Goal: Feedback & Contribution: Contribute content

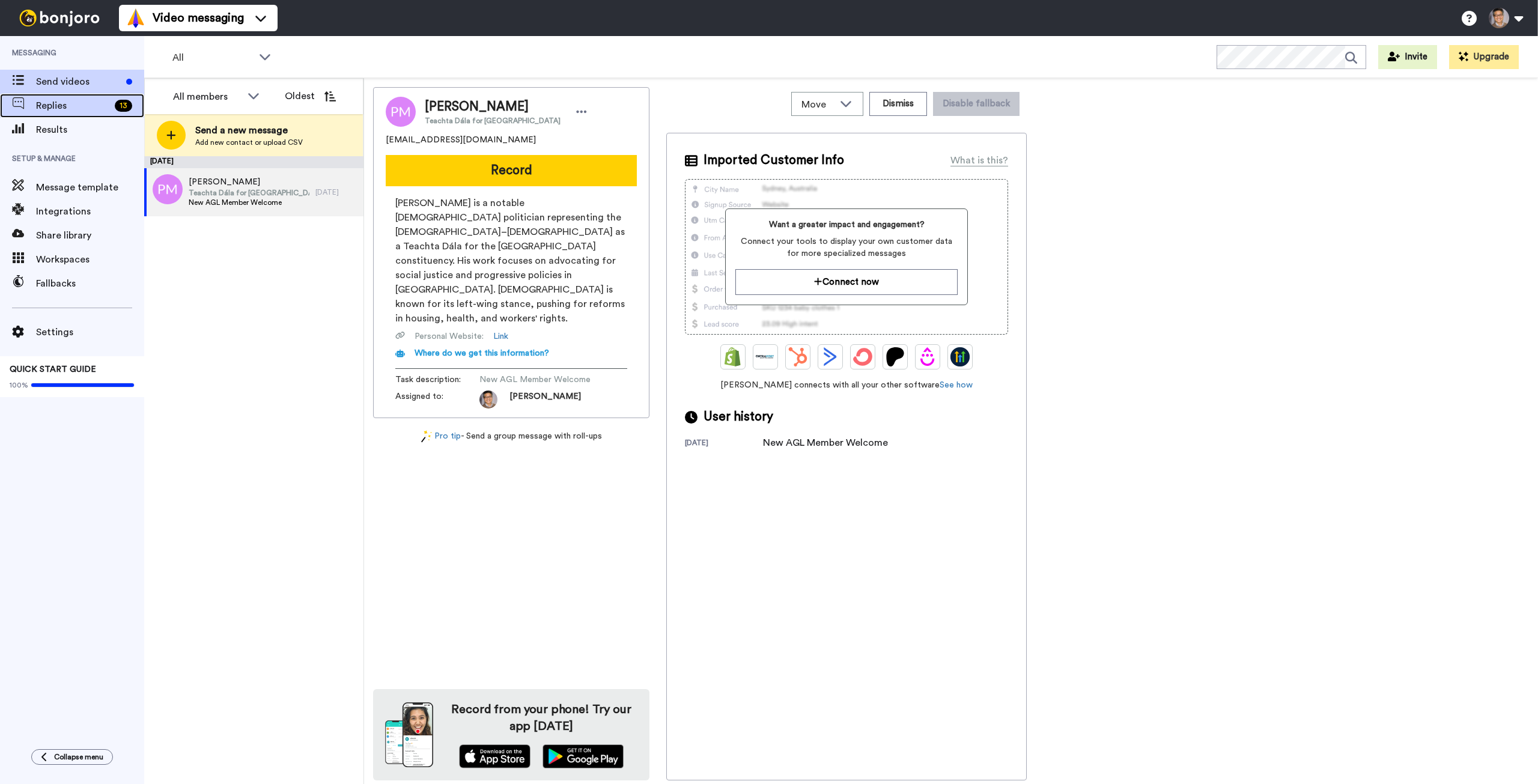
click at [76, 113] on span "Replies" at bounding box center [73, 106] width 74 height 14
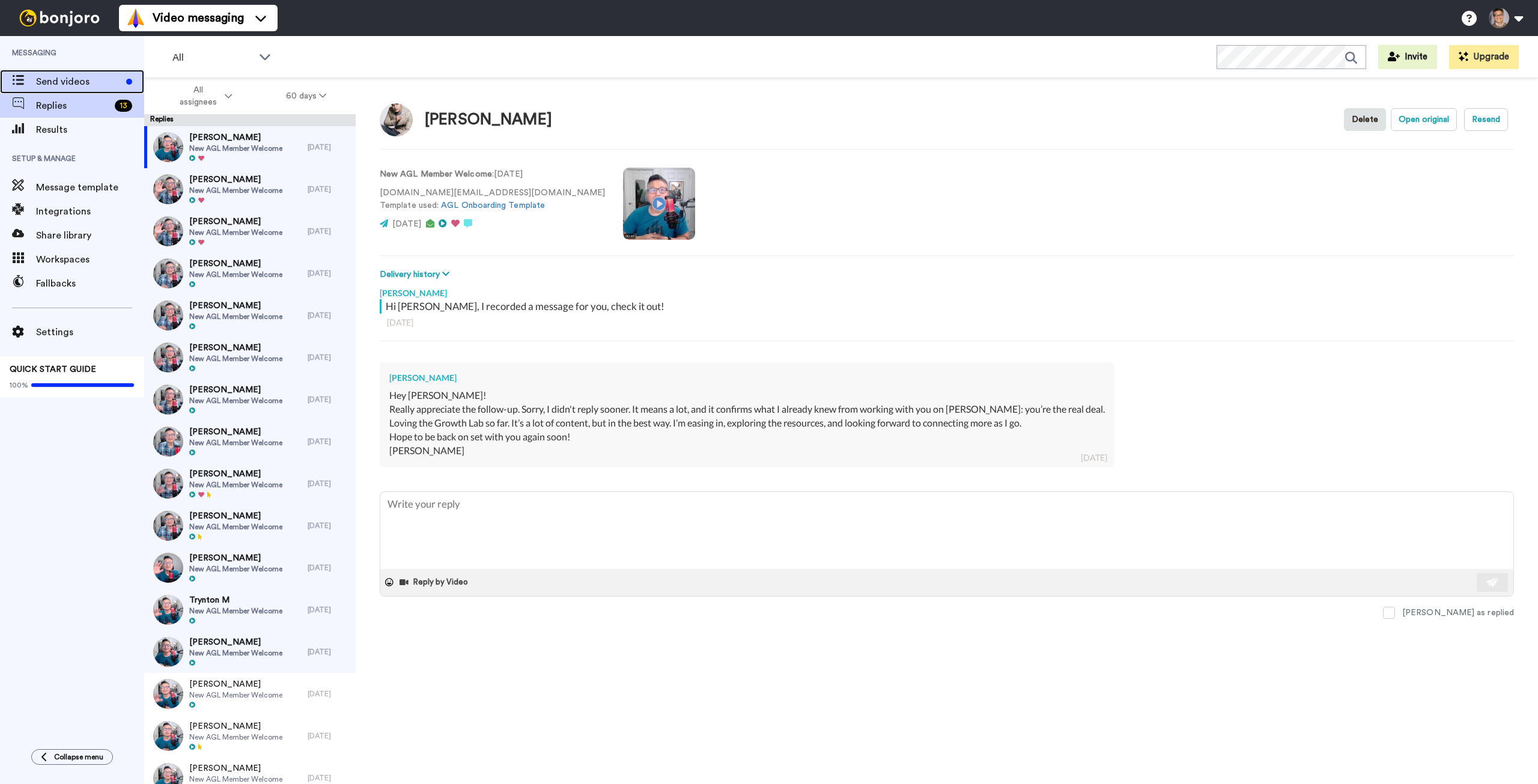
click at [103, 80] on span "Send videos" at bounding box center [78, 81] width 85 height 14
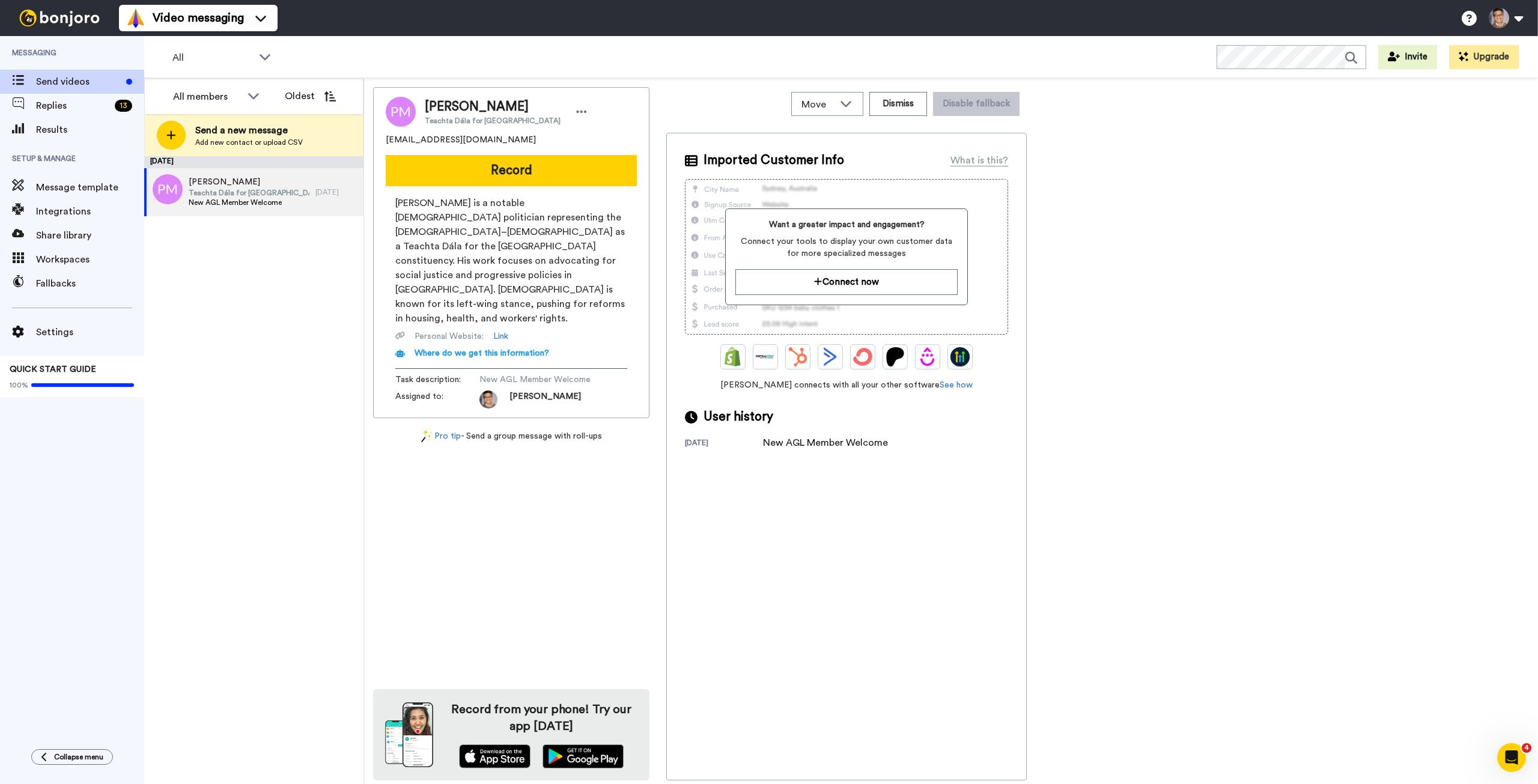
click at [81, 14] on img at bounding box center [59, 17] width 90 height 16
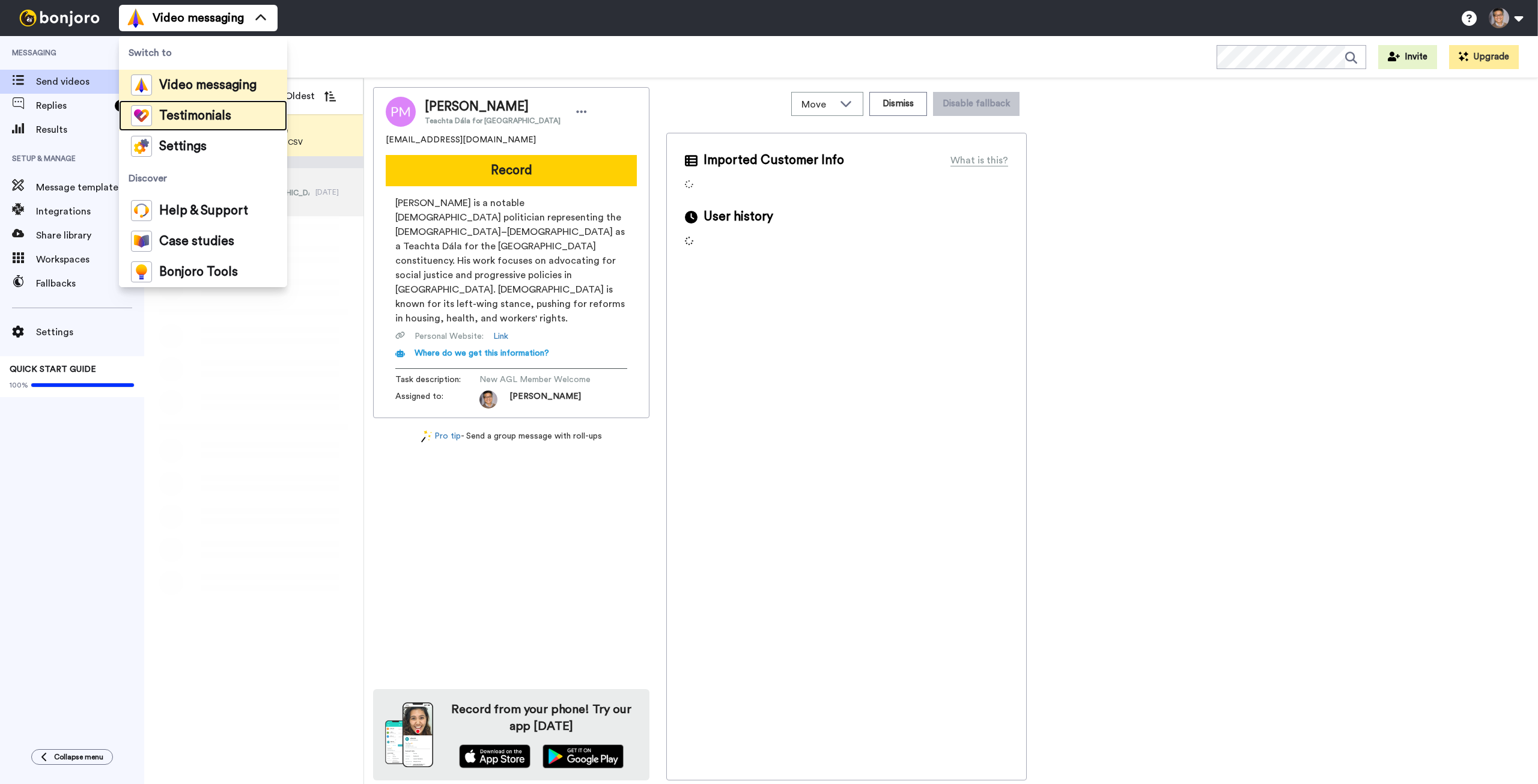
click at [173, 120] on span "Testimonials" at bounding box center [195, 115] width 72 height 12
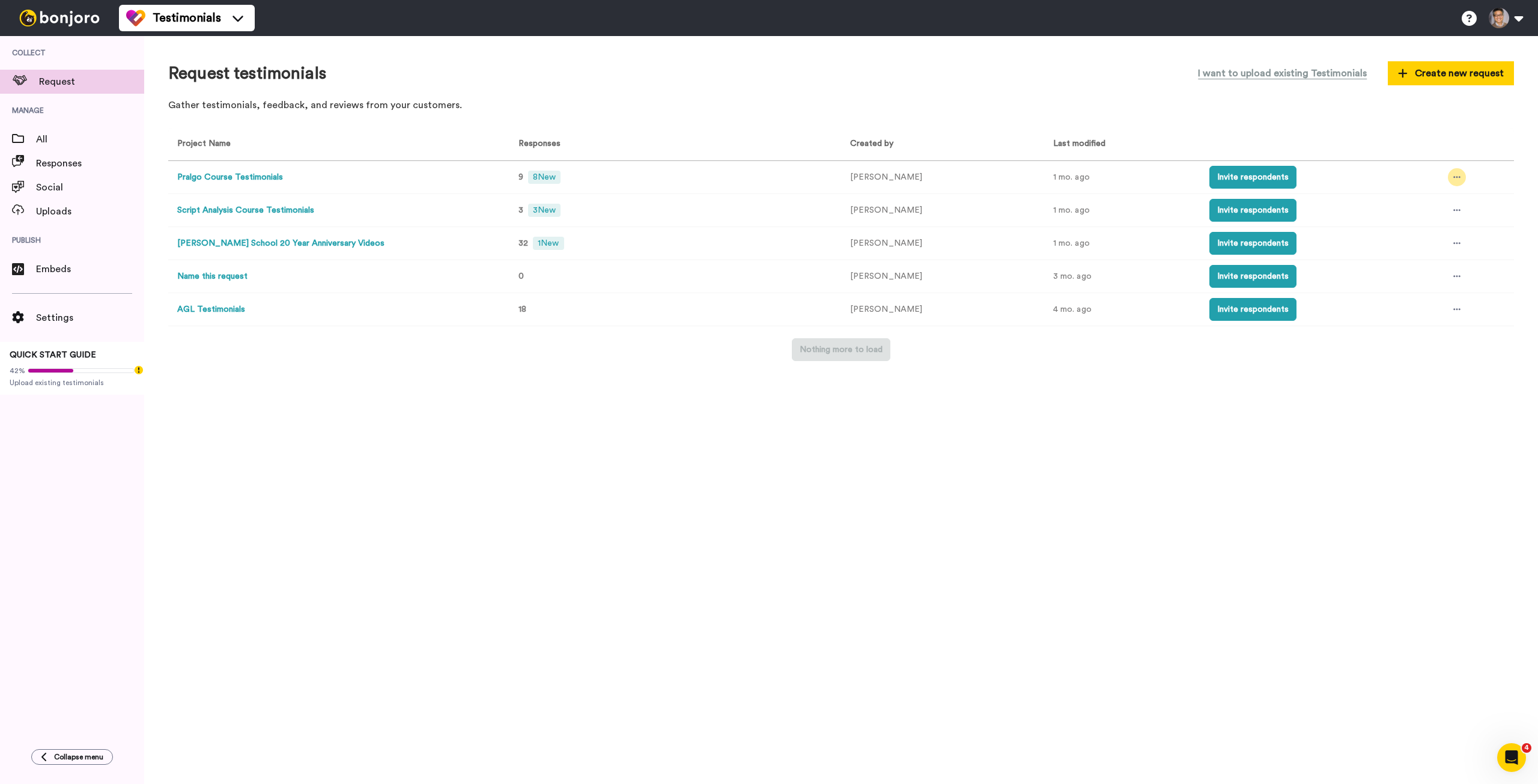
click at [1453, 177] on icon at bounding box center [1457, 178] width 7 height 2
click at [1313, 126] on div "Request testimonials I want to upload existing Testimonials Create new request …" at bounding box center [841, 410] width 1394 height 748
click at [1340, 66] on button "I want to upload existing Testimonials" at bounding box center [1282, 74] width 187 height 27
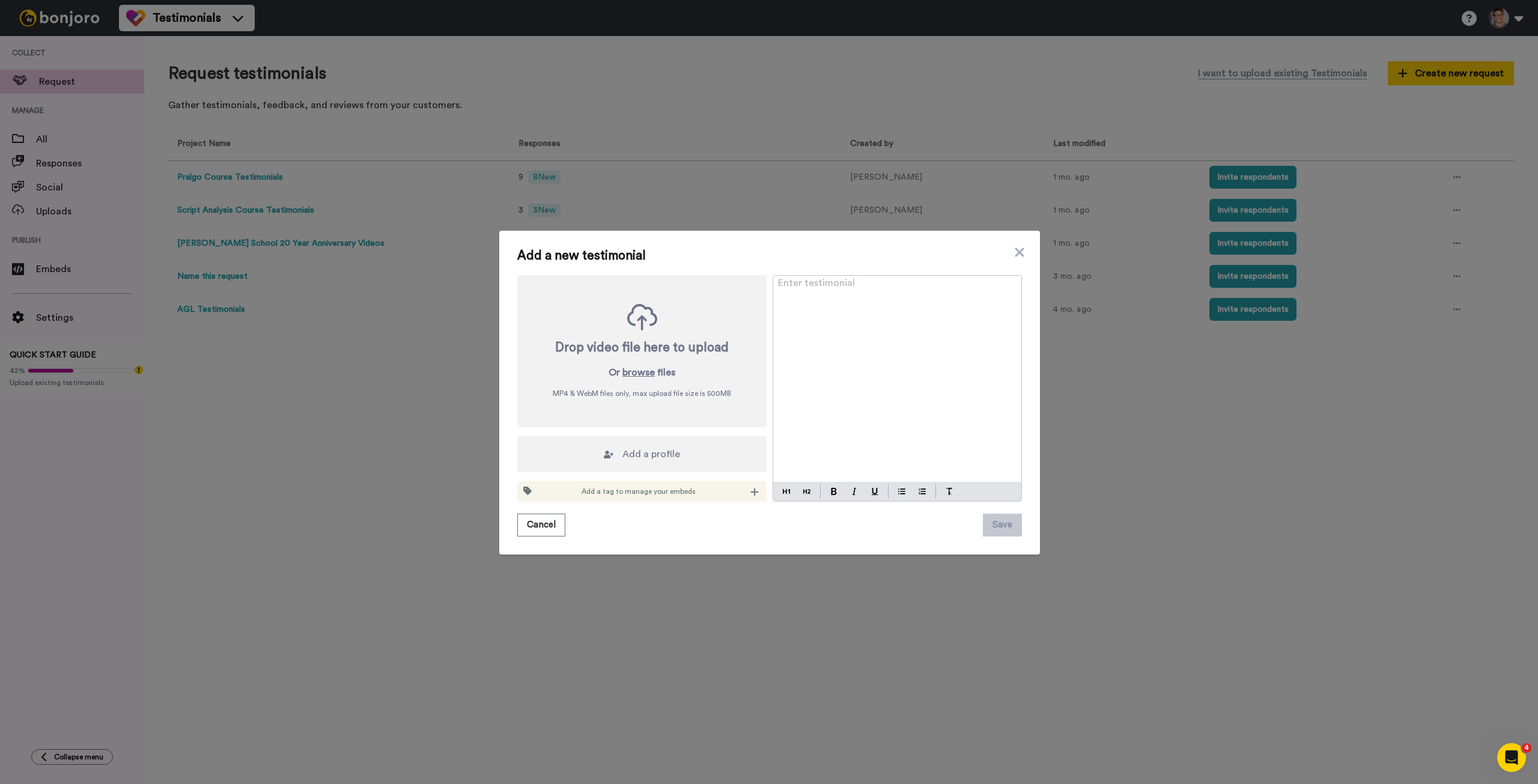
click at [1100, 86] on div "Add a new testimonial Drop video file here to upload Or browse files MP4 & WebM…" at bounding box center [769, 392] width 1538 height 784
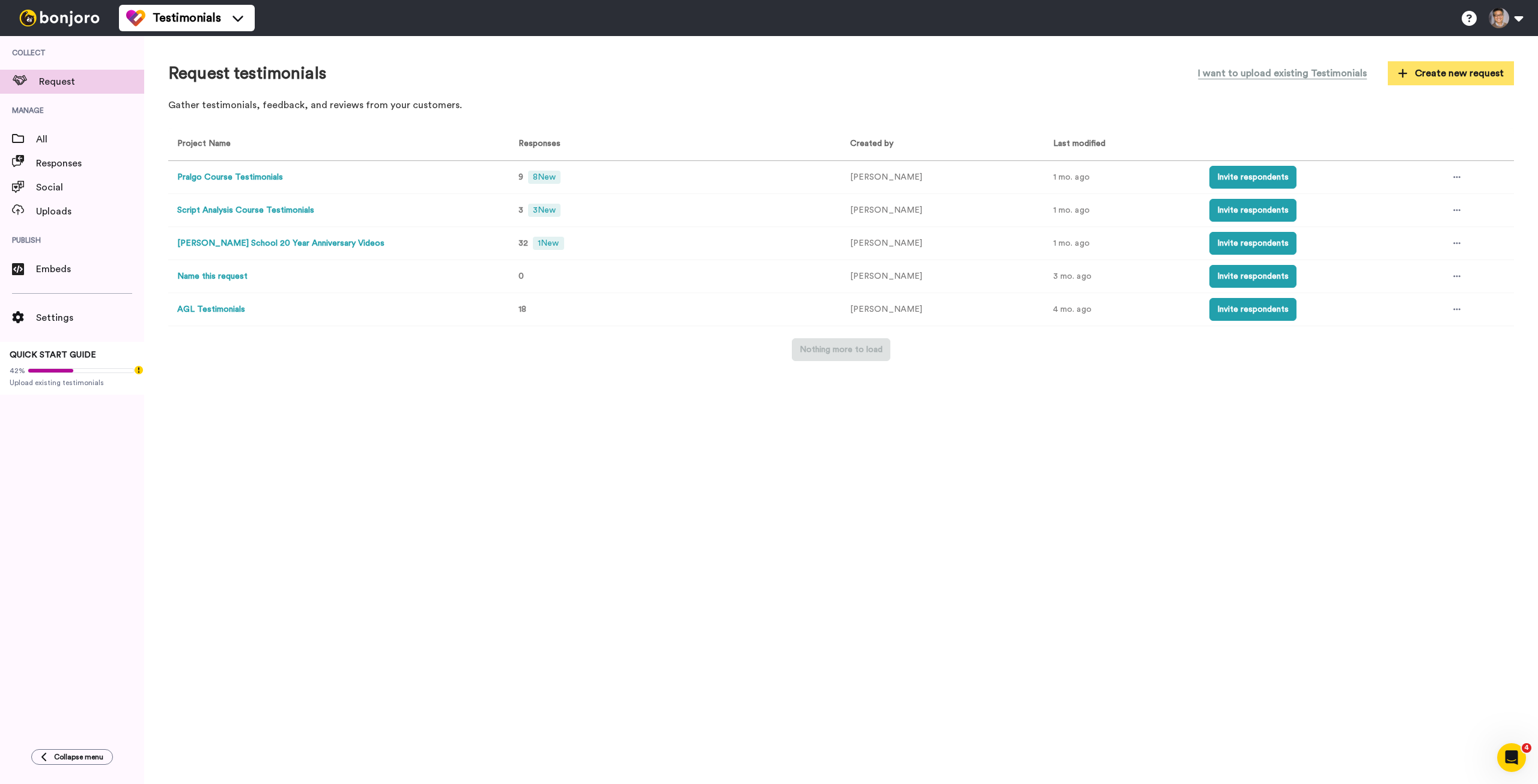
click at [1482, 73] on span "Create new request" at bounding box center [1450, 73] width 106 height 14
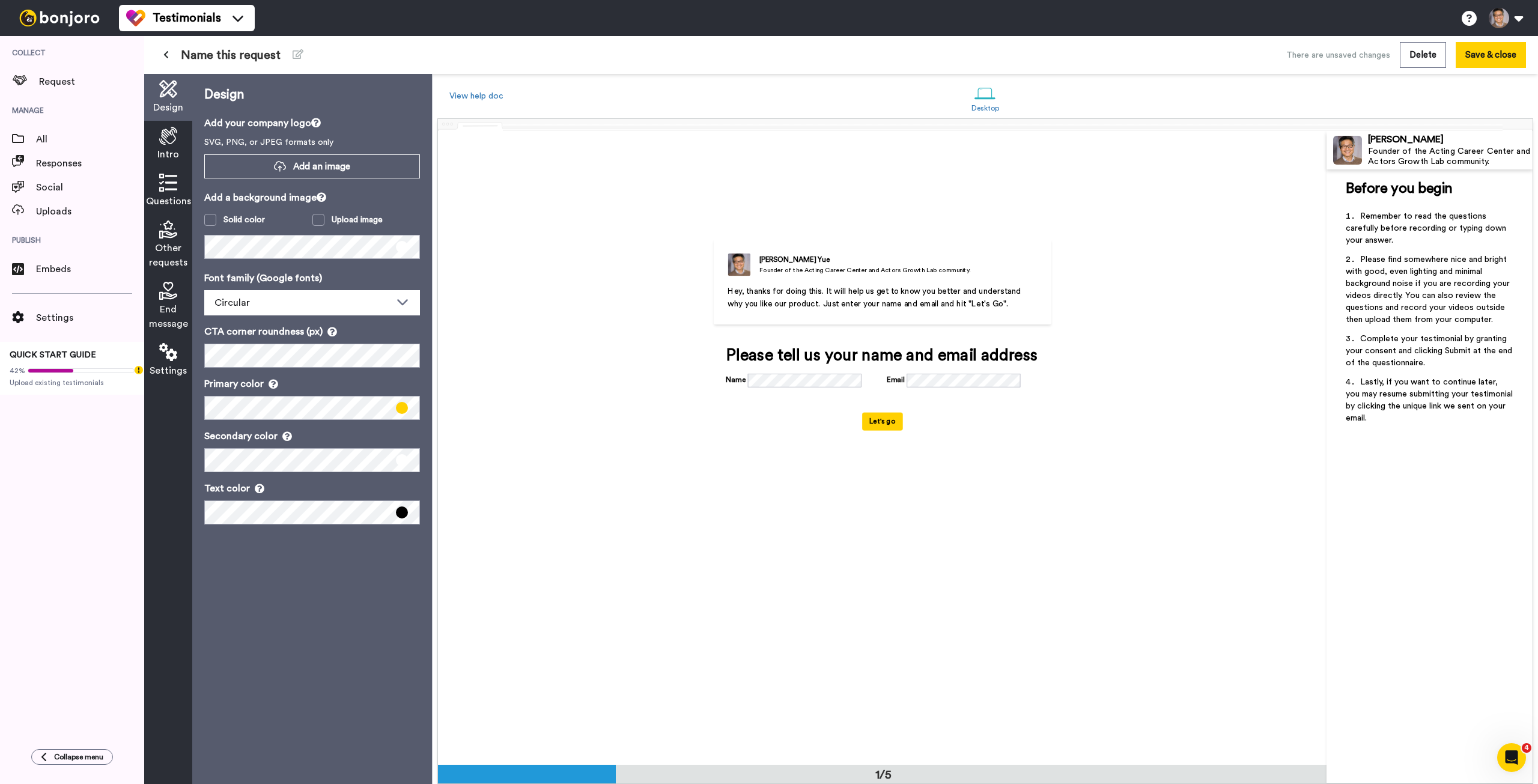
click at [169, 52] on button at bounding box center [166, 56] width 20 height 22
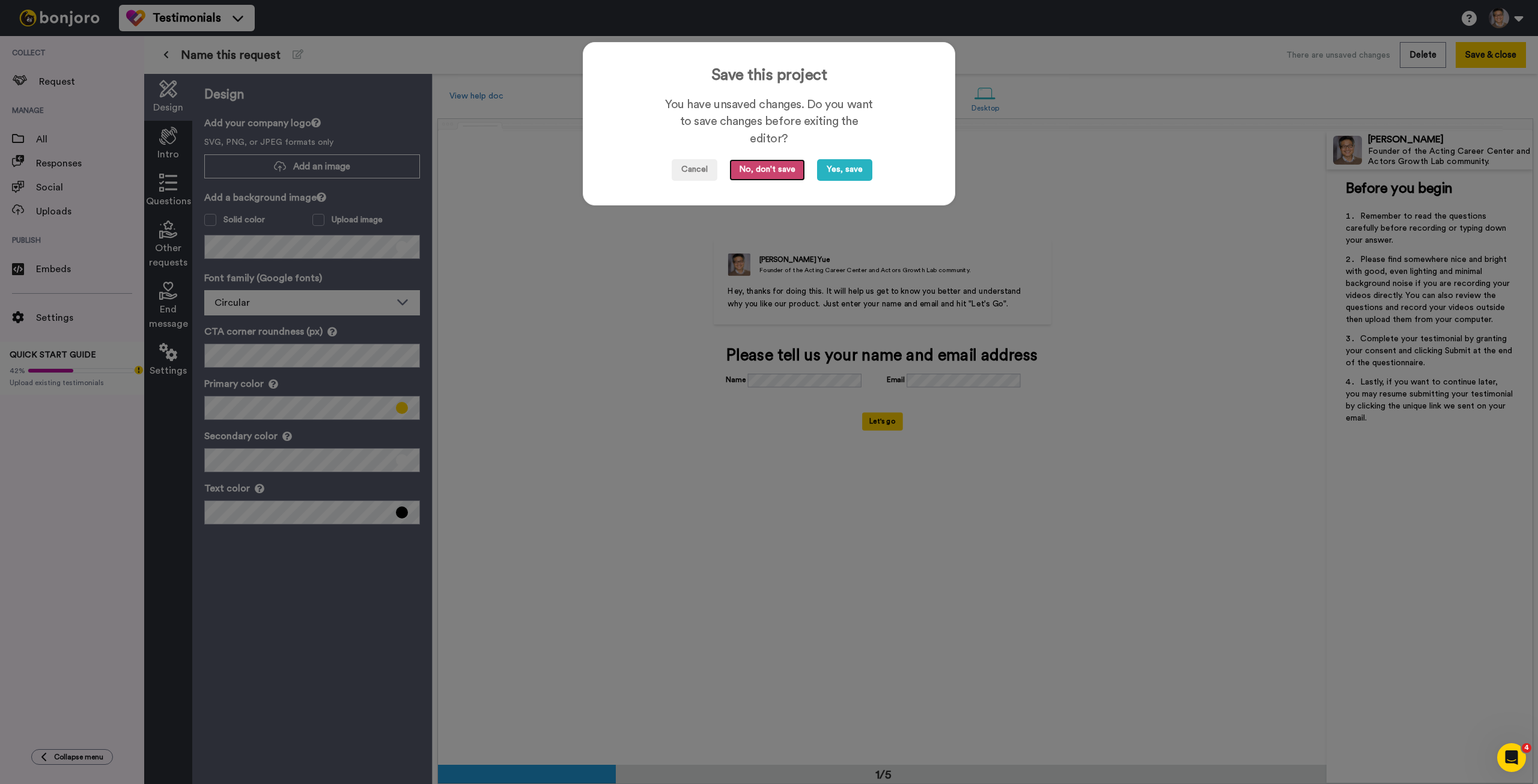
click at [772, 169] on button "No, don't save" at bounding box center [767, 170] width 76 height 22
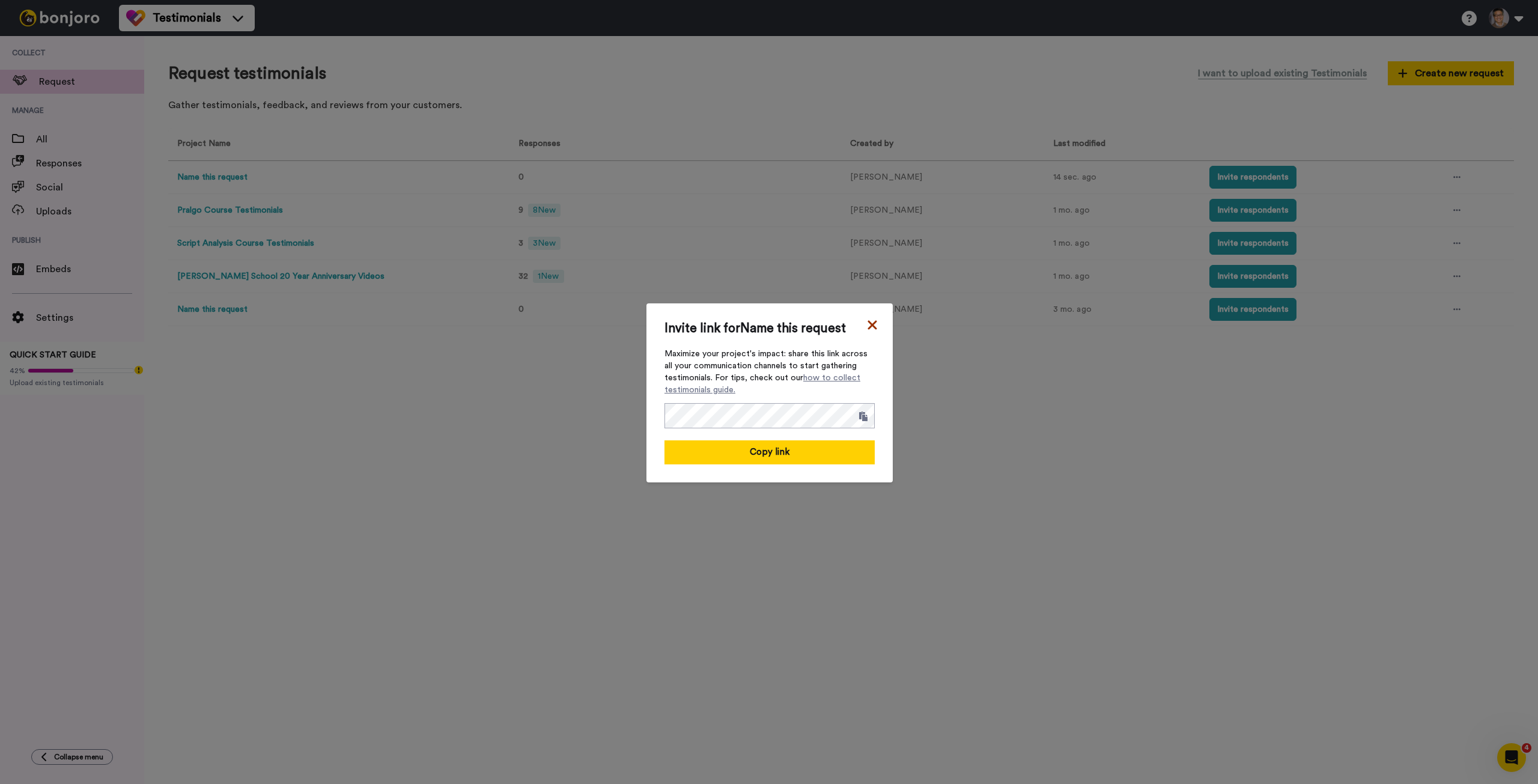
click at [867, 323] on icon at bounding box center [872, 325] width 9 height 9
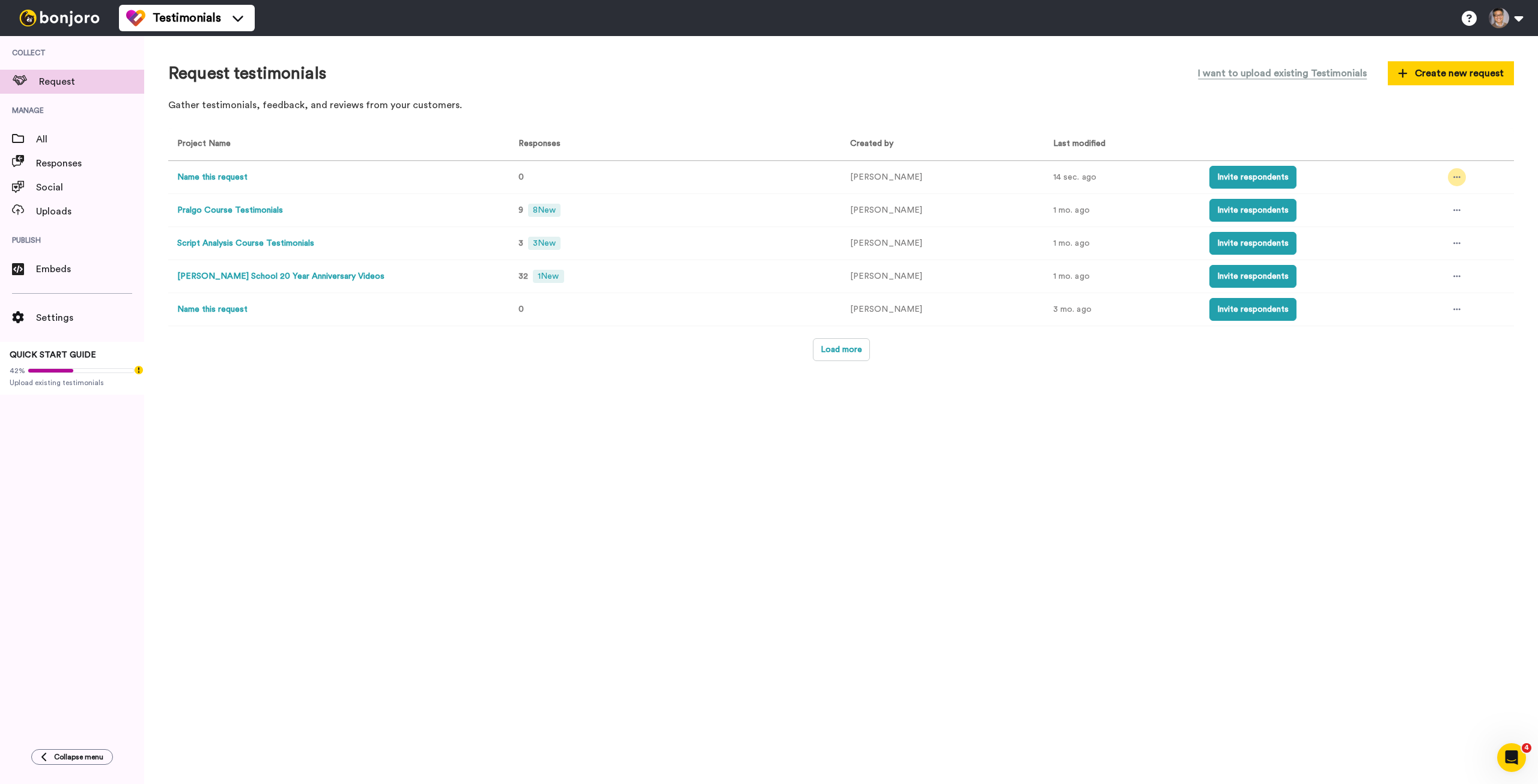
click at [1453, 177] on icon at bounding box center [1457, 178] width 7 height 2
click at [1414, 285] on span "Delete" at bounding box center [1409, 286] width 27 height 9
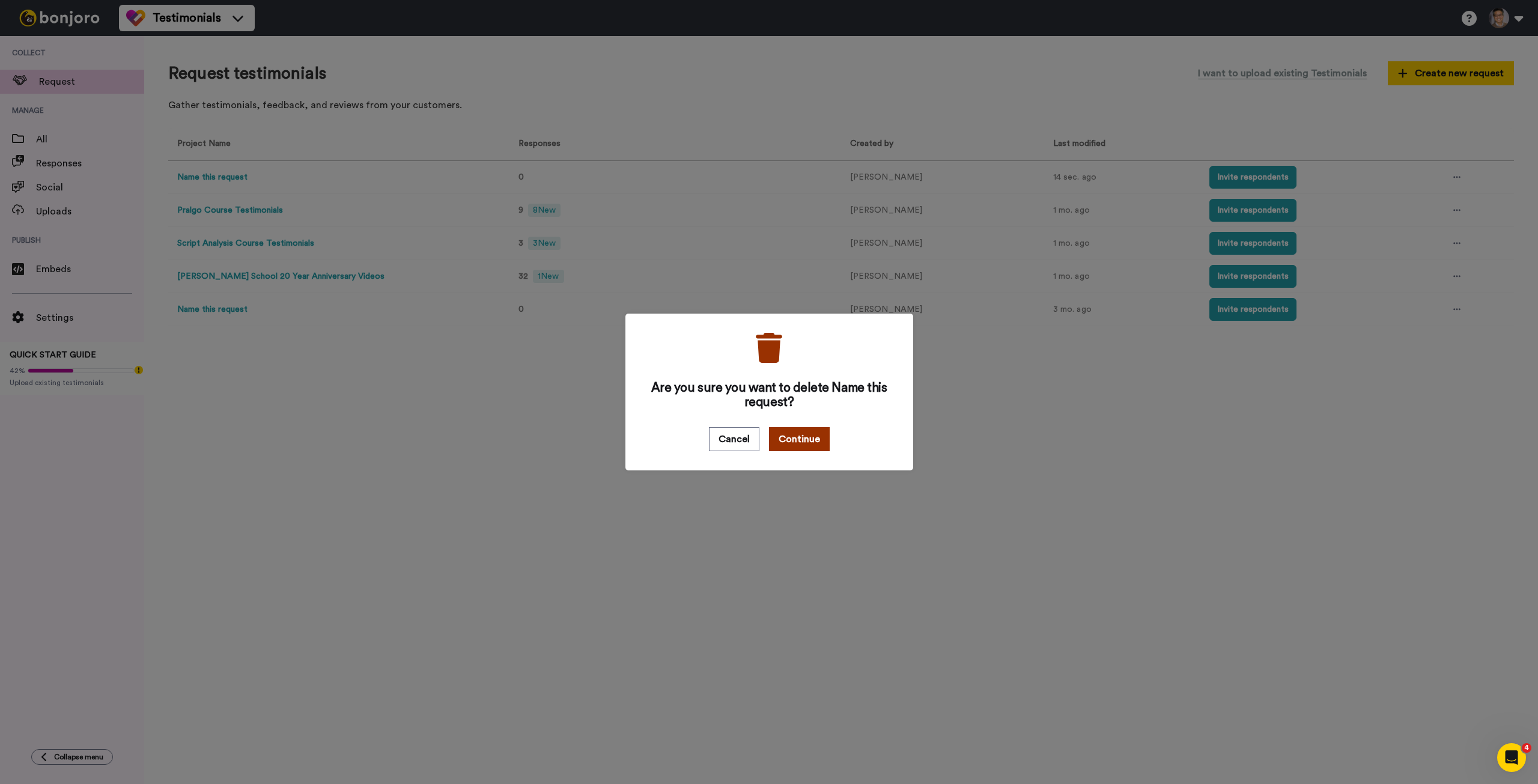
click at [780, 439] on button "Continue" at bounding box center [800, 439] width 61 height 24
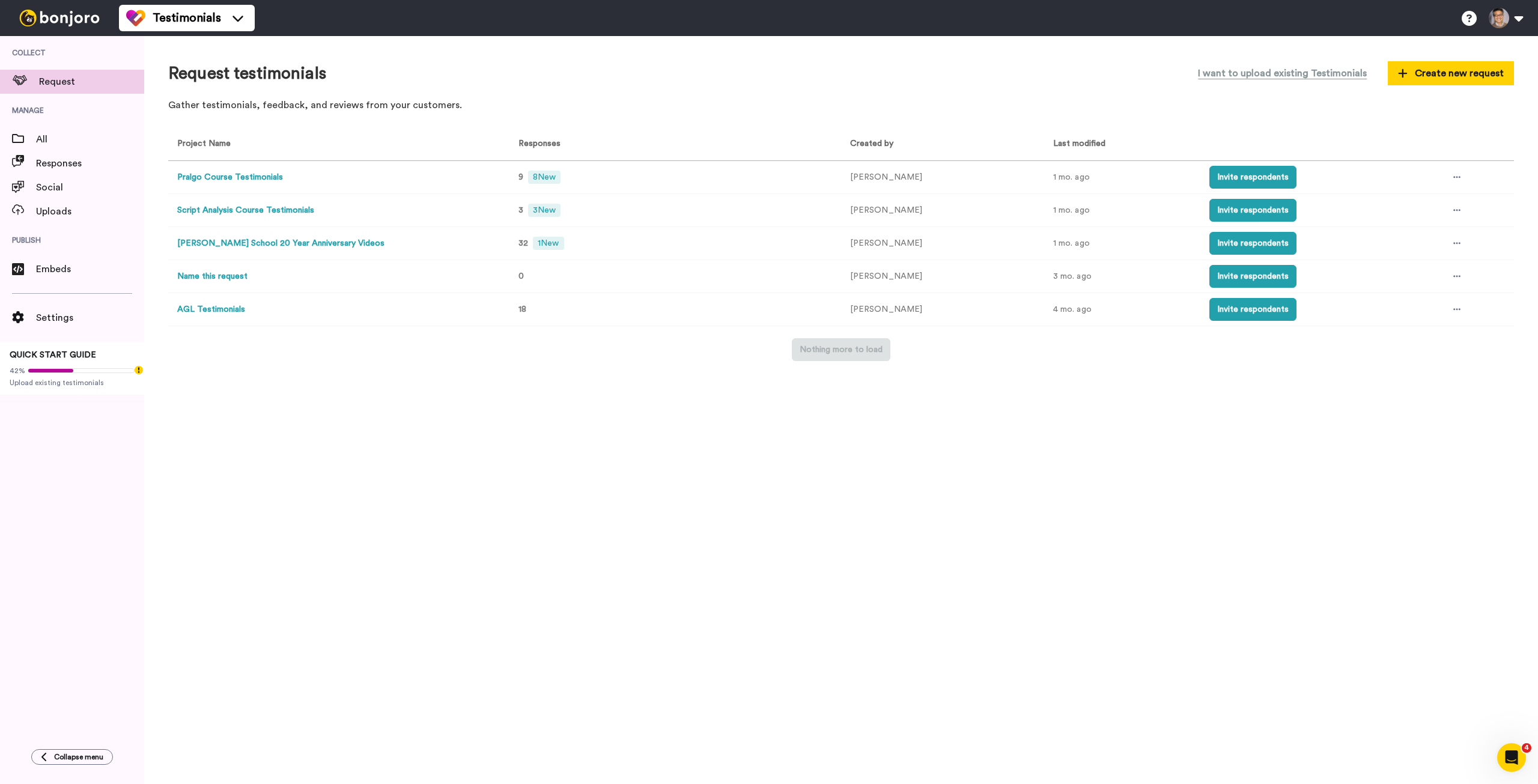
click at [224, 307] on button "AGL Testimonials" at bounding box center [211, 310] width 68 height 13
click at [1453, 309] on icon at bounding box center [1457, 310] width 7 height 2
click at [1431, 401] on span "Edit project" at bounding box center [1421, 397] width 46 height 9
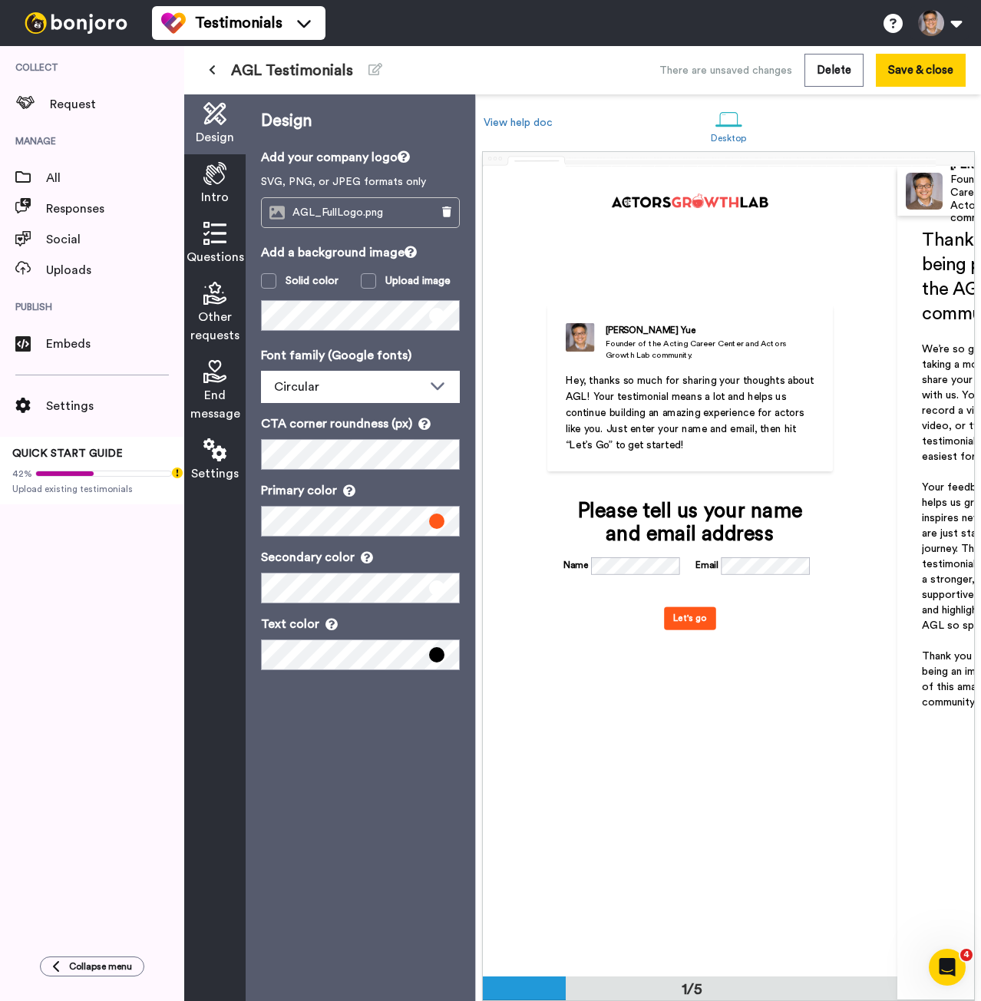
click at [824, 233] on div "Kurt Yue Founder of the Acting Career Center and Actors Growth Lab community. H…" at bounding box center [690, 572] width 415 height 810
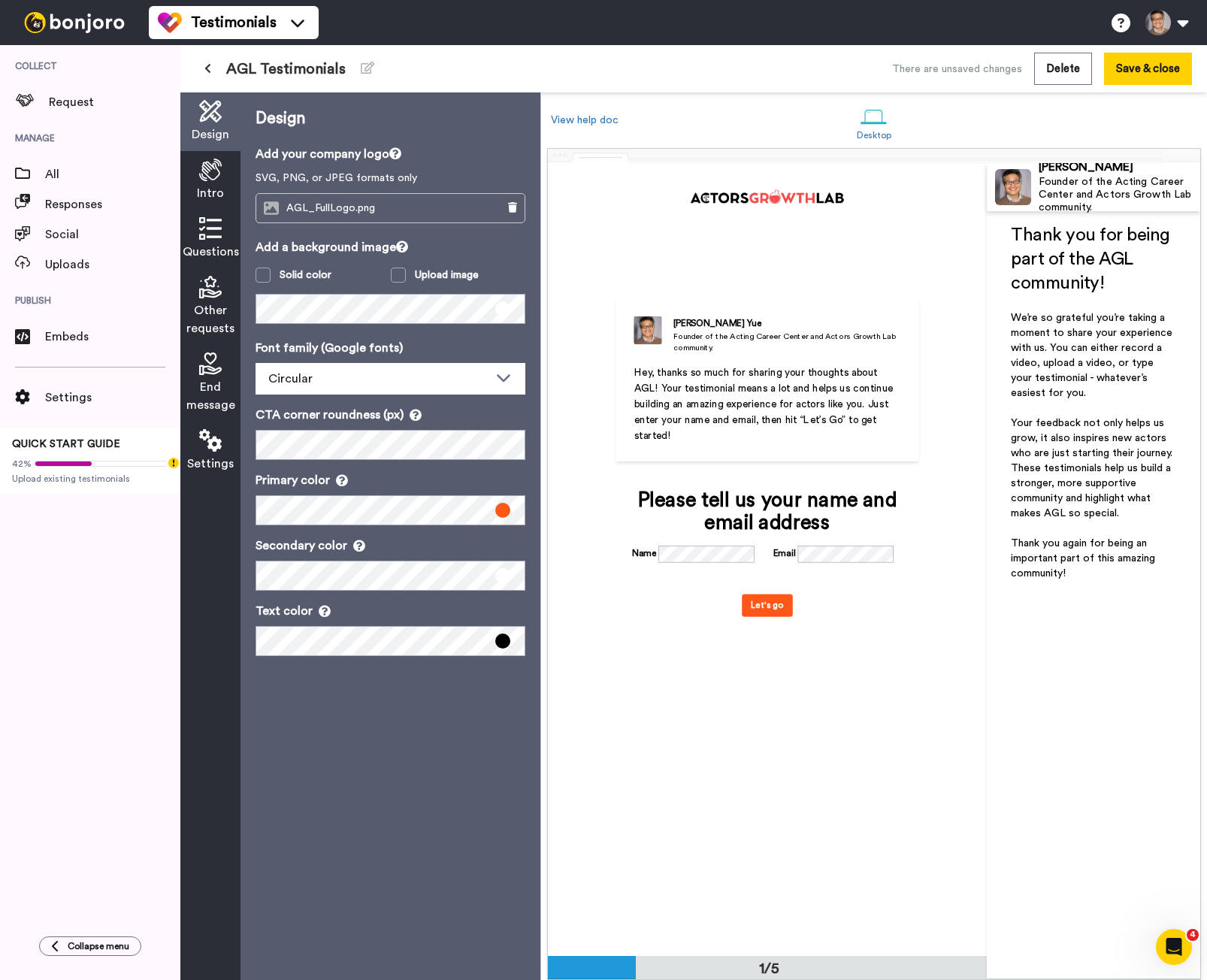
click at [700, 388] on span "Hey, thanks so much for sharing your thoughts about AGL! Your testimonial means…" at bounding box center [766, 403] width 262 height 73
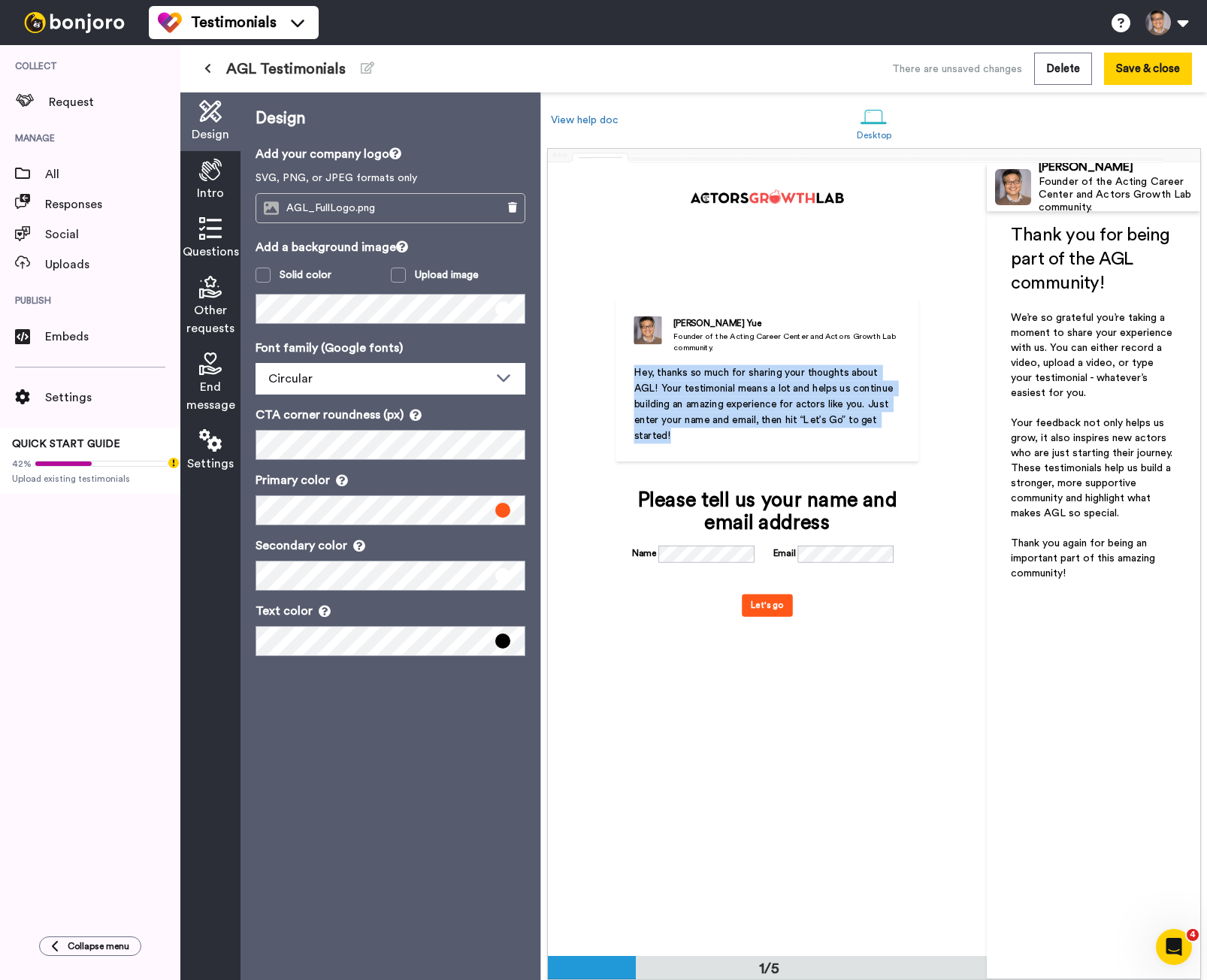
drag, startPoint x: 634, startPoint y: 374, endPoint x: 702, endPoint y: 438, distance: 93.4
click at [702, 438] on p "Hey, thanks so much for sharing your thoughts about AGL! Your testimonial means…" at bounding box center [767, 403] width 267 height 79
copy span "Hey, thanks so much for sharing your thoughts about AGL! Your testimonial means…"
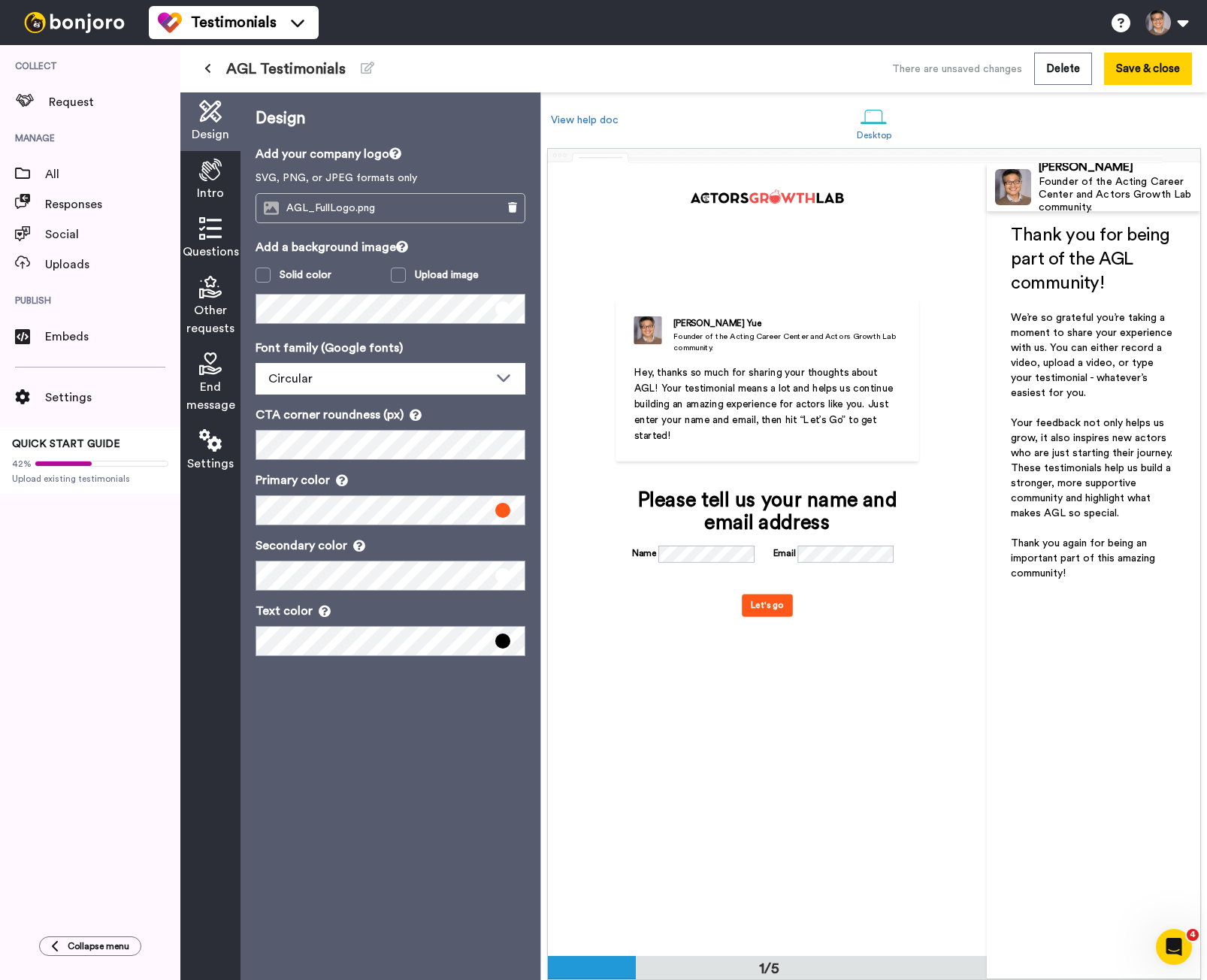
click at [218, 173] on icon at bounding box center [209, 169] width 23 height 23
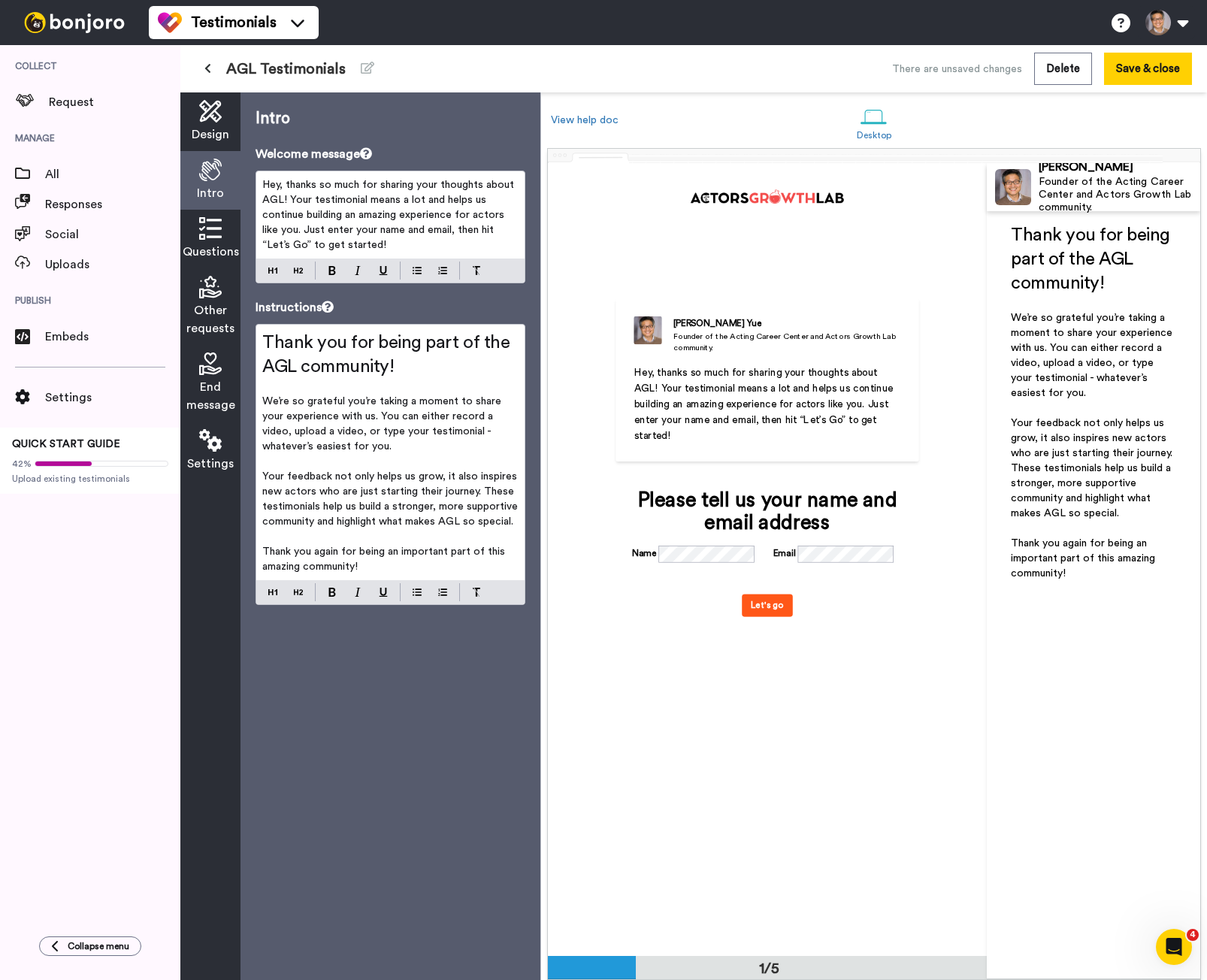
click at [209, 126] on span "Design" at bounding box center [210, 134] width 37 height 18
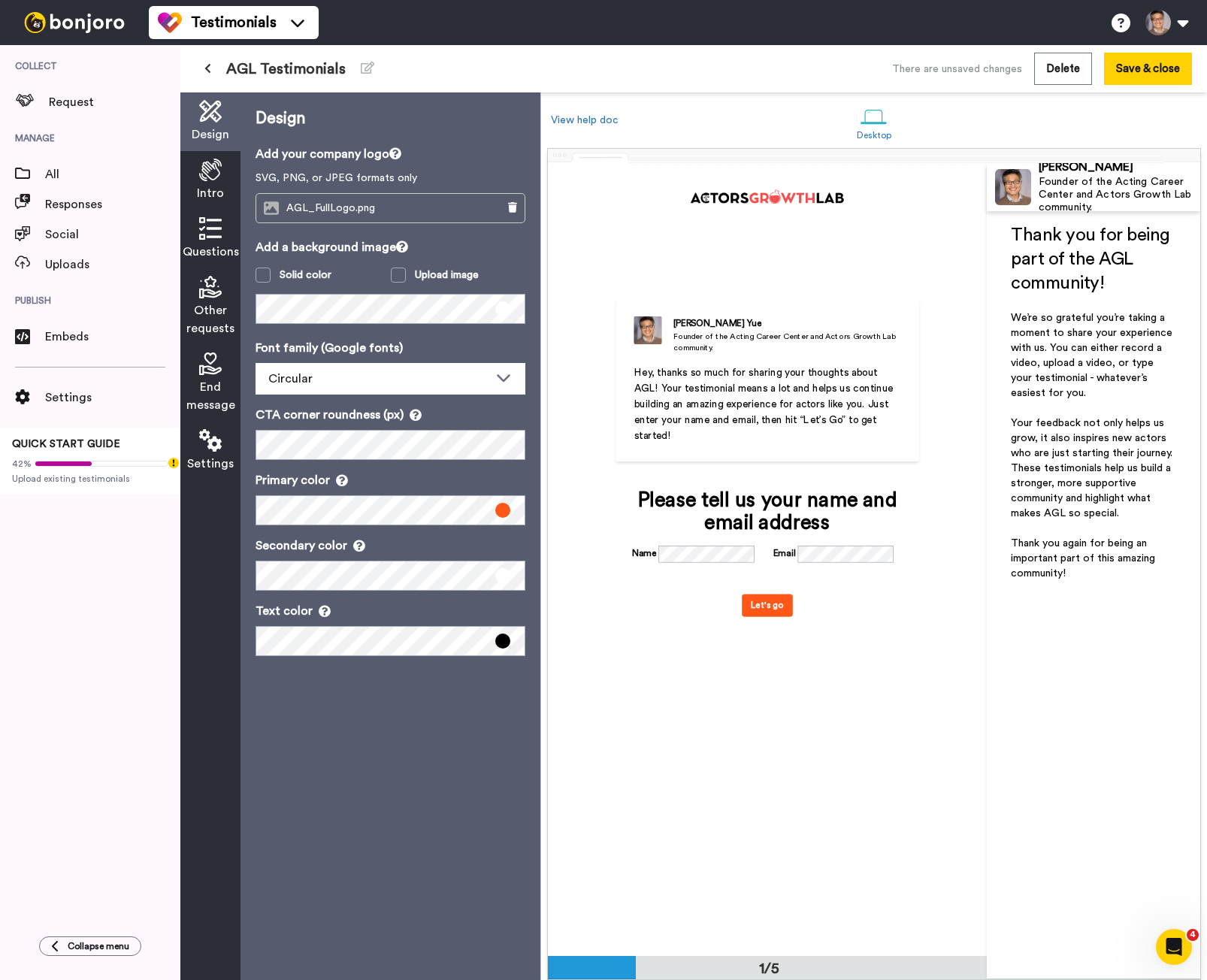
click at [206, 240] on icon at bounding box center [209, 228] width 23 height 23
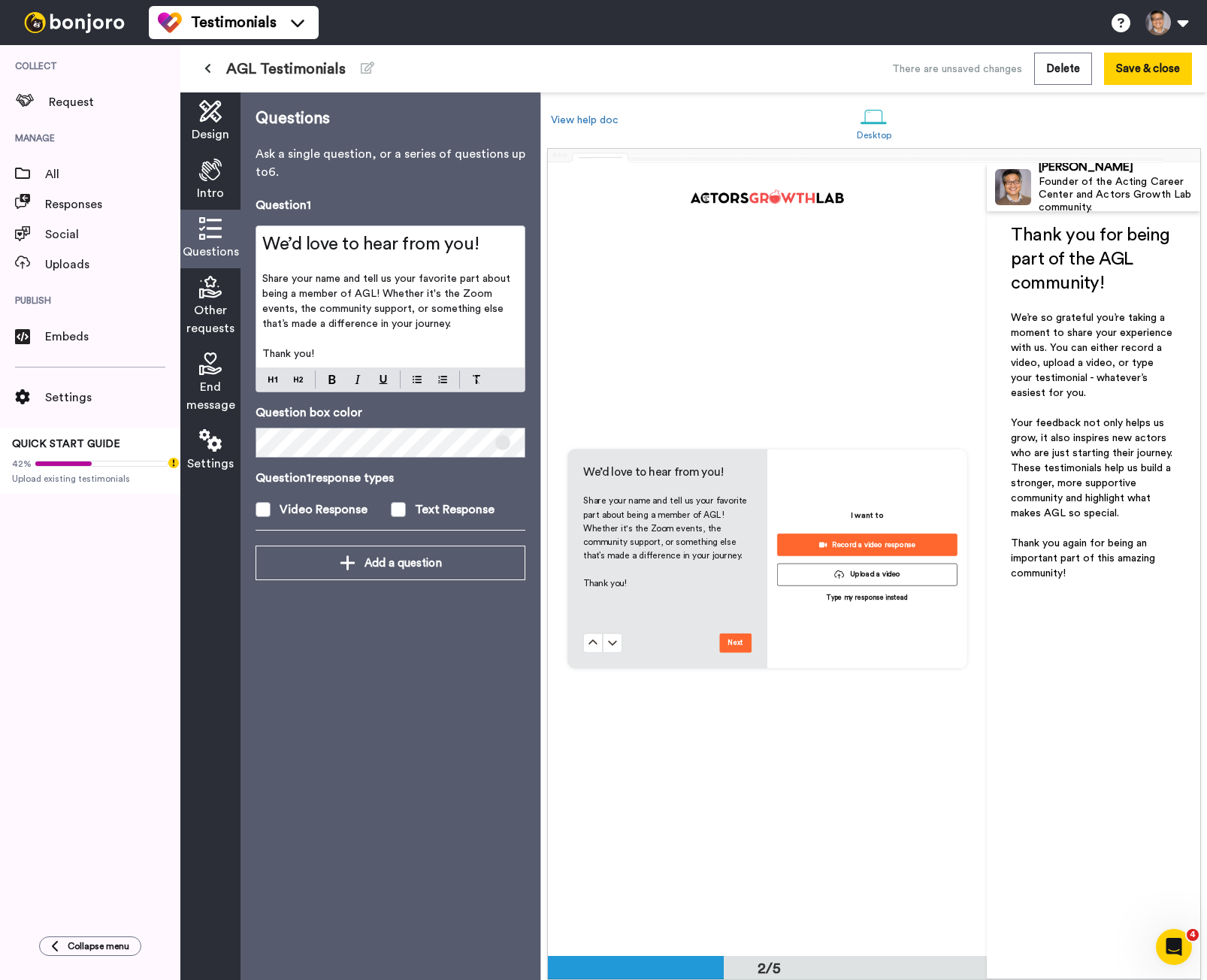
click at [209, 300] on div "Other requests" at bounding box center [209, 306] width 60 height 76
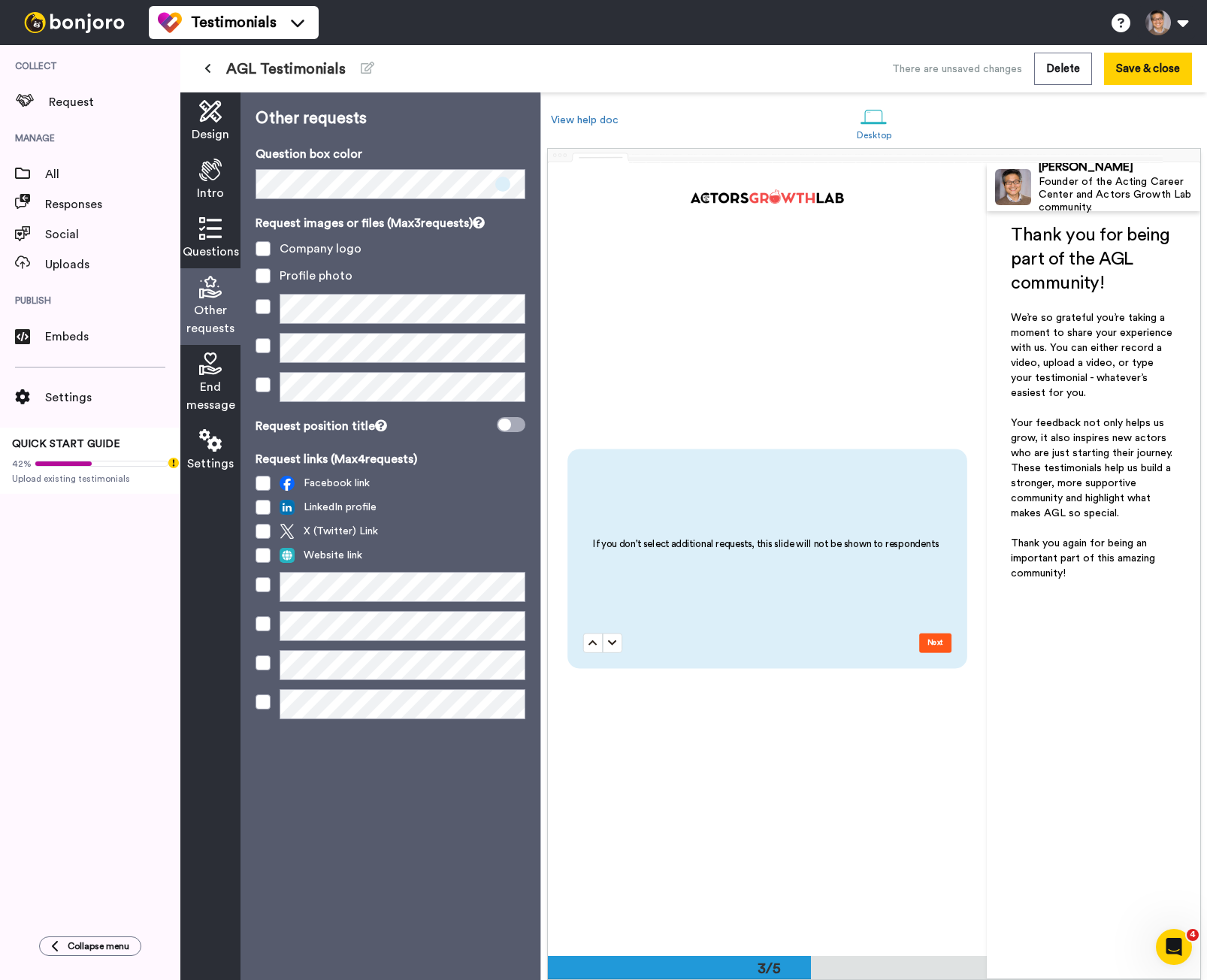
click at [209, 230] on icon at bounding box center [209, 228] width 23 height 23
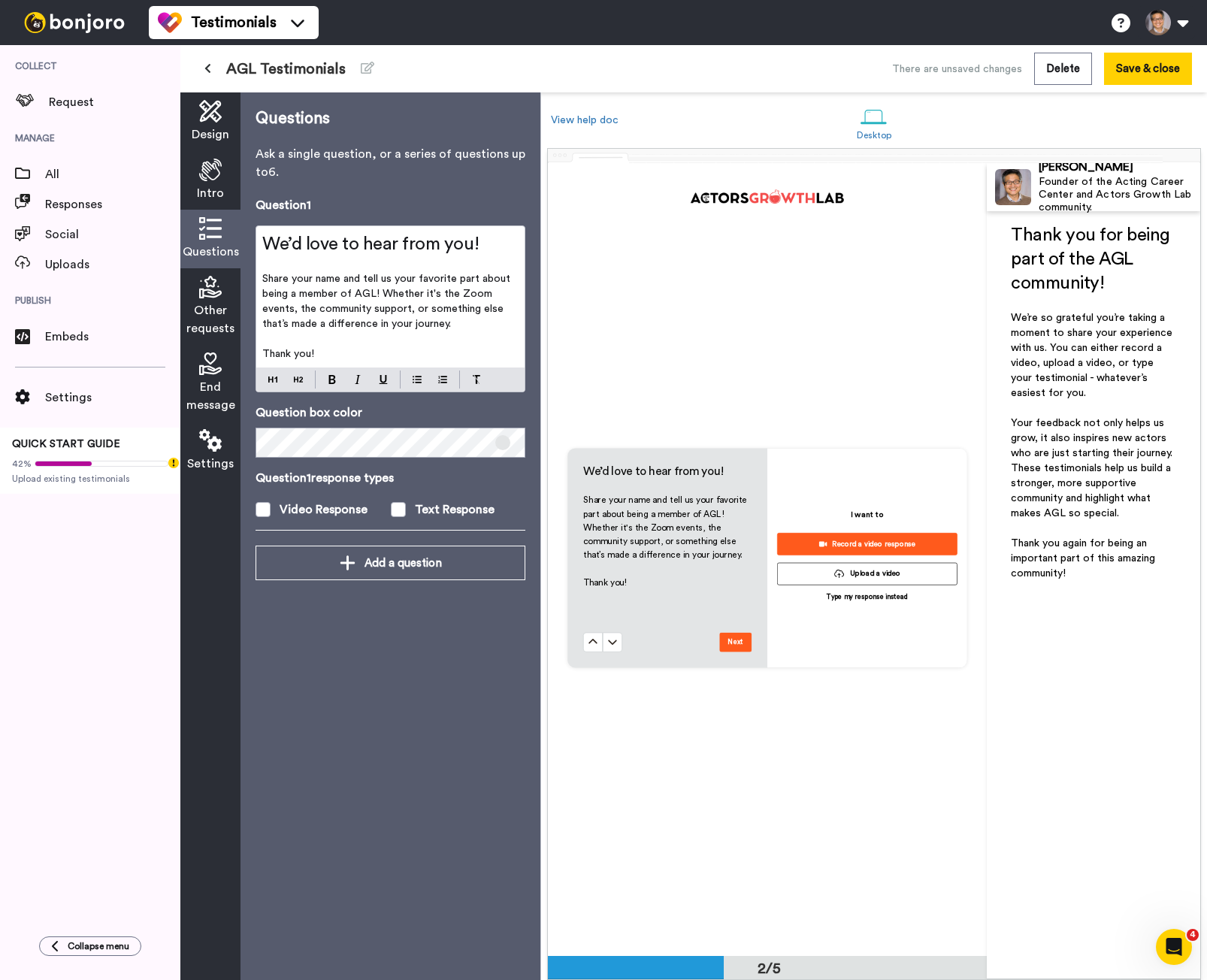
scroll to position [794, 0]
click at [402, 295] on span "Share your name and tell us your favorite part about being a member of AGL! Whe…" at bounding box center [388, 301] width 251 height 56
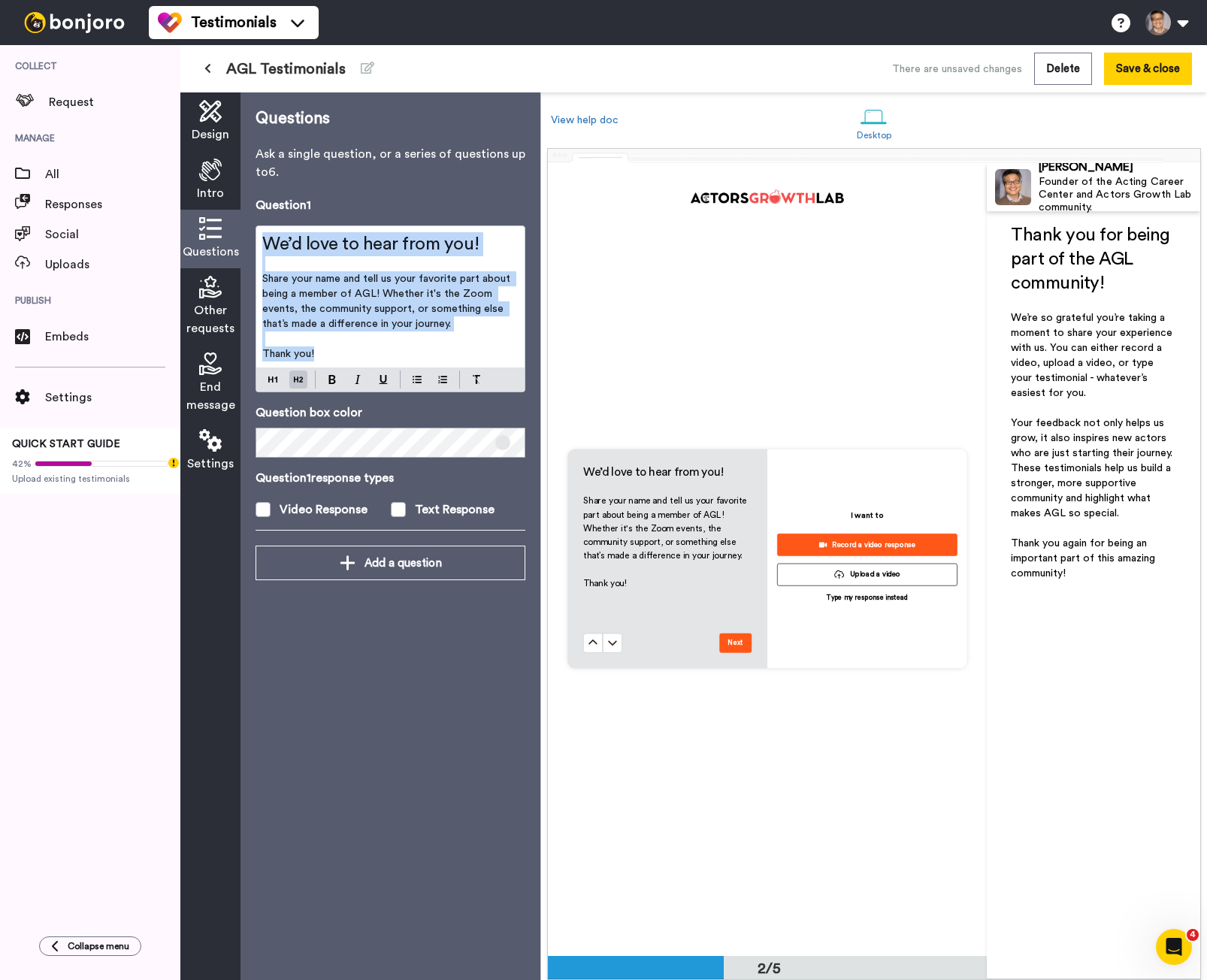
drag, startPoint x: 351, startPoint y: 350, endPoint x: 283, endPoint y: 239, distance: 130.2
click at [263, 210] on div "Question 1 We’d love to hear from you! ﻿ Share your name and tell us your favor…" at bounding box center [391, 370] width 270 height 350
copy div "We’d love to hear from you! ﻿ Share your name and tell us your favorite part ab…"
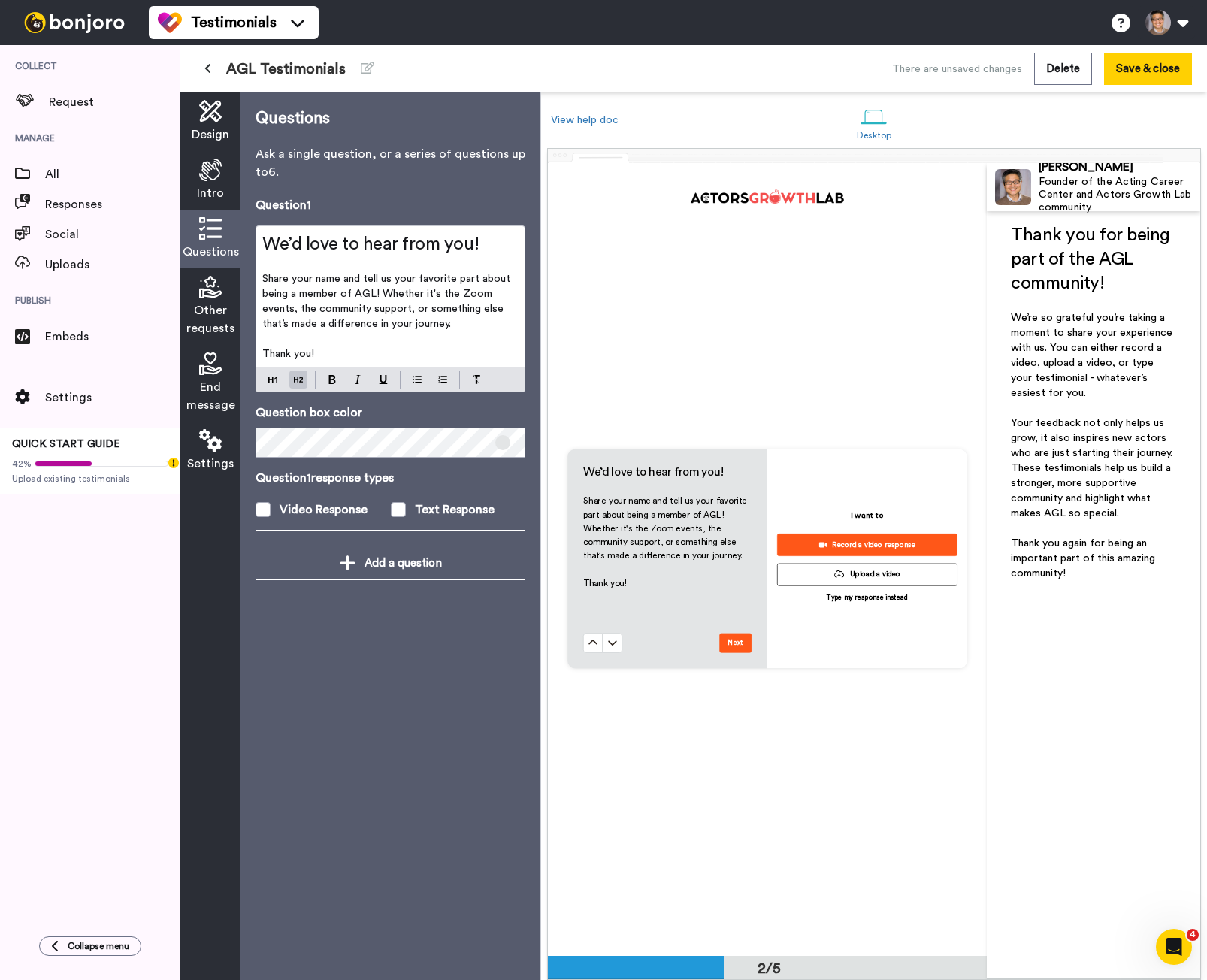
click at [218, 170] on icon at bounding box center [209, 169] width 23 height 23
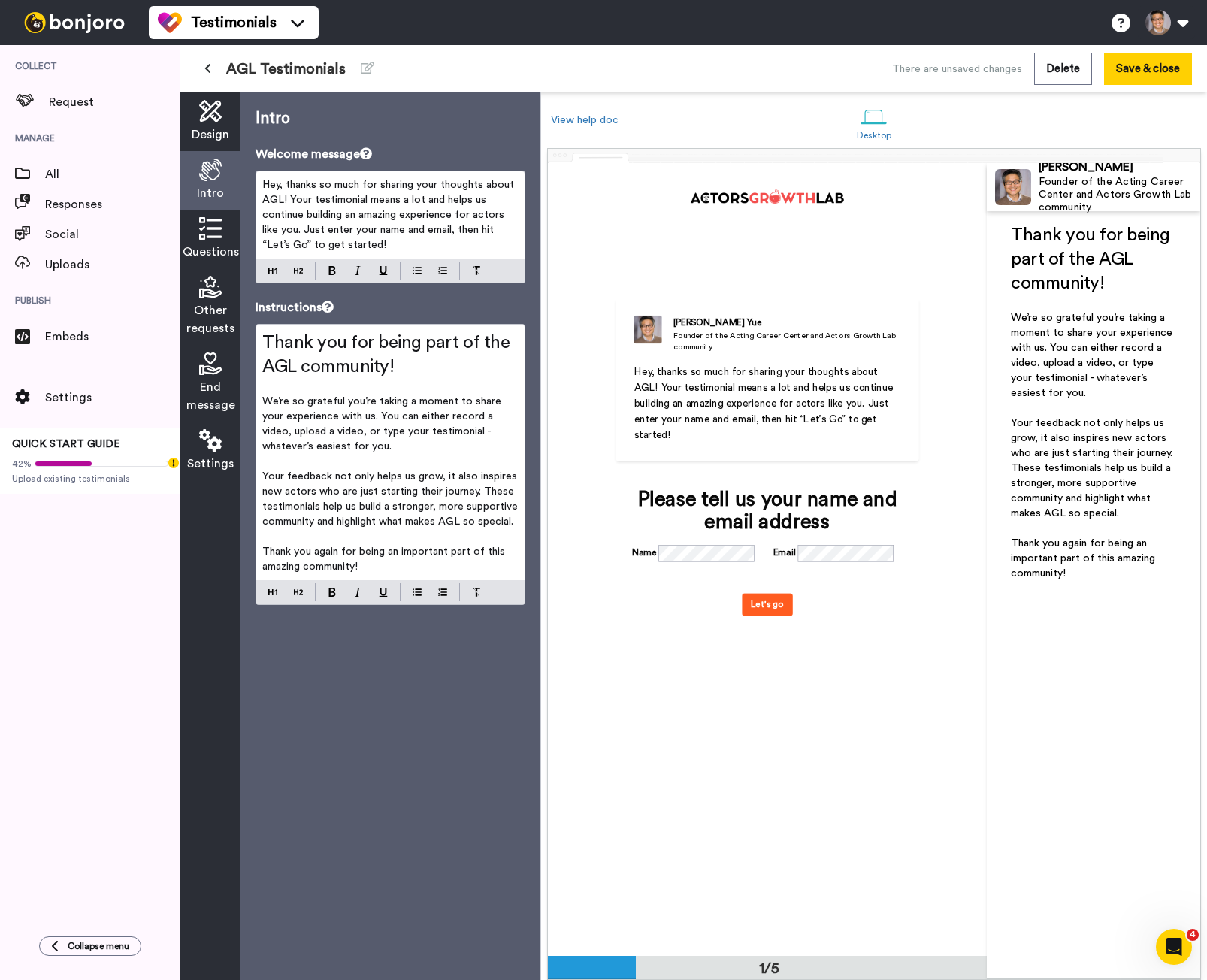
scroll to position [0, 0]
click at [339, 402] on span "We’re so grateful you’re taking a moment to share your experience with us. You …" at bounding box center [383, 424] width 242 height 56
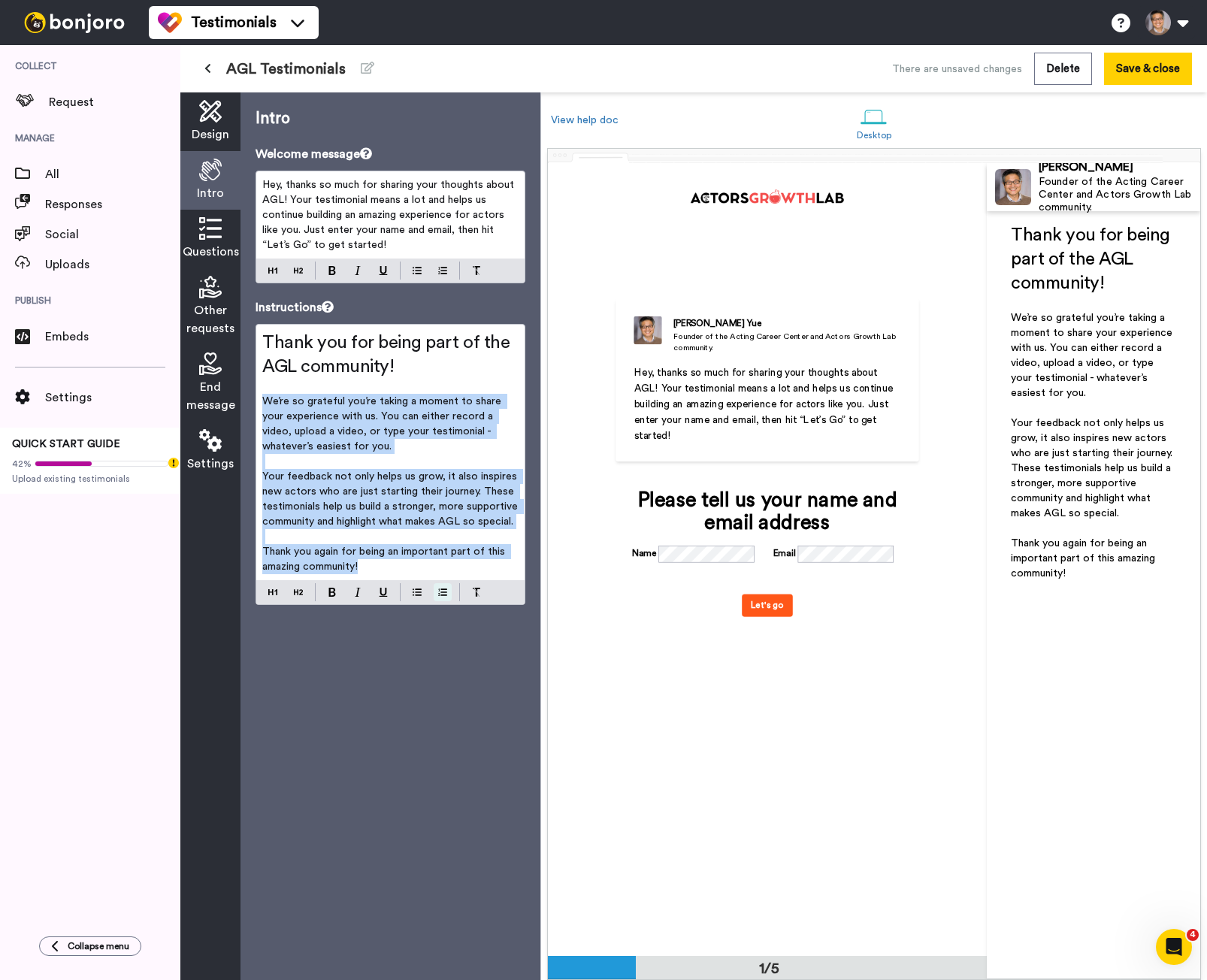
drag, startPoint x: 267, startPoint y: 399, endPoint x: 451, endPoint y: 587, distance: 263.1
click at [449, 590] on div "Thank you for being part of the AGL community! ﻿ We’re so grateful you’re takin…" at bounding box center [391, 464] width 270 height 281
copy div "We’re so grateful you’re taking a moment to share your experience with us. You …"
click at [205, 222] on icon at bounding box center [209, 228] width 23 height 23
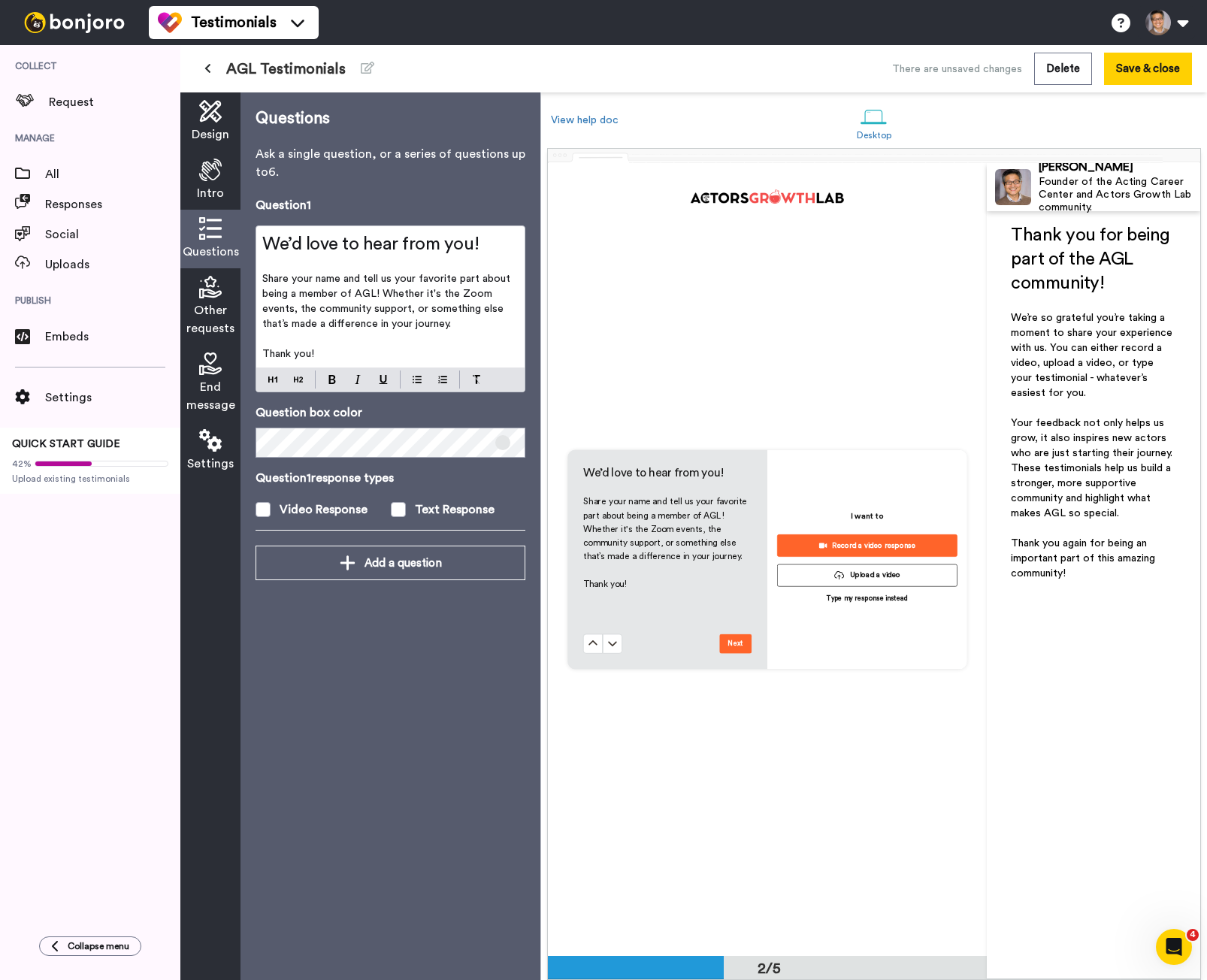
scroll to position [794, 0]
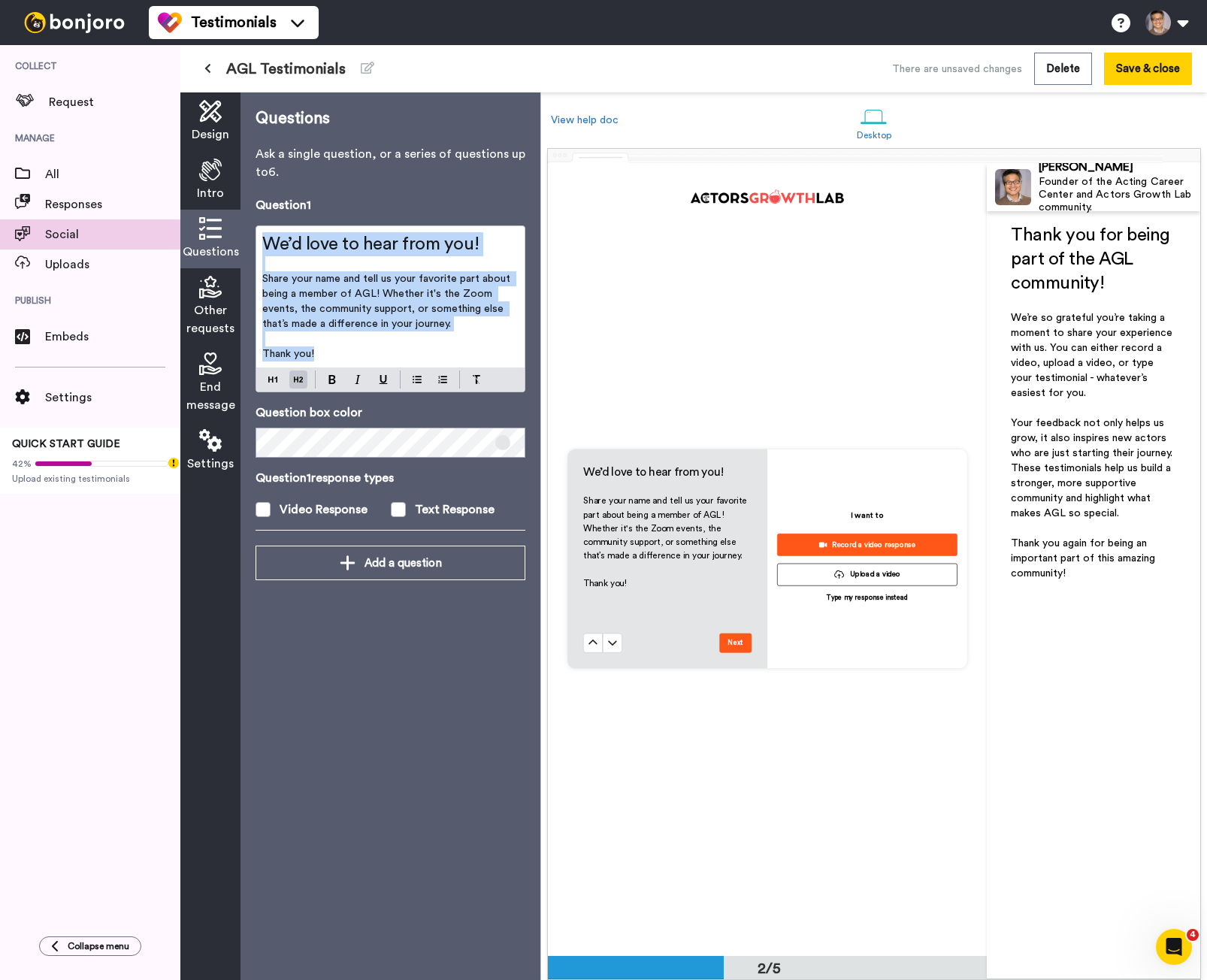
drag, startPoint x: 342, startPoint y: 353, endPoint x: 159, endPoint y: 238, distance: 216.1
click at [159, 238] on div "Collect Request Manage All Responses Social Uploads Publish Embeds Settings QUI…" at bounding box center [603, 512] width 1207 height 935
copy div "We’d love to hear from you! ﻿ Share your name and tell us your favorite part ab…"
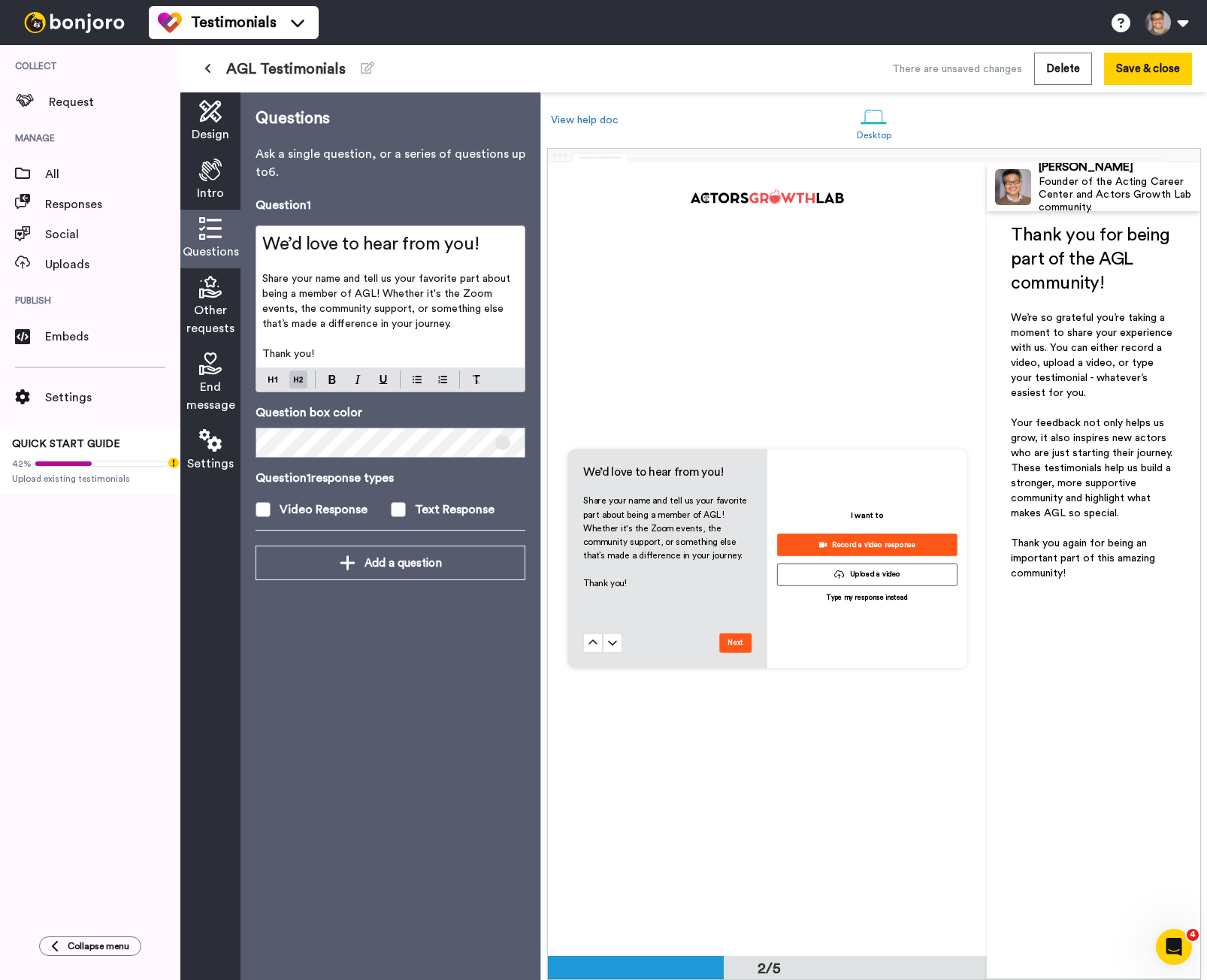
click at [204, 303] on span "Other requests" at bounding box center [209, 319] width 48 height 36
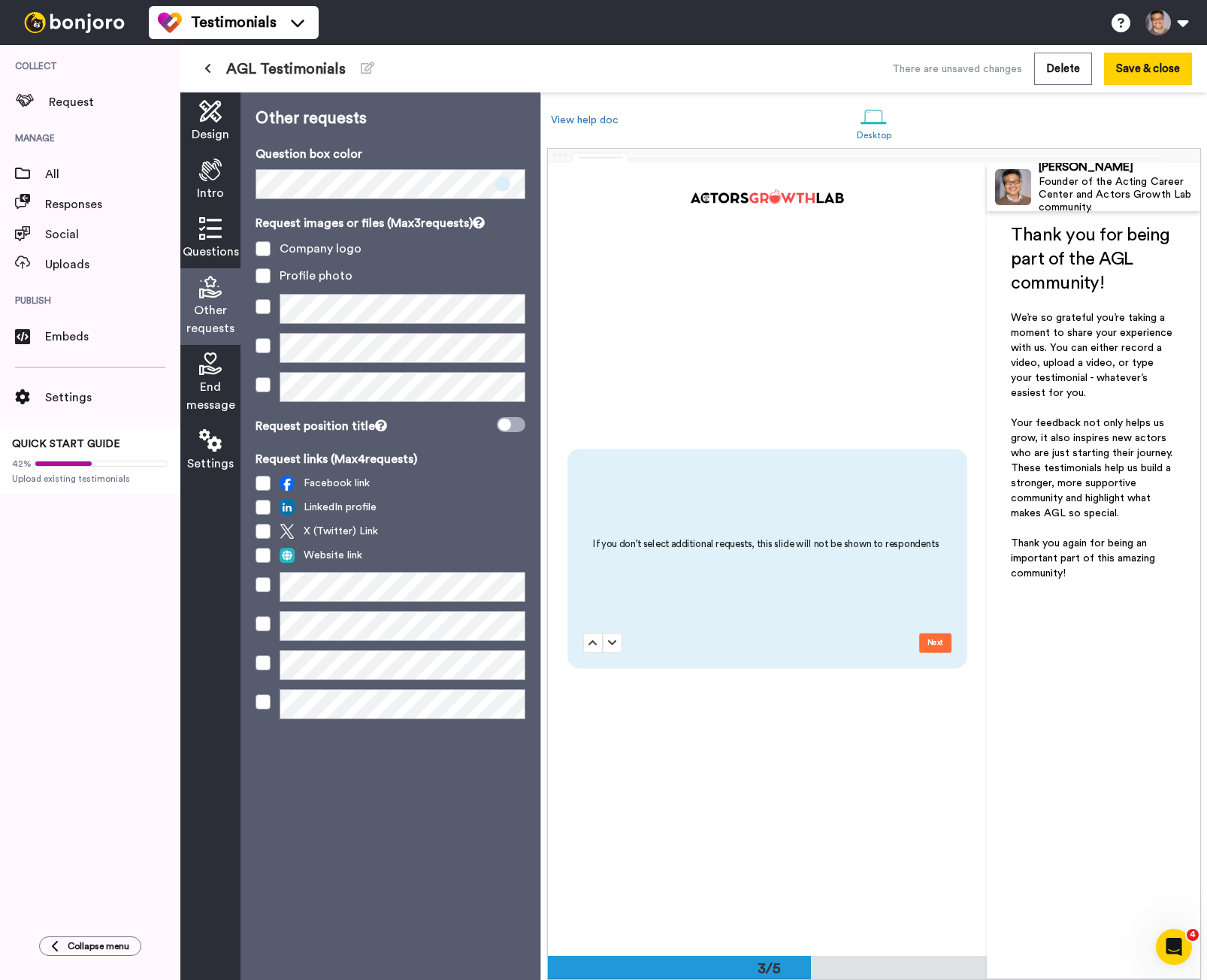
scroll to position [1587, 0]
click at [217, 248] on span "Questions" at bounding box center [211, 252] width 57 height 18
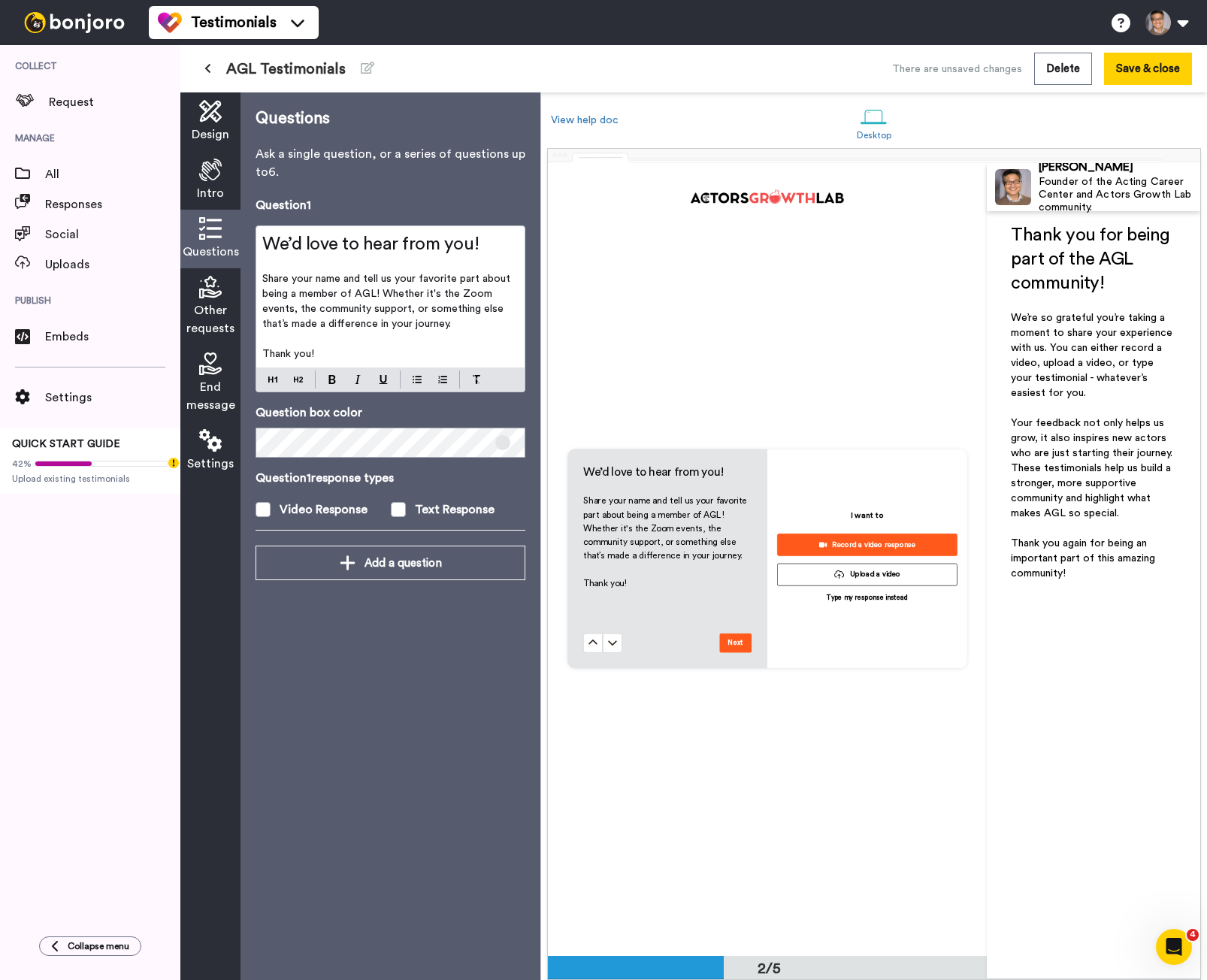
scroll to position [794, 0]
click at [209, 291] on icon at bounding box center [209, 287] width 23 height 23
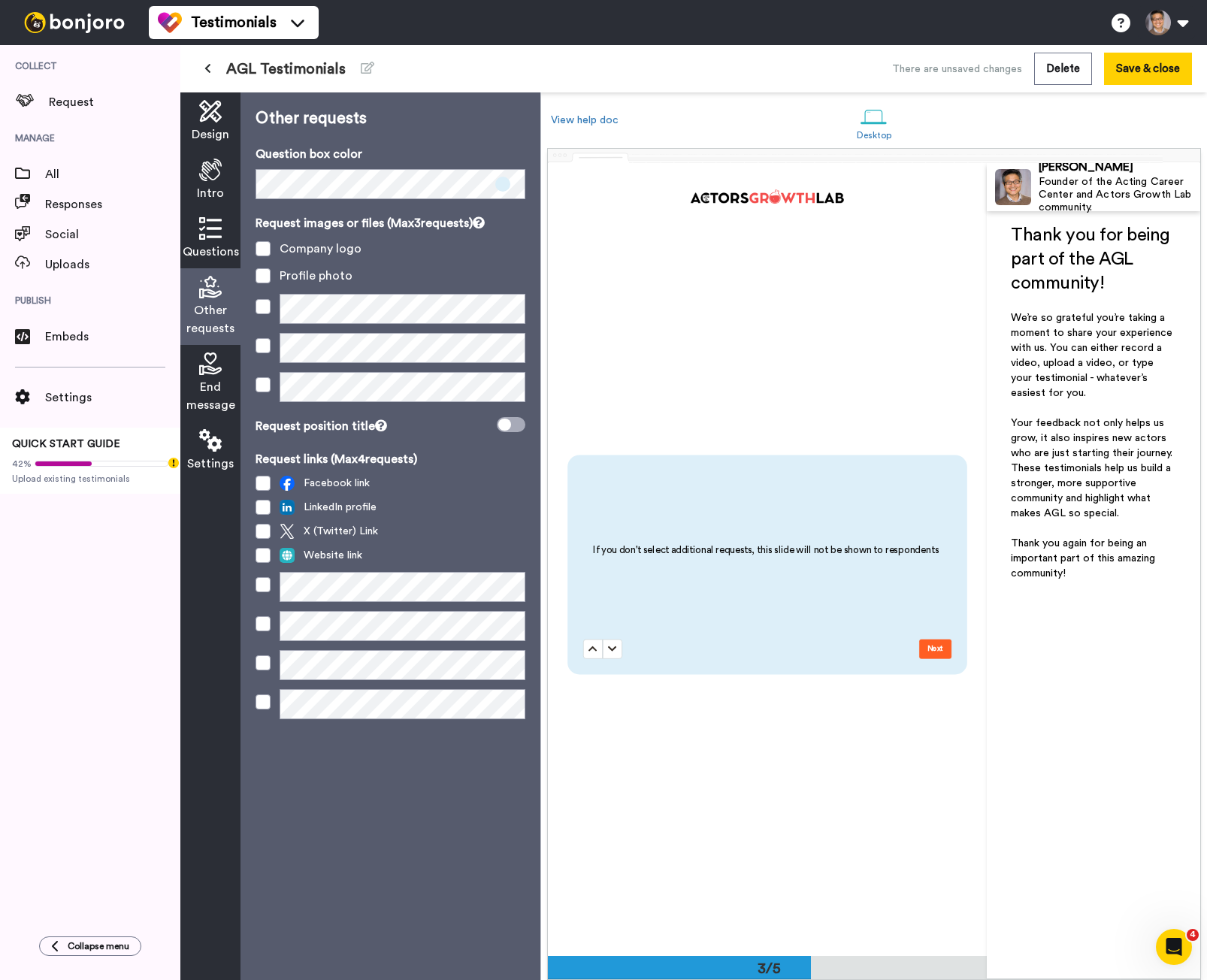
scroll to position [1587, 0]
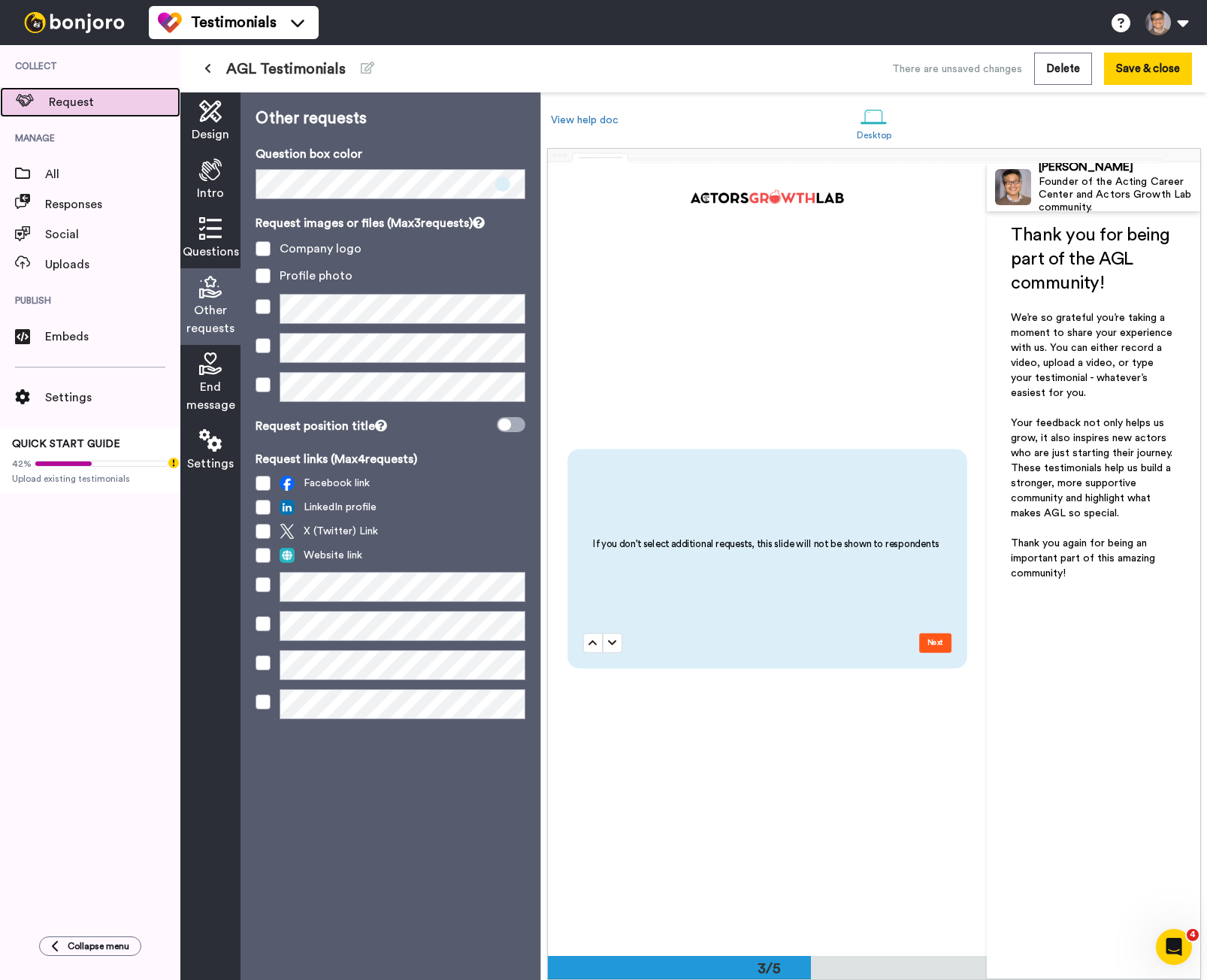
click at [76, 105] on span "Request" at bounding box center [115, 102] width 131 height 18
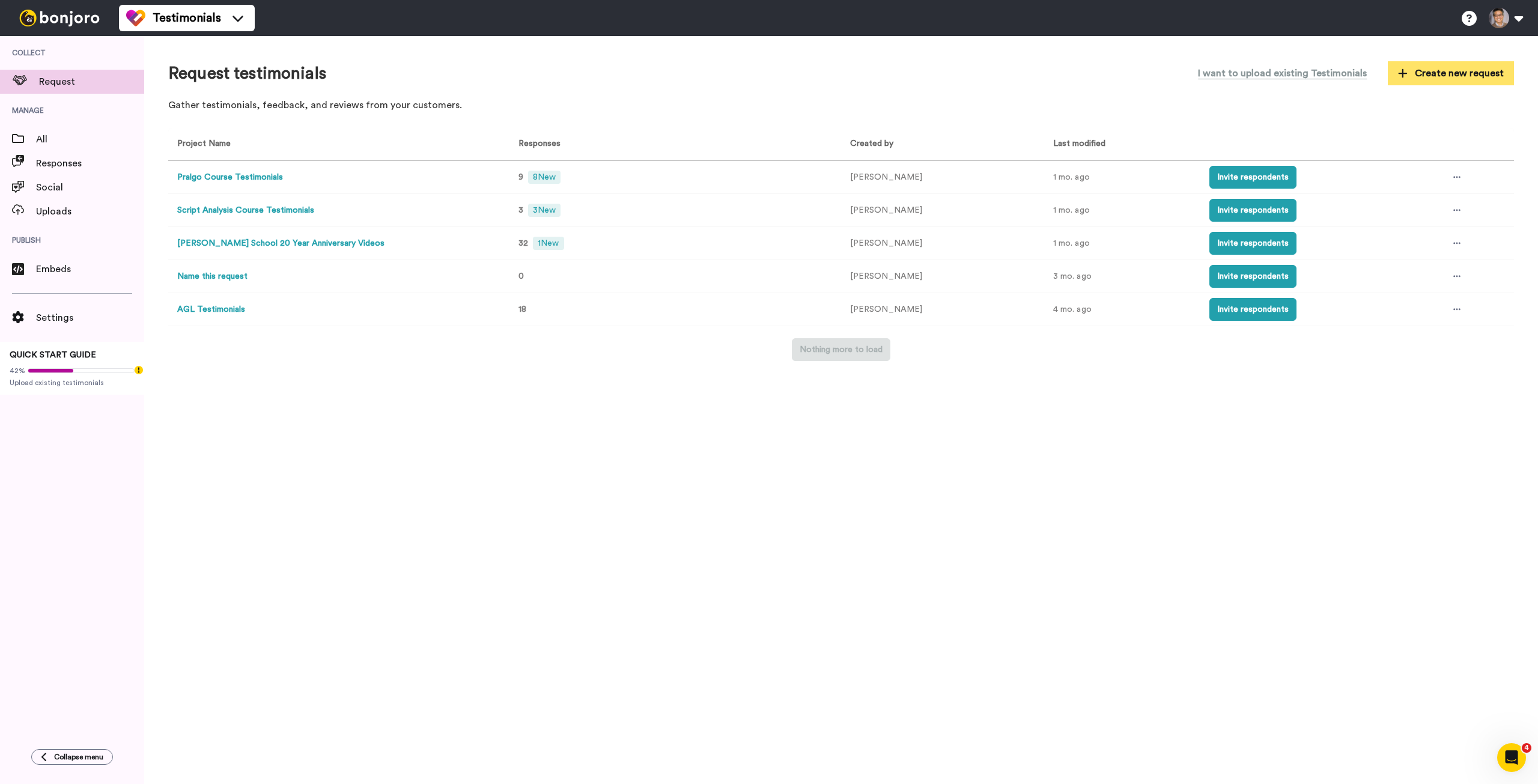
click at [1462, 70] on span "Create new request" at bounding box center [1450, 73] width 106 height 14
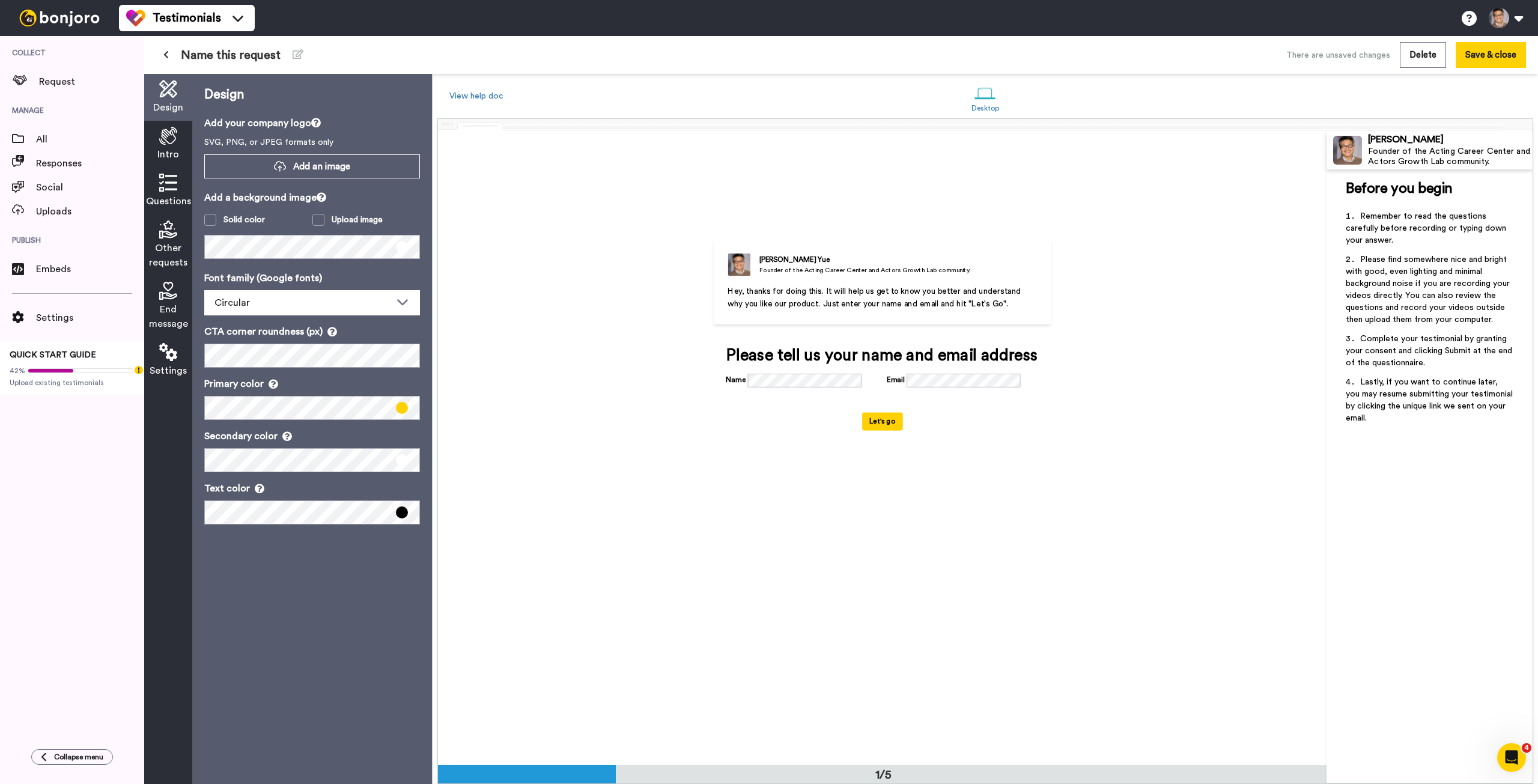
click at [468, 128] on div at bounding box center [985, 131] width 1095 height 24
click at [445, 126] on div at bounding box center [985, 131] width 1095 height 24
click at [446, 124] on div at bounding box center [985, 131] width 1095 height 24
click at [488, 123] on div at bounding box center [985, 131] width 1095 height 24
click at [335, 165] on span "Add an image" at bounding box center [322, 167] width 57 height 13
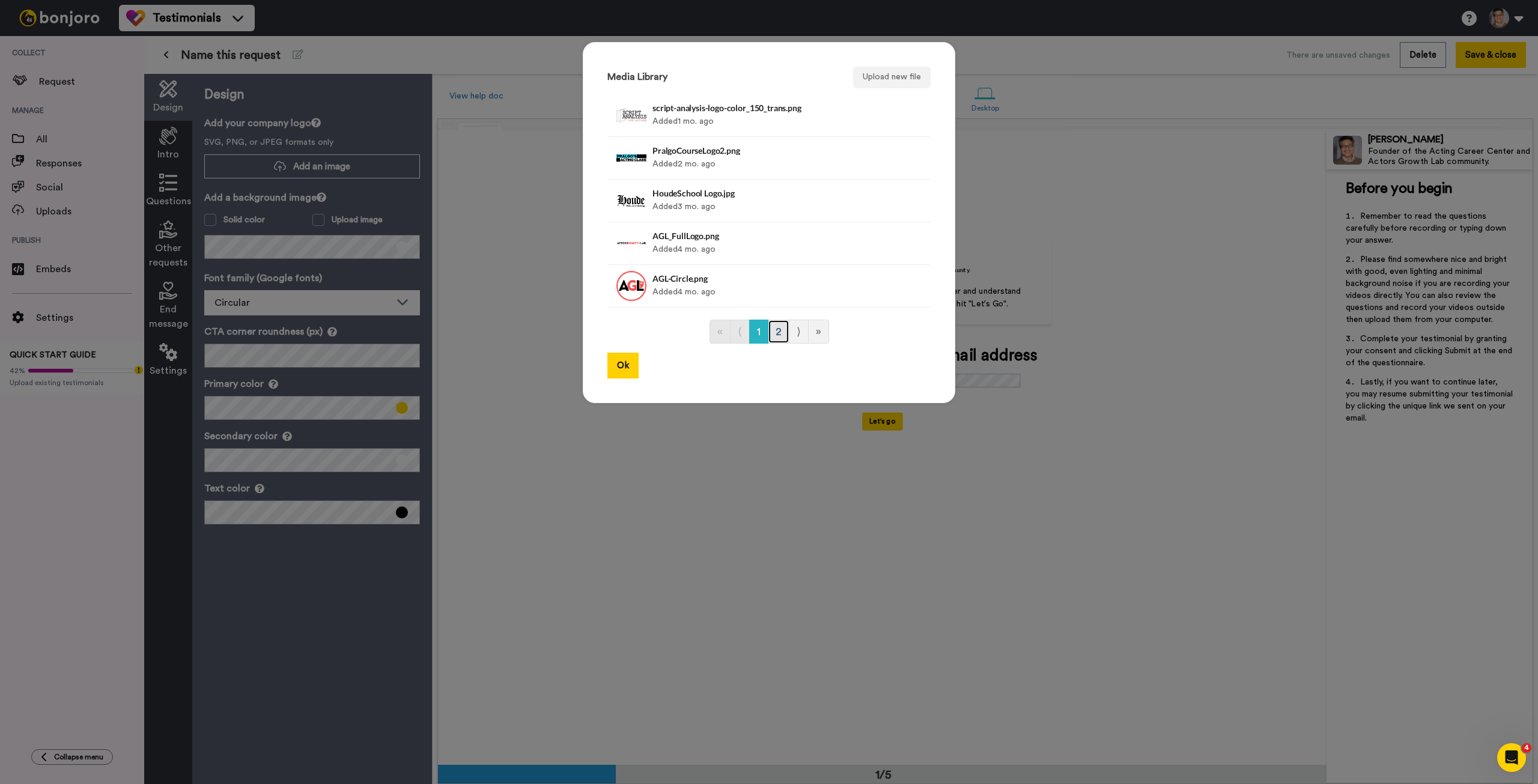
click at [775, 332] on link "2" at bounding box center [779, 331] width 22 height 24
click at [756, 336] on link "1" at bounding box center [758, 331] width 20 height 24
click at [513, 171] on div "Media Library Upload new file script-analysis-logo-color_150_trans.png Added 1 …" at bounding box center [769, 392] width 1538 height 784
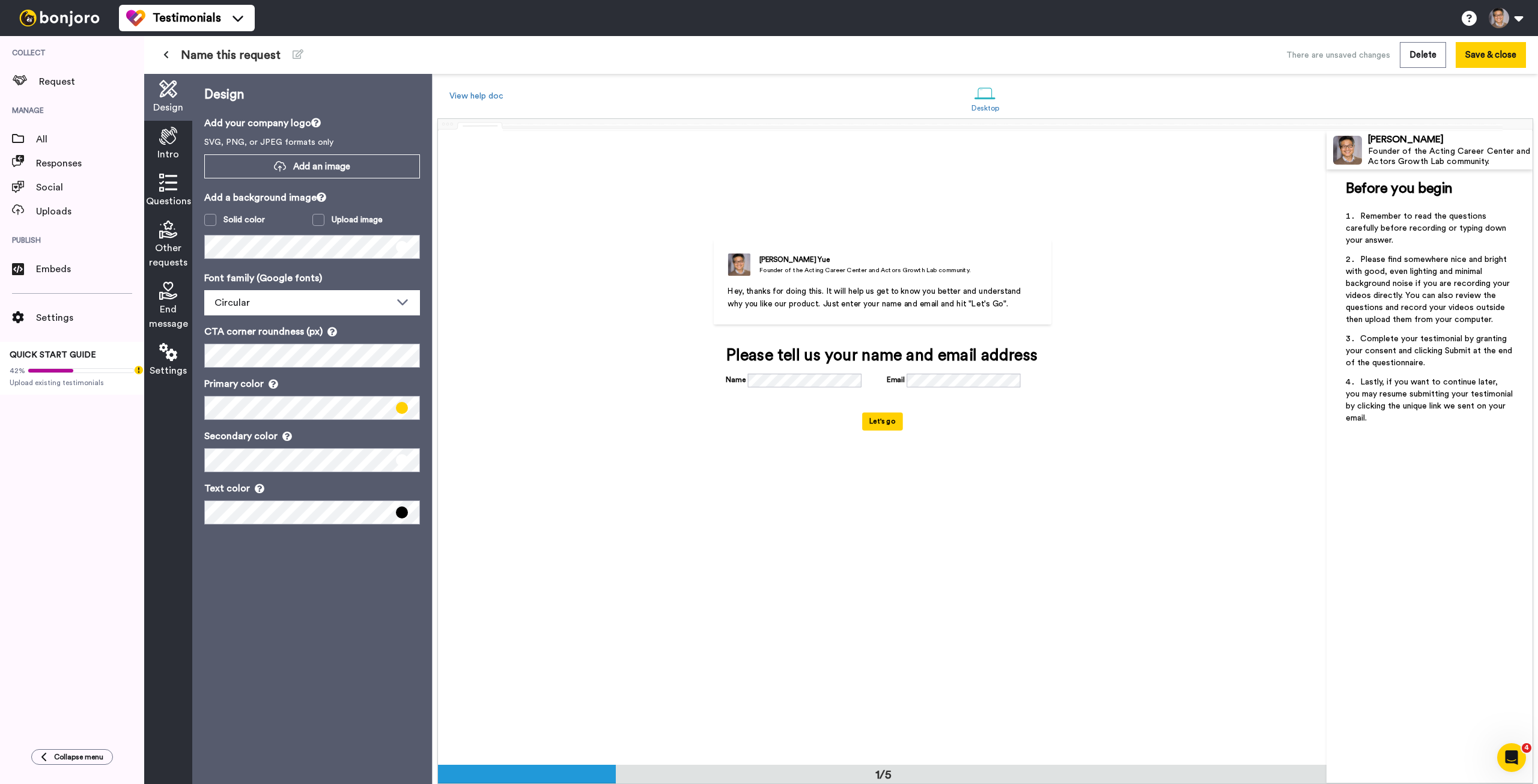
click at [886, 304] on span "Hey, thanks for doing this. It will help us get to know you better and understa…" at bounding box center [876, 297] width 296 height 21
click at [400, 410] on span at bounding box center [402, 408] width 12 height 12
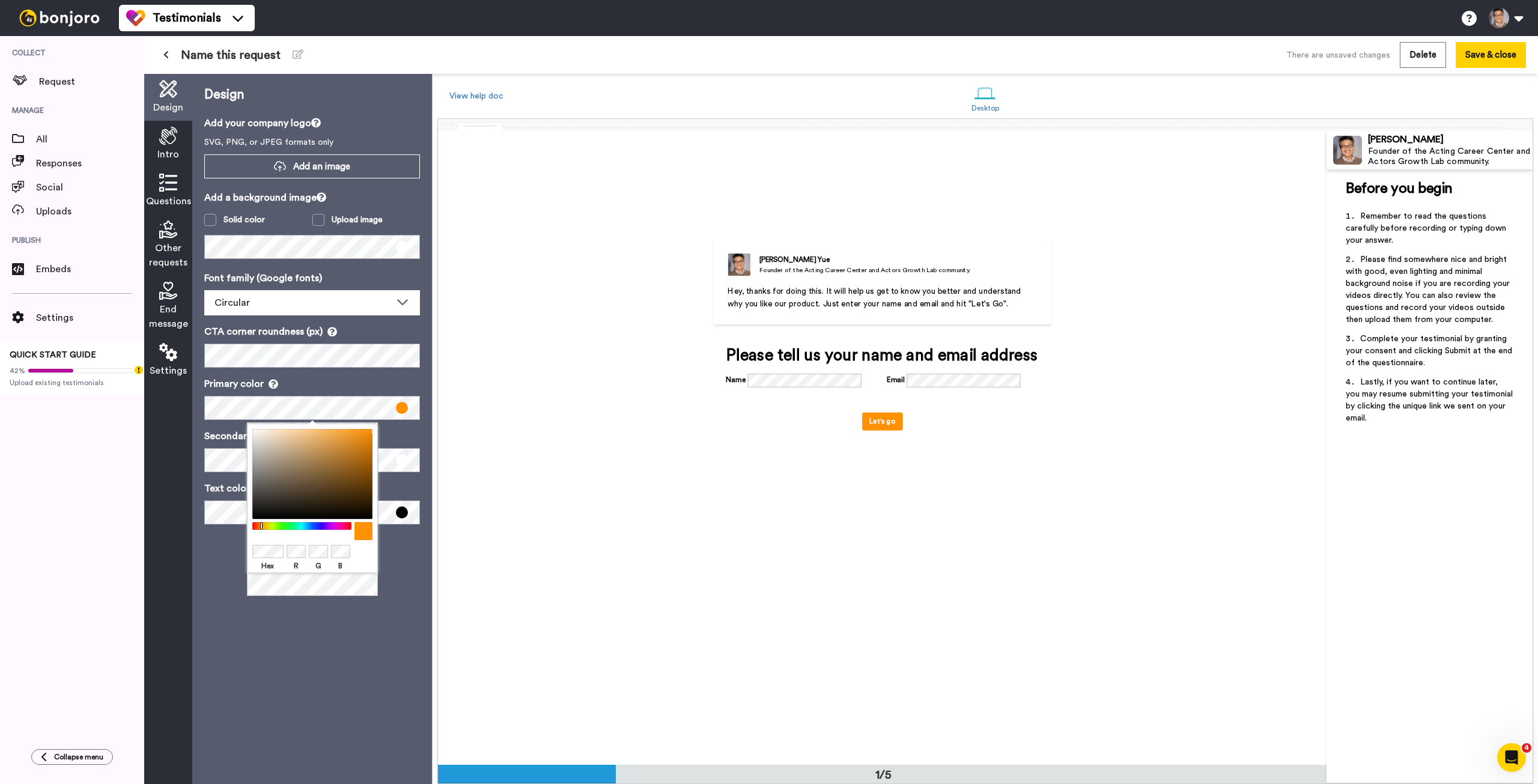
click at [261, 527] on div at bounding box center [301, 526] width 103 height 8
click at [258, 527] on div at bounding box center [301, 526] width 103 height 8
click at [637, 426] on div "Kurt Yue Founder of the Acting Career Center and Actors Growth Lab community. H…" at bounding box center [883, 448] width 667 height 475
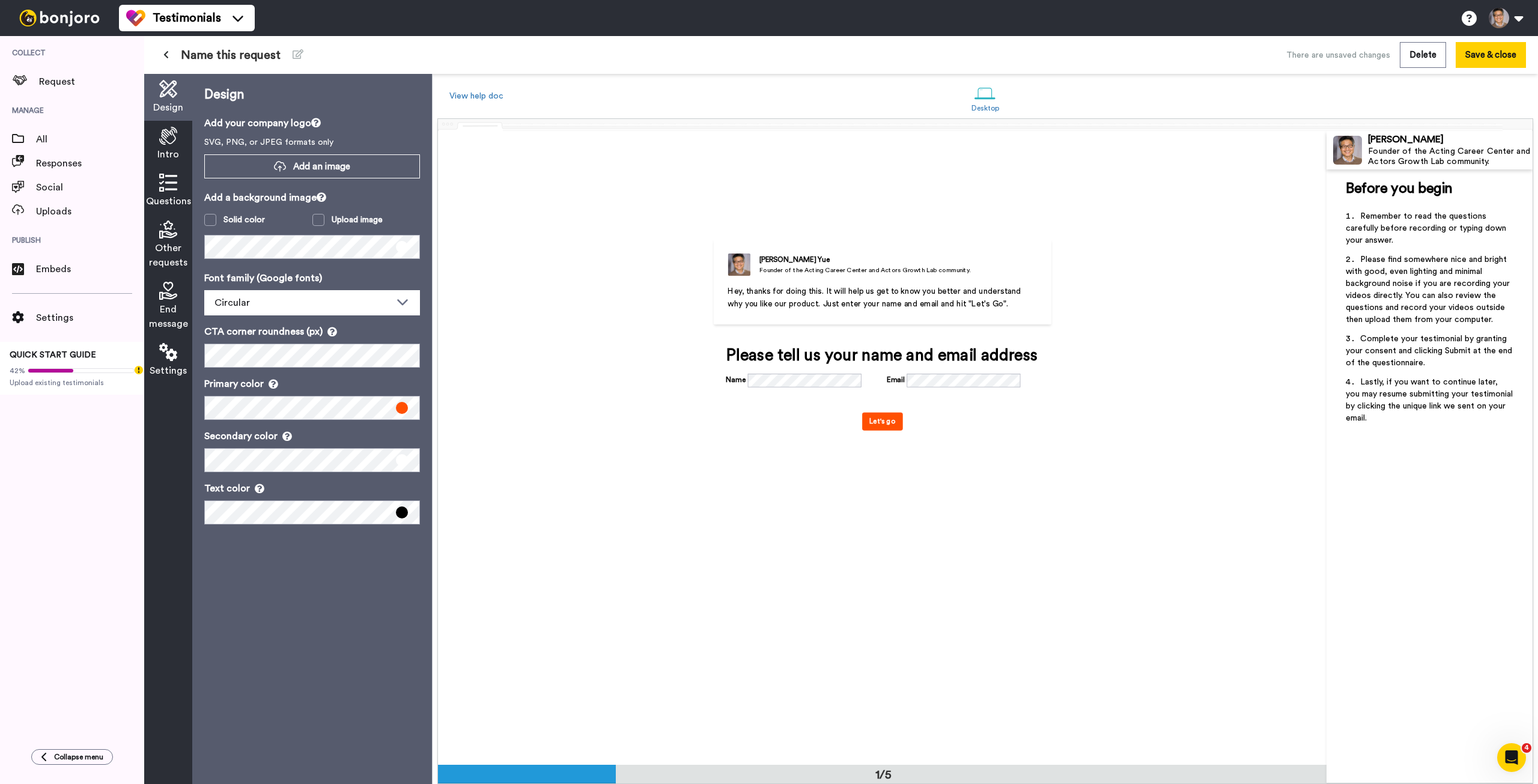
click at [164, 147] on span "Intro" at bounding box center [168, 154] width 22 height 14
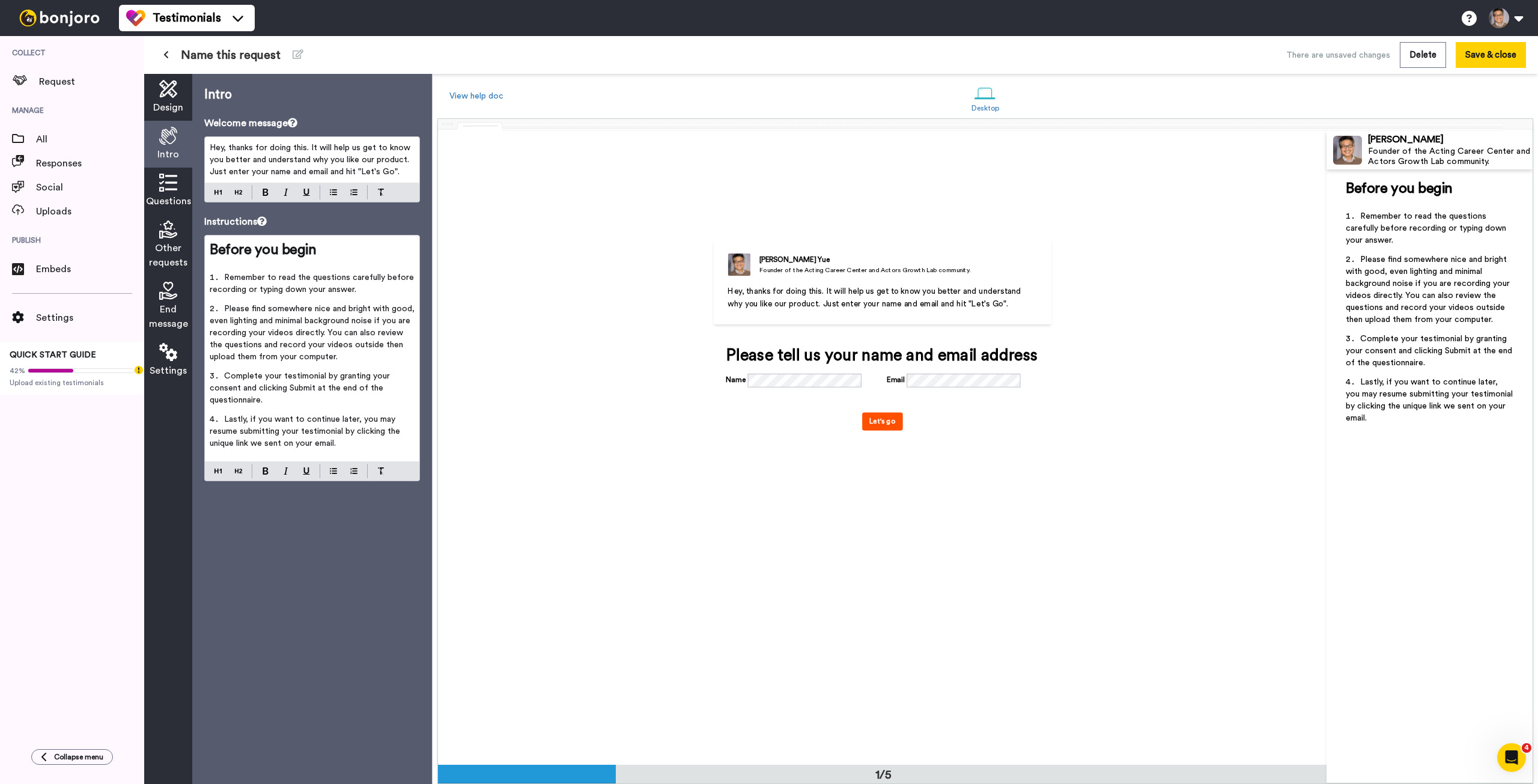
click at [167, 182] on icon at bounding box center [167, 182] width 18 height 18
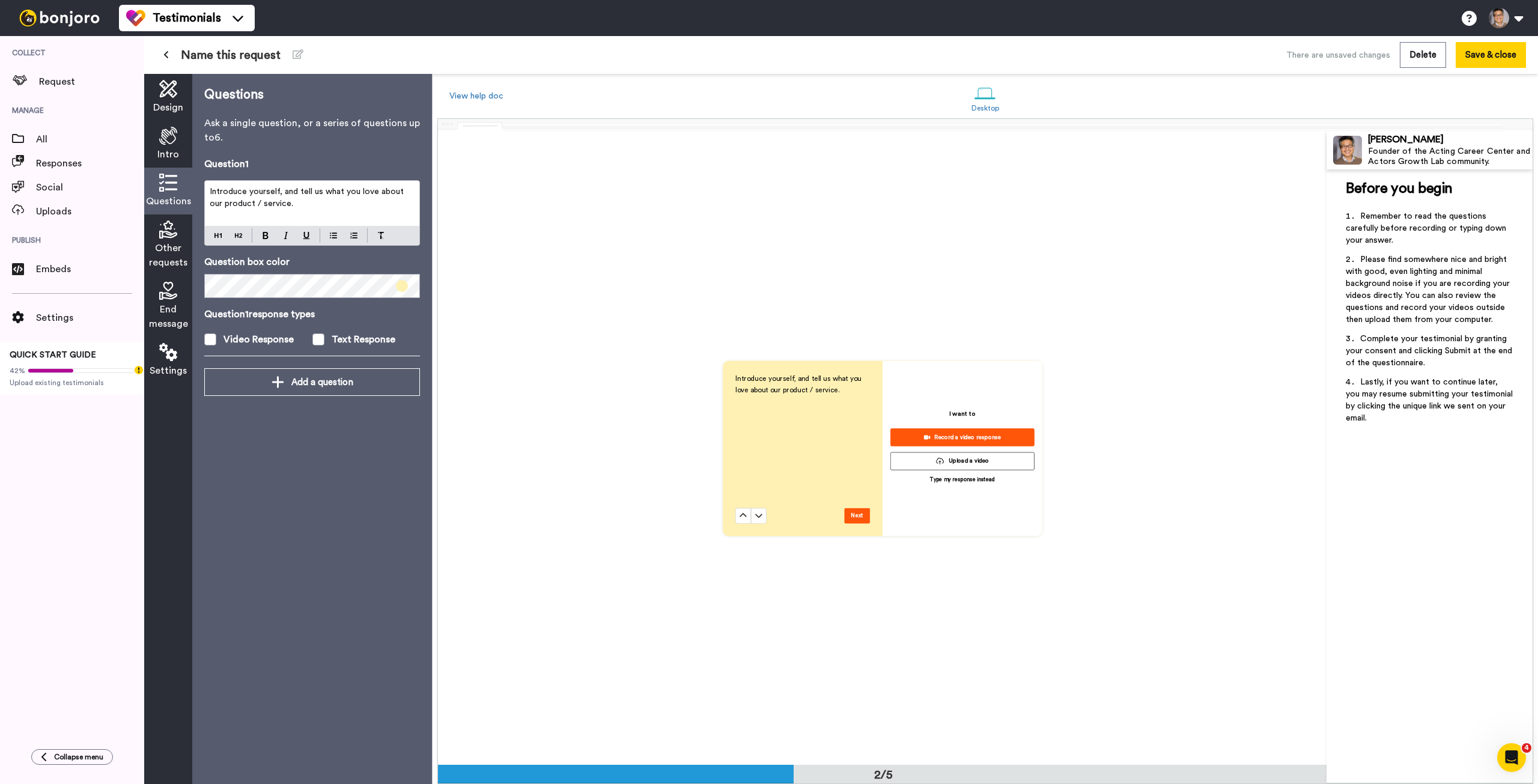
scroll to position [635, 0]
click at [398, 288] on span at bounding box center [402, 286] width 12 height 12
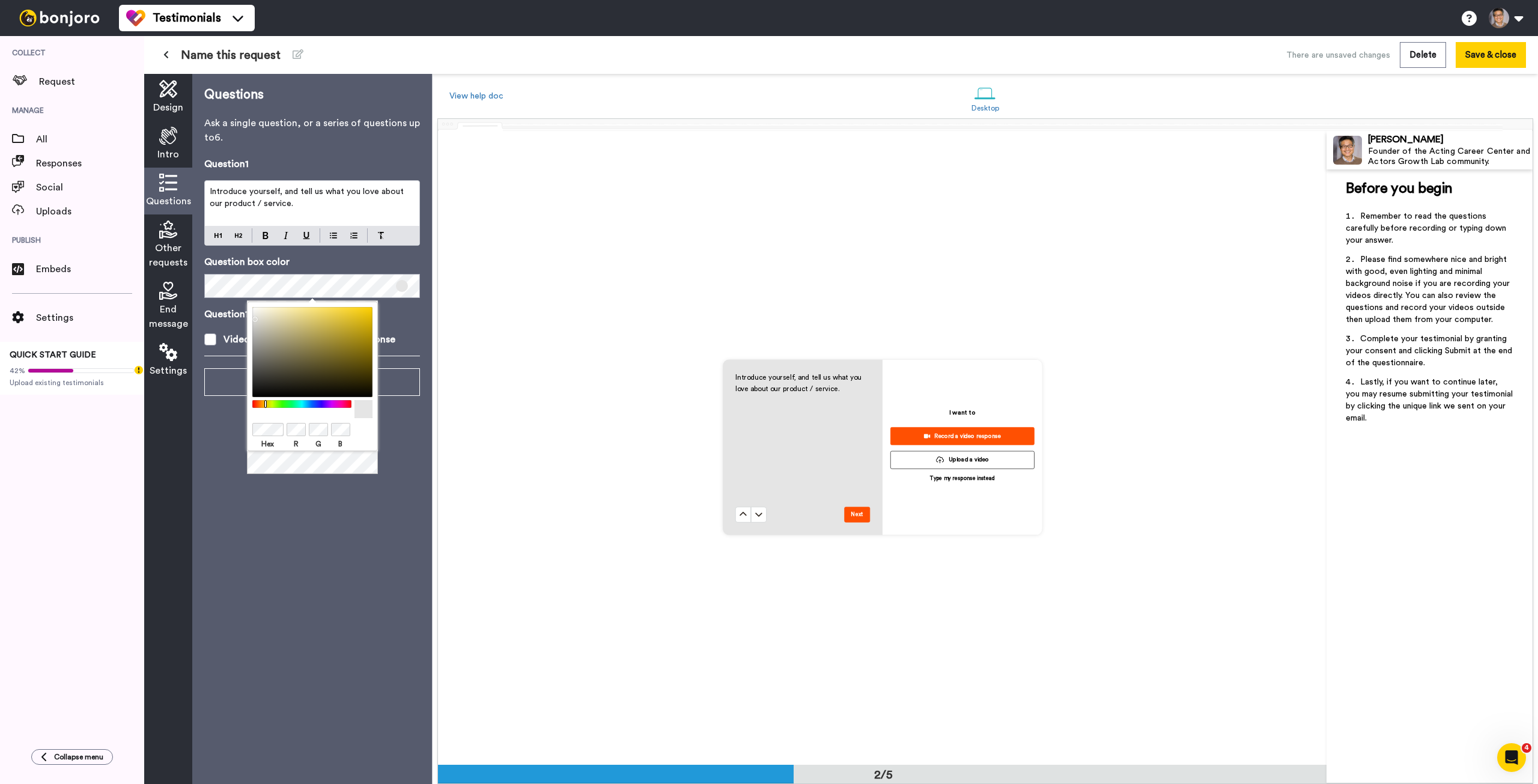
drag, startPoint x: 266, startPoint y: 325, endPoint x: 236, endPoint y: 317, distance: 31.0
click at [236, 317] on body "Testimonials Switch to Video messaging Testimonials Settings Discover Help & Su…" at bounding box center [769, 392] width 1538 height 784
click at [639, 293] on div "Introduce yourself, and tell us what you love about our product / service. Next…" at bounding box center [882, 448] width 888 height 634
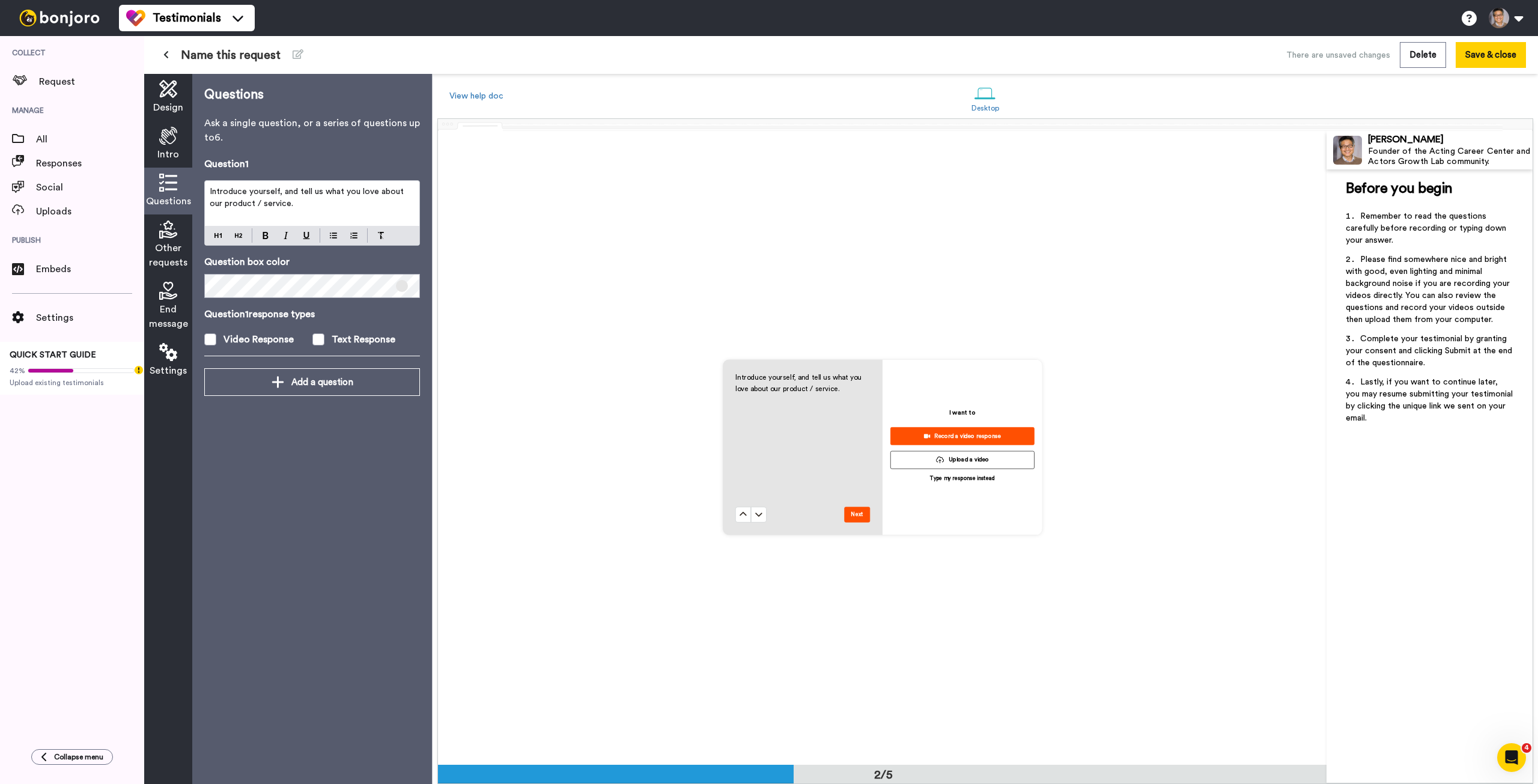
click at [163, 96] on icon at bounding box center [167, 88] width 18 height 18
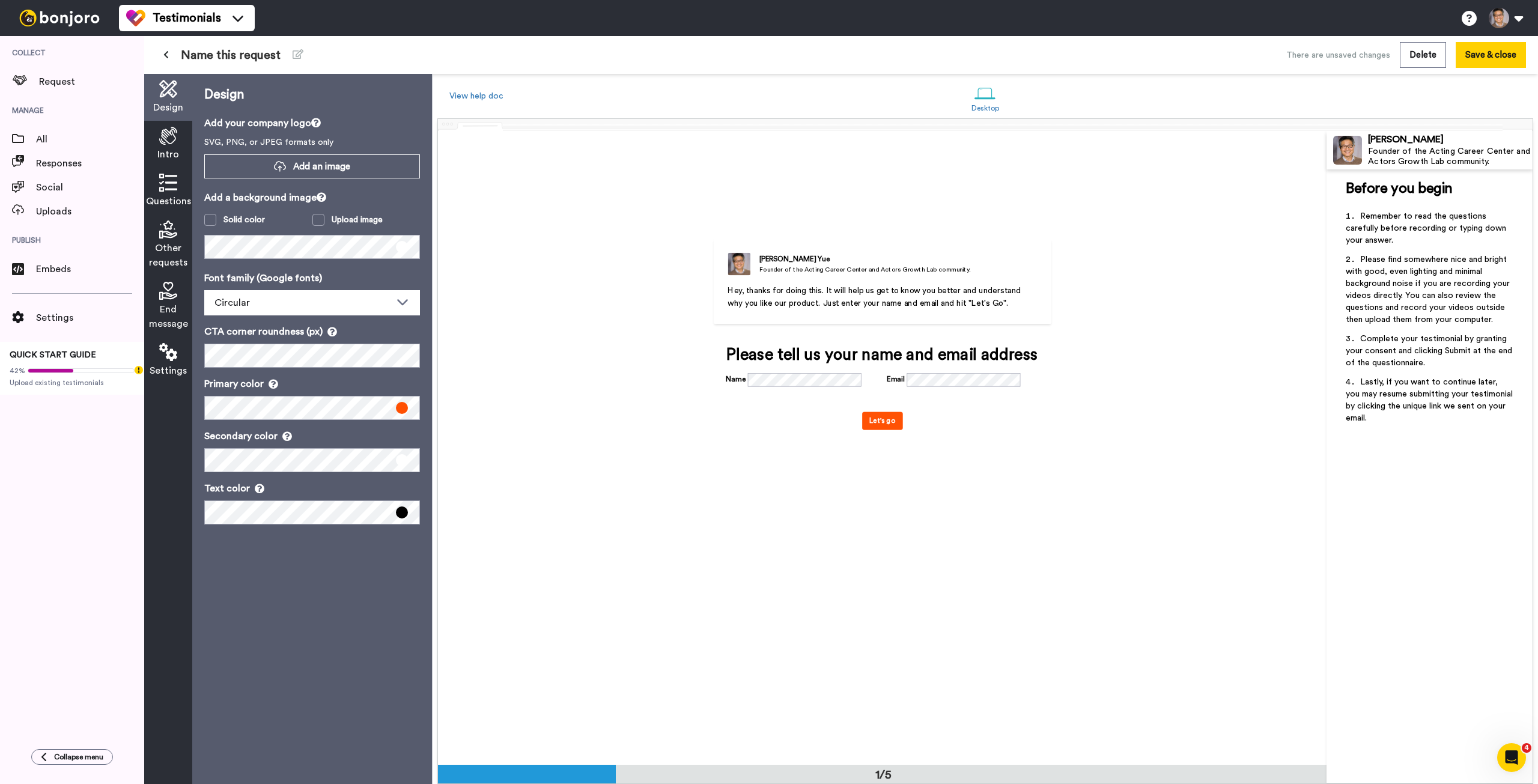
scroll to position [0, 0]
click at [166, 140] on icon at bounding box center [167, 135] width 18 height 18
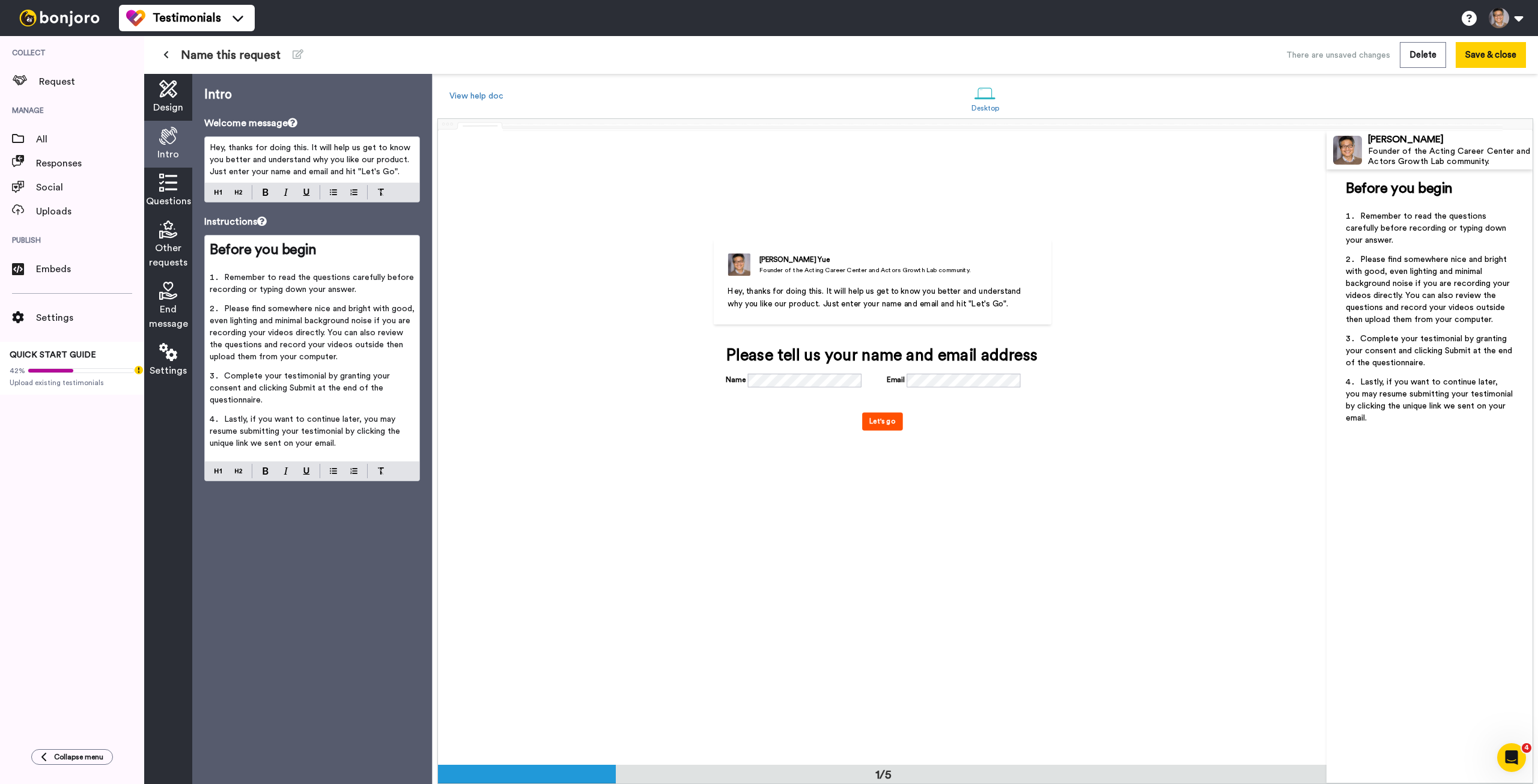
click at [271, 149] on span "Hey, thanks for doing this. It will help us get to know you better and understa…" at bounding box center [311, 159] width 203 height 32
click at [272, 149] on span "Hey, thanks for doing this. It will help us get to know you better and understa…" at bounding box center [311, 159] width 203 height 32
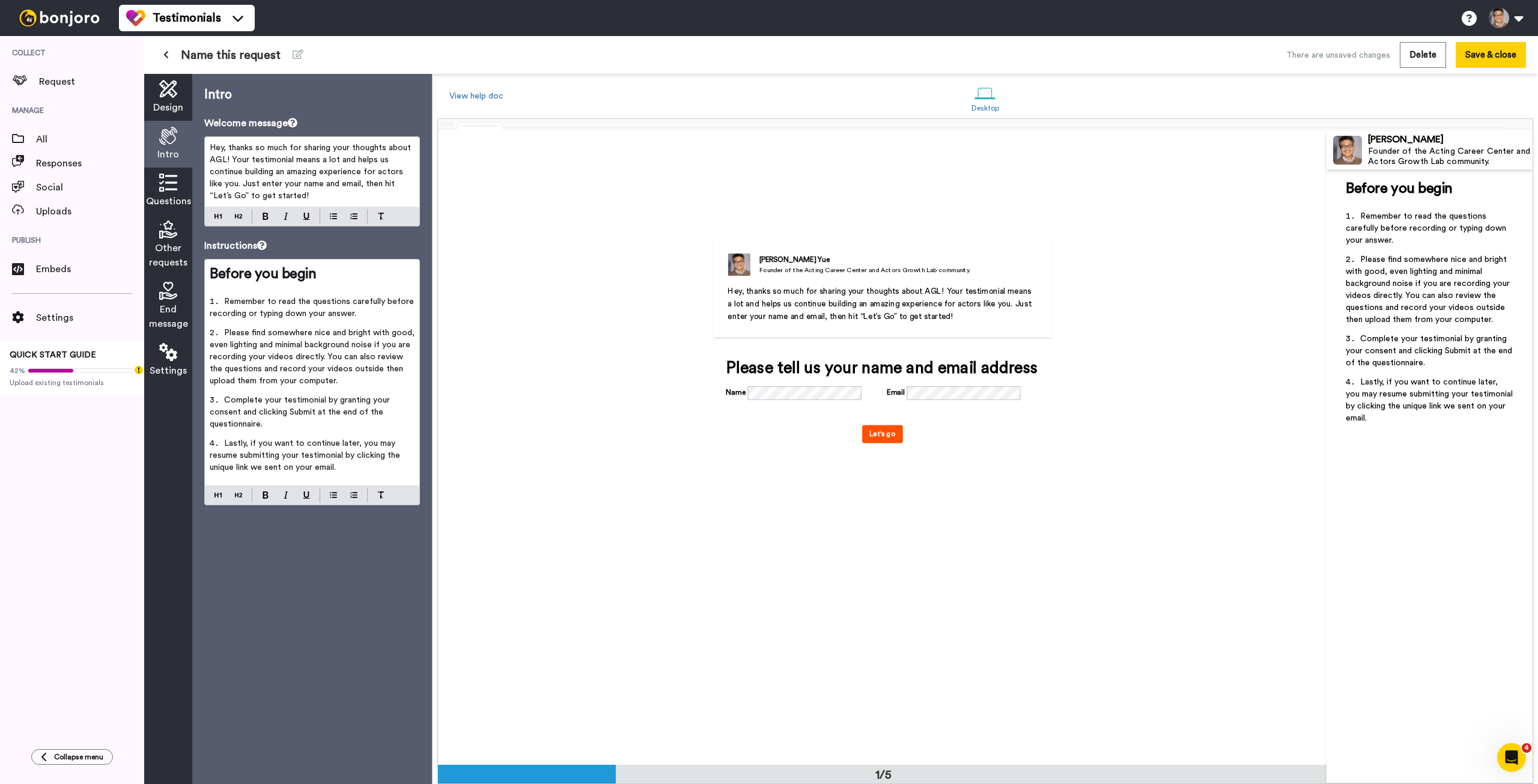
click at [288, 146] on span "Hey, thanks so much for sharing your thoughts about AGL! Your testimonial means…" at bounding box center [312, 171] width 204 height 56
click at [216, 159] on span "Hey, thanks so much for sharing your thoughts about AGL! Your testimonial means…" at bounding box center [312, 171] width 204 height 56
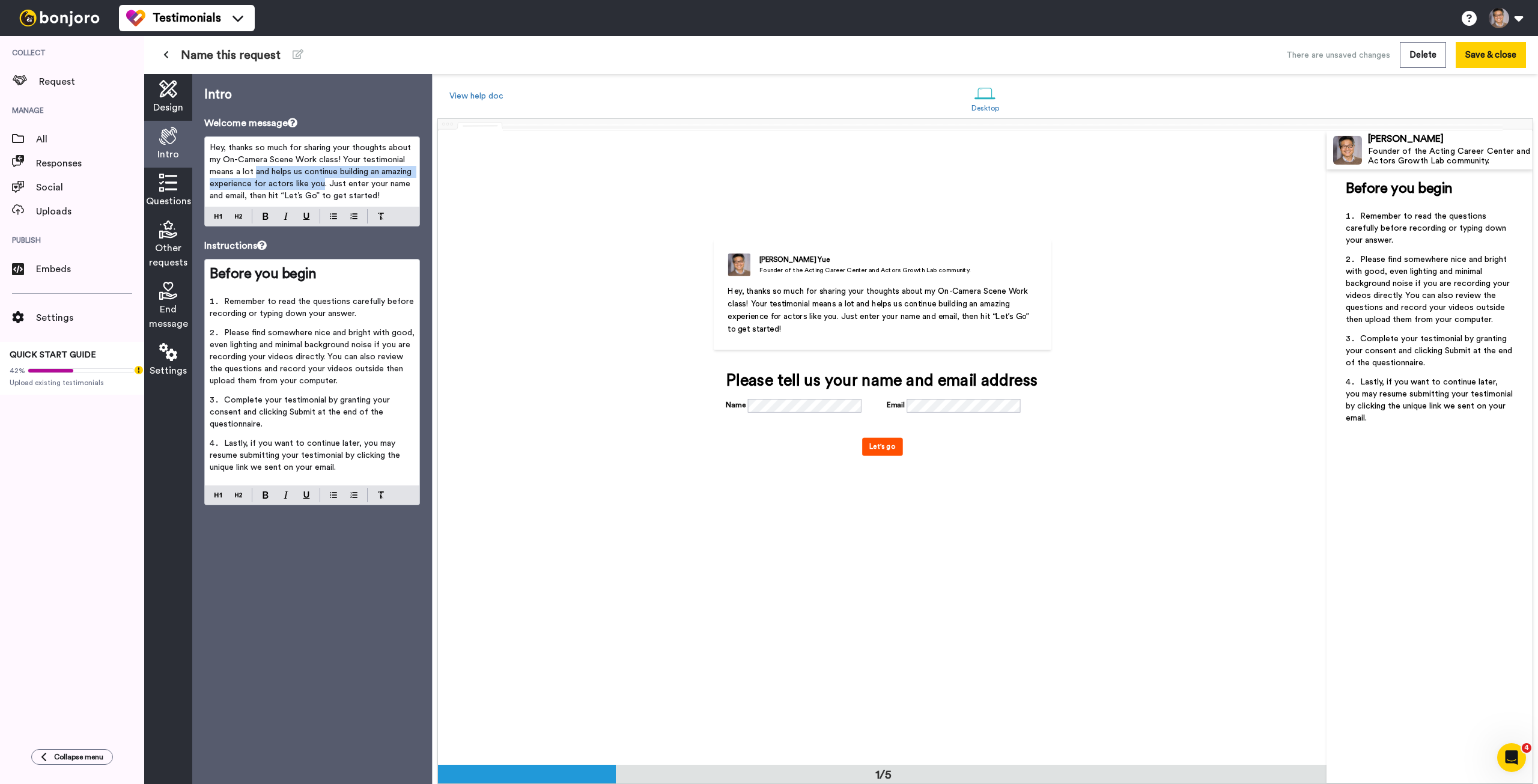
drag, startPoint x: 256, startPoint y: 171, endPoint x: 353, endPoint y: 185, distance: 98.0
click at [353, 185] on span "Hey, thanks so much for sharing your thoughts about my On-Camera Scene Work cla…" at bounding box center [312, 171] width 204 height 56
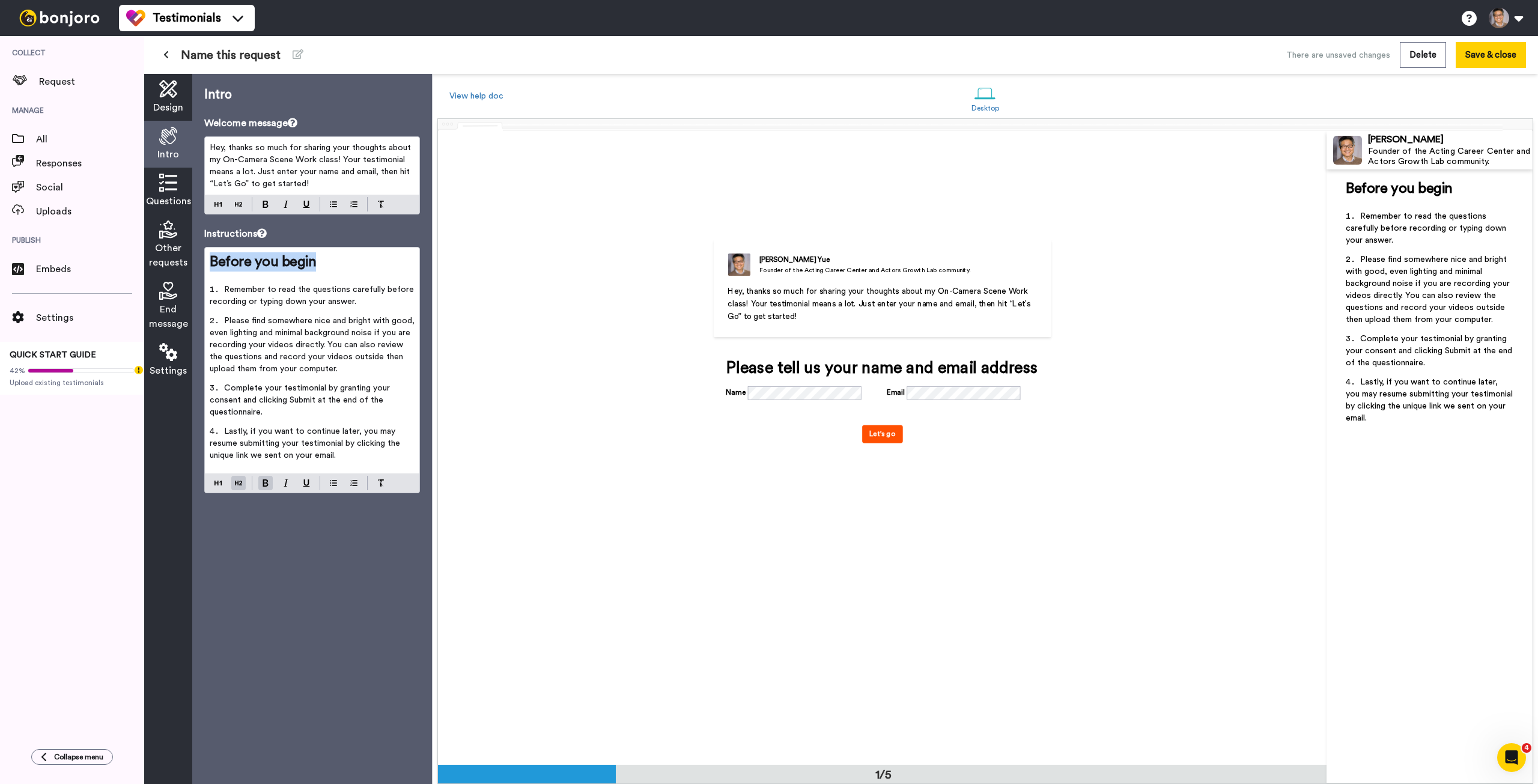
drag, startPoint x: 317, startPoint y: 257, endPoint x: 136, endPoint y: 239, distance: 181.9
click at [136, 239] on div "Collect Request Manage All Responses Social Uploads Publish Embeds Settings QUI…" at bounding box center [769, 410] width 1538 height 748
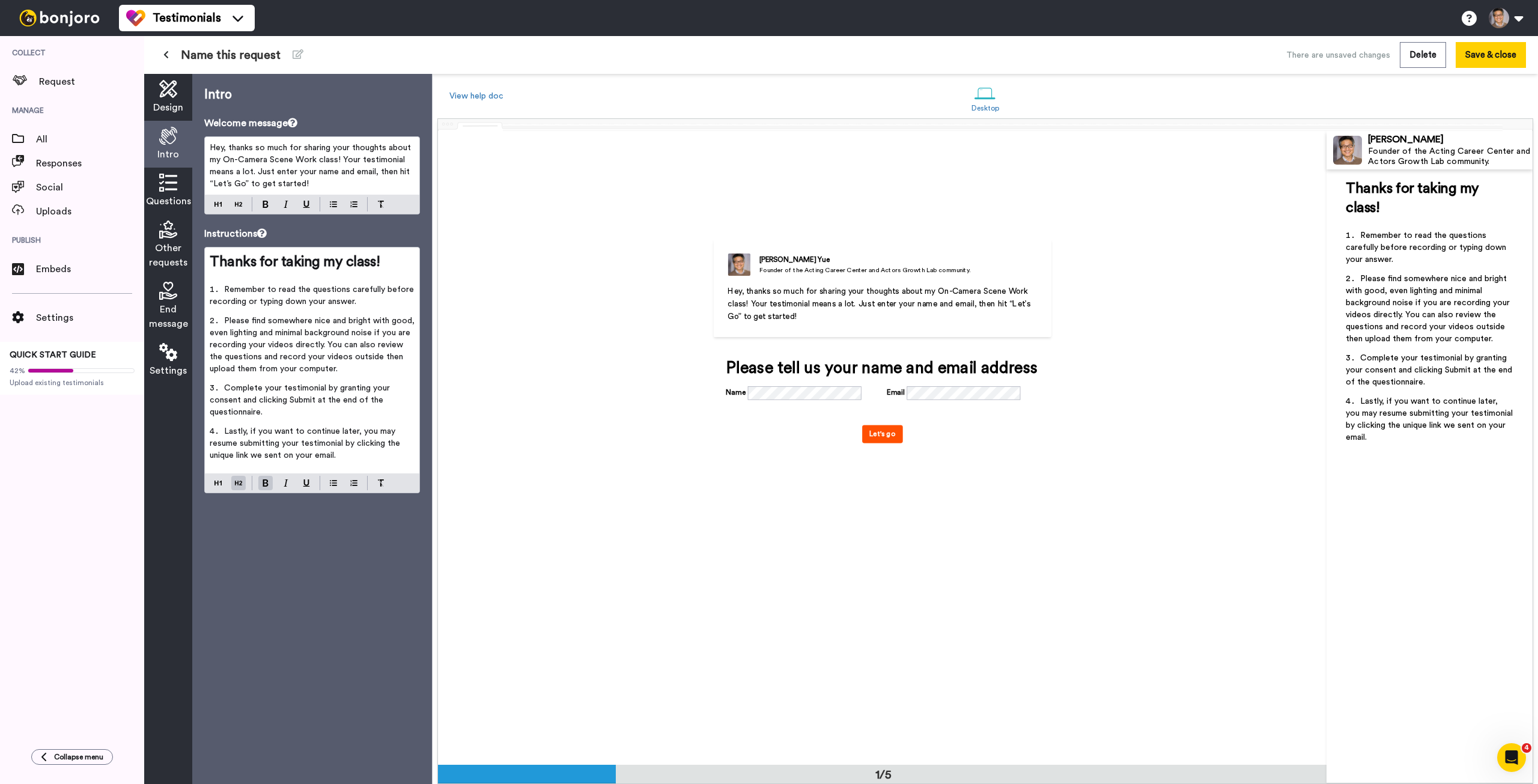
click at [268, 309] on li "Remember to read the questions carefully before recording or typing down your a…" at bounding box center [312, 299] width 205 height 31
click at [214, 290] on li "Remember to read the questions carefully before recording or typing down your a…" at bounding box center [312, 299] width 205 height 31
click at [1385, 304] on span "Please find somewhere nice and bright with good, even lighting and minimal back…" at bounding box center [1429, 309] width 167 height 69
click at [232, 278] on p "﻿" at bounding box center [312, 277] width 205 height 12
click at [211, 289] on li "Remember to read the questions carefully before recording or typing down your a…" at bounding box center [312, 299] width 205 height 31
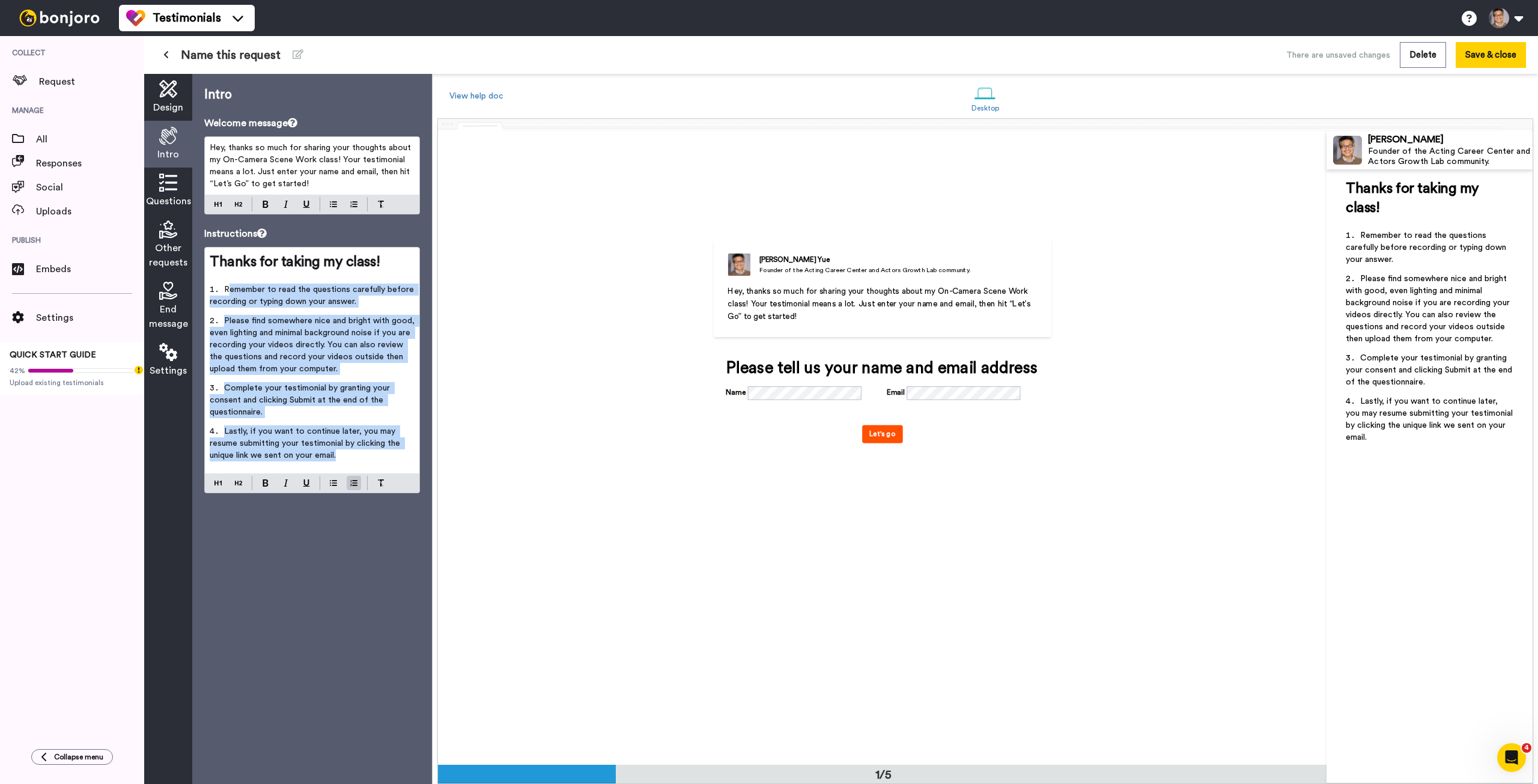
drag, startPoint x: 229, startPoint y: 288, endPoint x: 366, endPoint y: 451, distance: 212.9
click at [368, 456] on ol "Remember to read the questions carefully before recording or typing down your a…" at bounding box center [312, 376] width 205 height 185
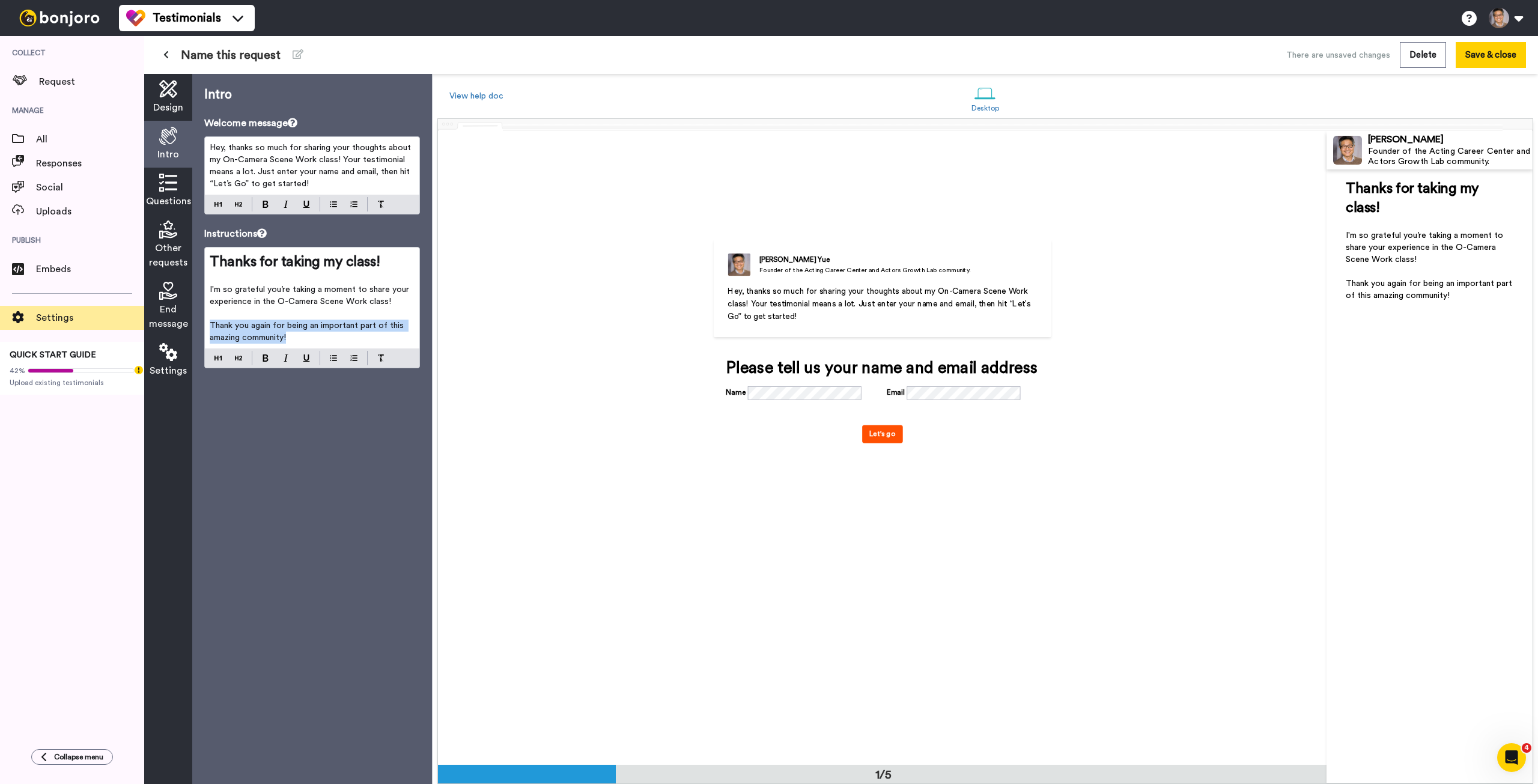
drag, startPoint x: 336, startPoint y: 340, endPoint x: 134, endPoint y: 325, distance: 202.6
click at [134, 325] on div "Collect Request Manage All Responses Social Uploads Publish Embeds Settings QUI…" at bounding box center [769, 410] width 1538 height 748
click at [283, 302] on span "I'm so grateful you’re taking a moment to share your experience in the O-Camera…" at bounding box center [311, 296] width 202 height 20
drag, startPoint x: 319, startPoint y: 337, endPoint x: 364, endPoint y: 317, distance: 49.2
click at [319, 337] on span "You can provide a video testimonial or a written testimonial on the next page. …" at bounding box center [302, 332] width 185 height 20
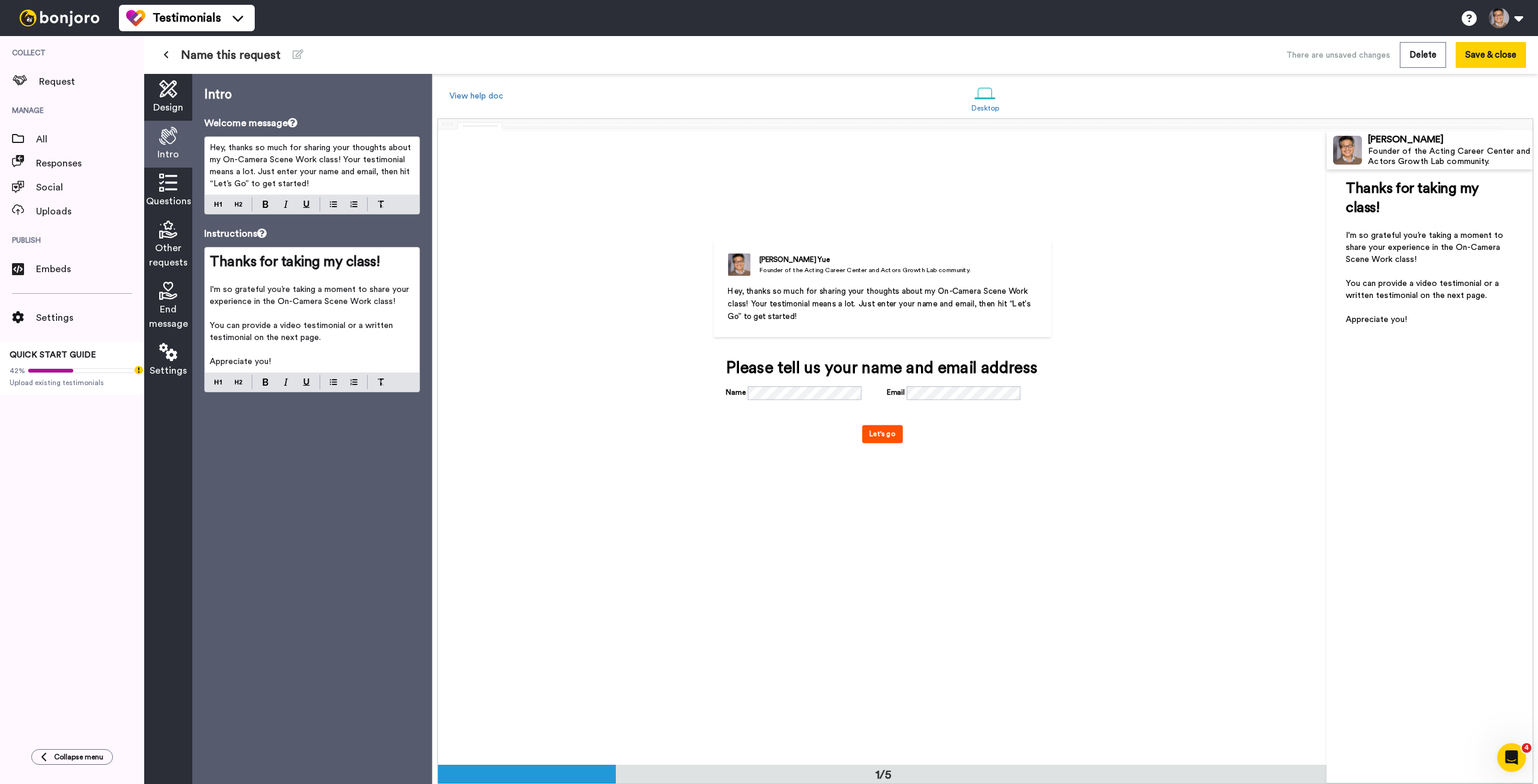
click at [161, 187] on icon at bounding box center [167, 182] width 18 height 18
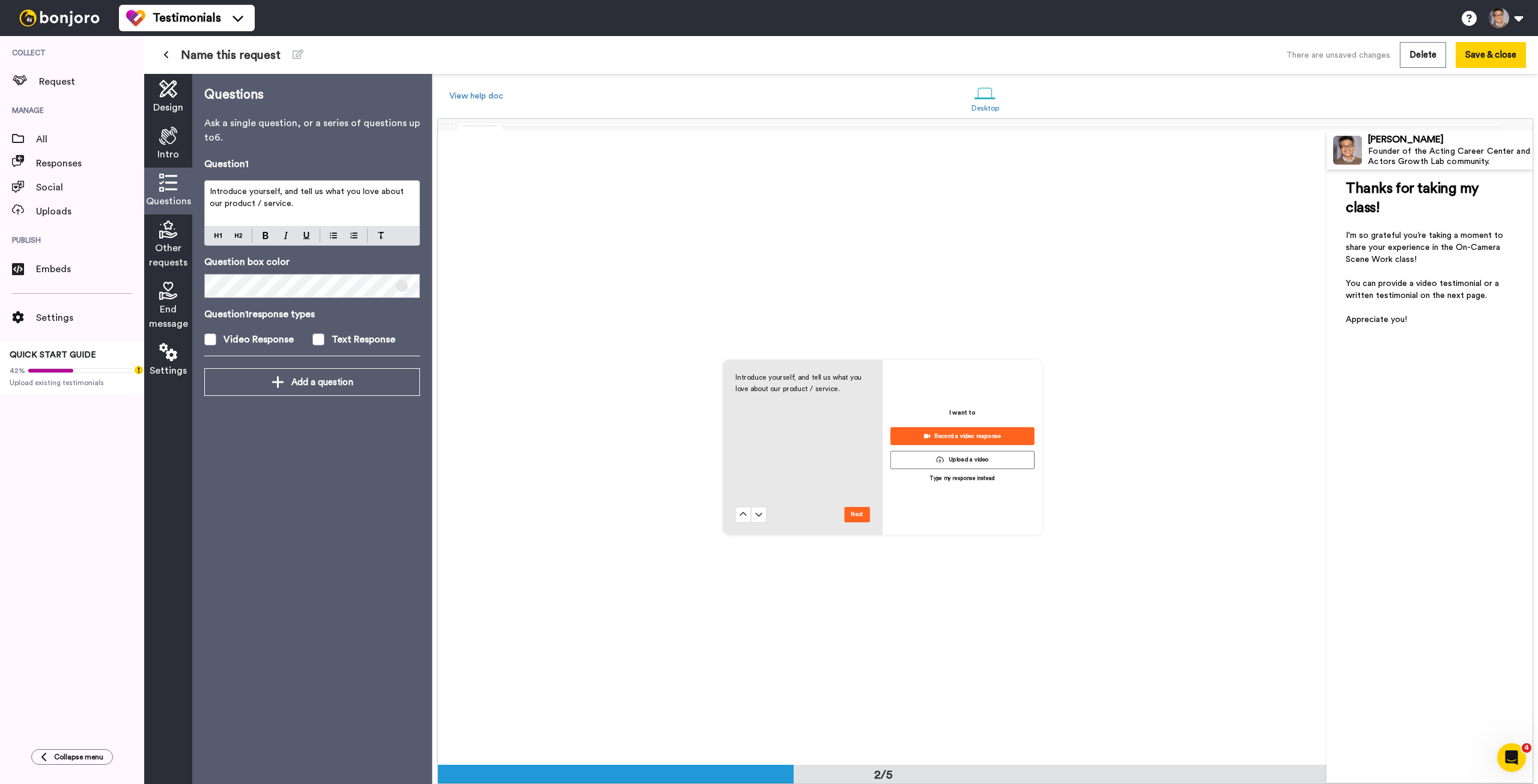
scroll to position [635, 0]
click at [288, 206] on p "Introduce yourself, and tell us what you love about our product / service." at bounding box center [312, 197] width 205 height 24
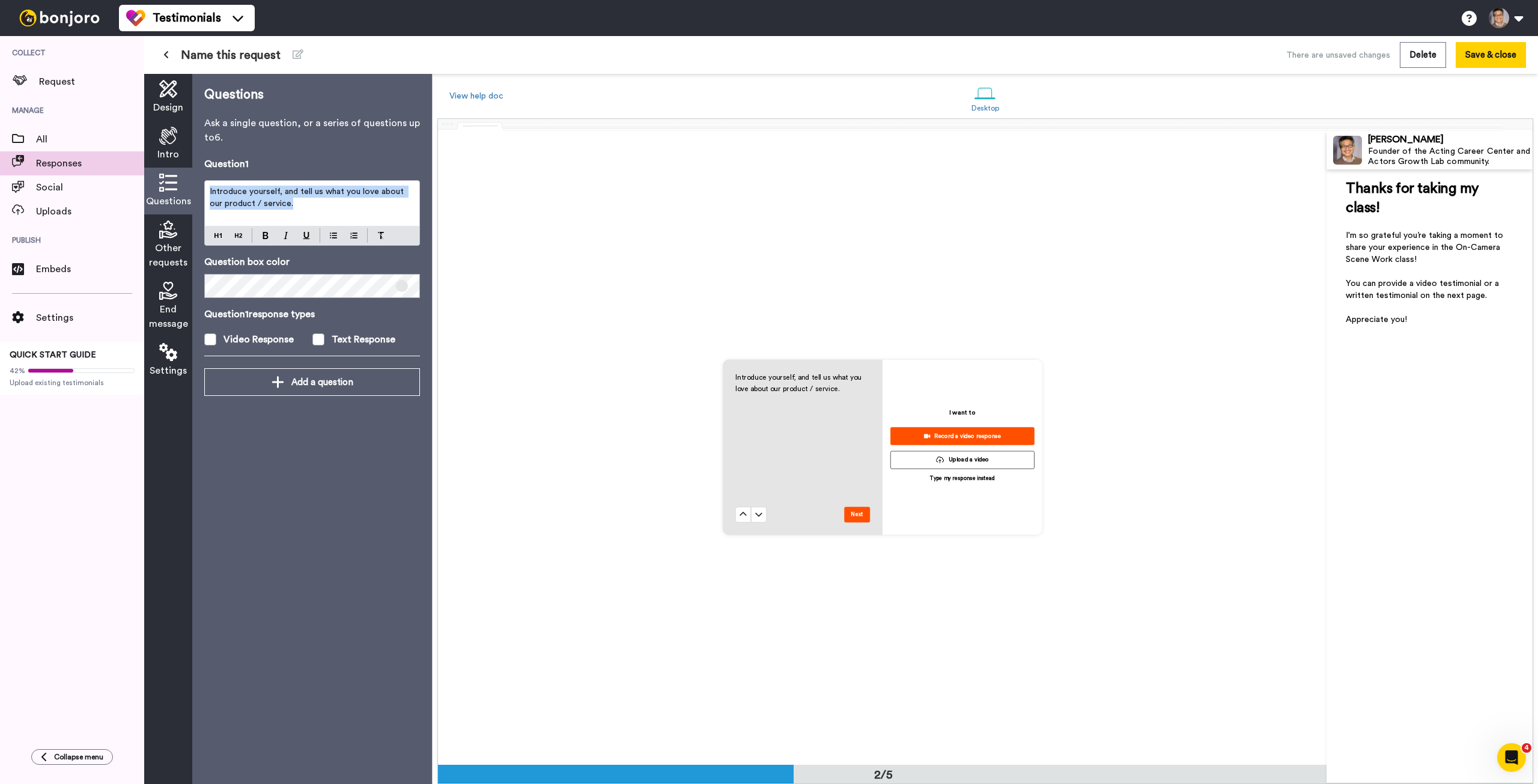
drag, startPoint x: 270, startPoint y: 207, endPoint x: 142, endPoint y: 174, distance: 132.2
click at [142, 175] on div "Collect Request Manage All Responses Social Uploads Publish Embeds Settings QUI…" at bounding box center [769, 410] width 1538 height 748
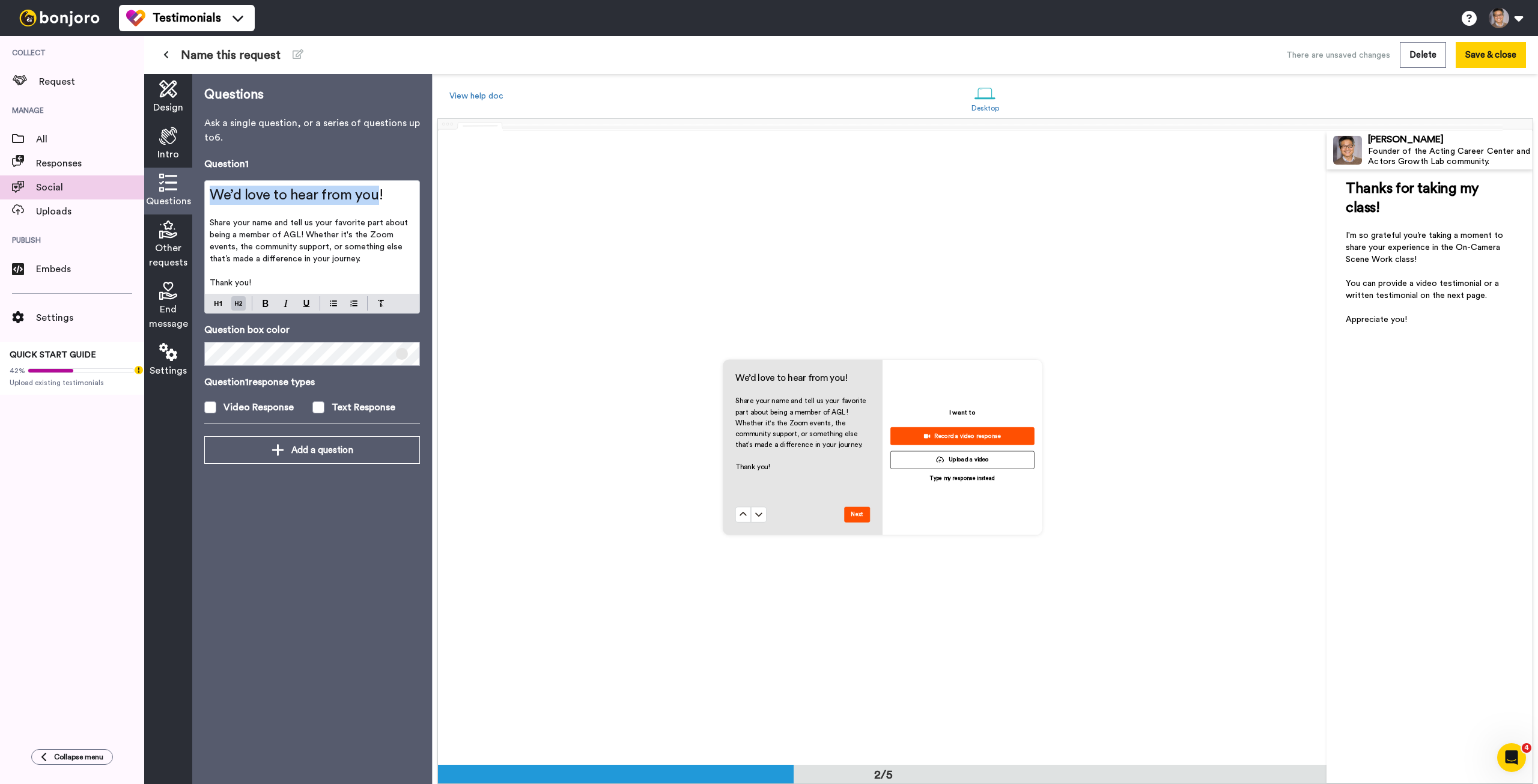
drag, startPoint x: 373, startPoint y: 192, endPoint x: 135, endPoint y: 190, distance: 238.0
click at [135, 190] on div "Collect Request Manage All Responses Social Uploads Publish Embeds Settings QUI…" at bounding box center [769, 410] width 1538 height 748
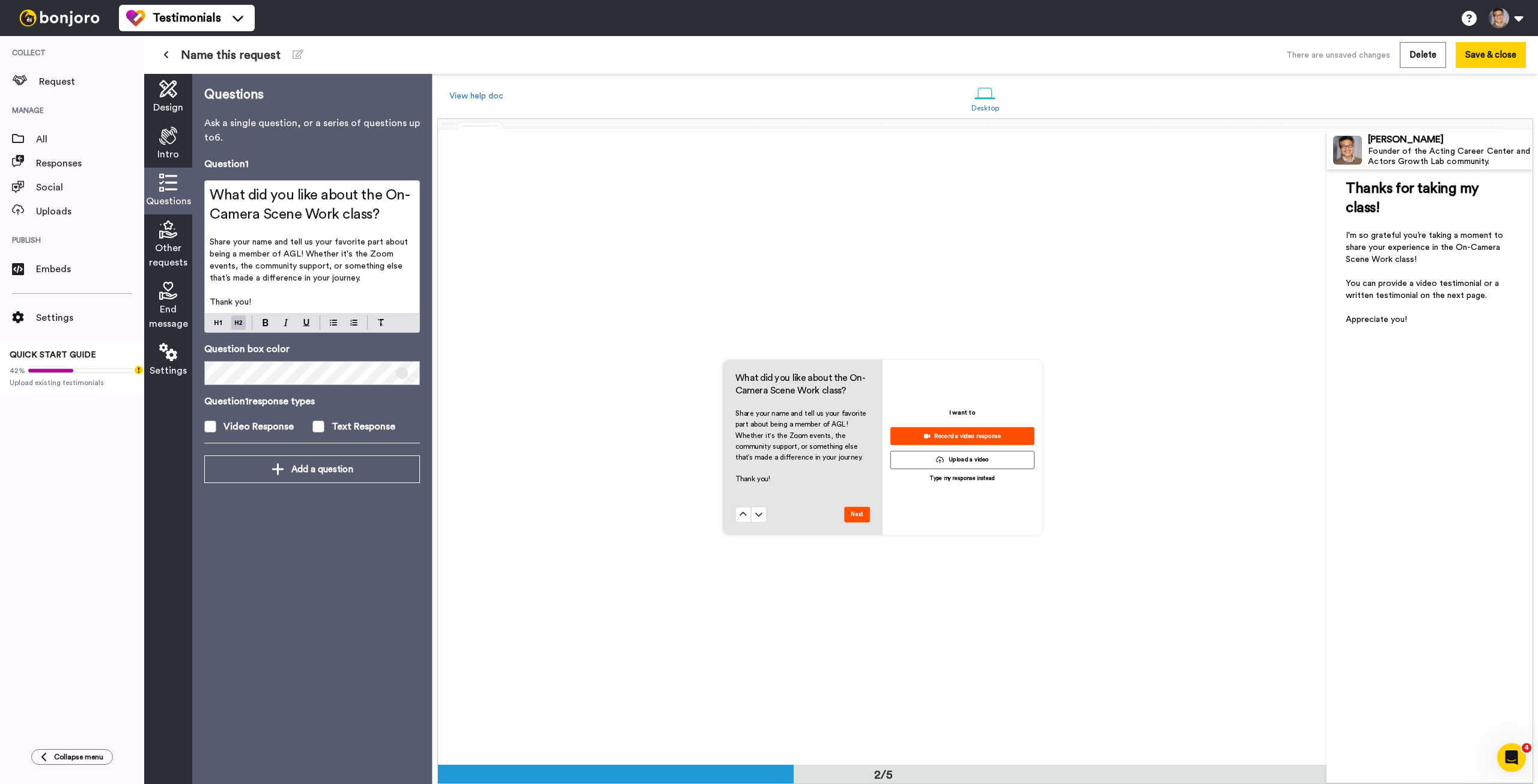
click at [288, 300] on p "Thank you!" at bounding box center [312, 301] width 205 height 12
drag, startPoint x: 363, startPoint y: 275, endPoint x: 191, endPoint y: 246, distance: 174.4
click at [191, 246] on div "Design Intro Questions Other requests End message Settings Questions Ask a sing…" at bounding box center [288, 428] width 288 height 710
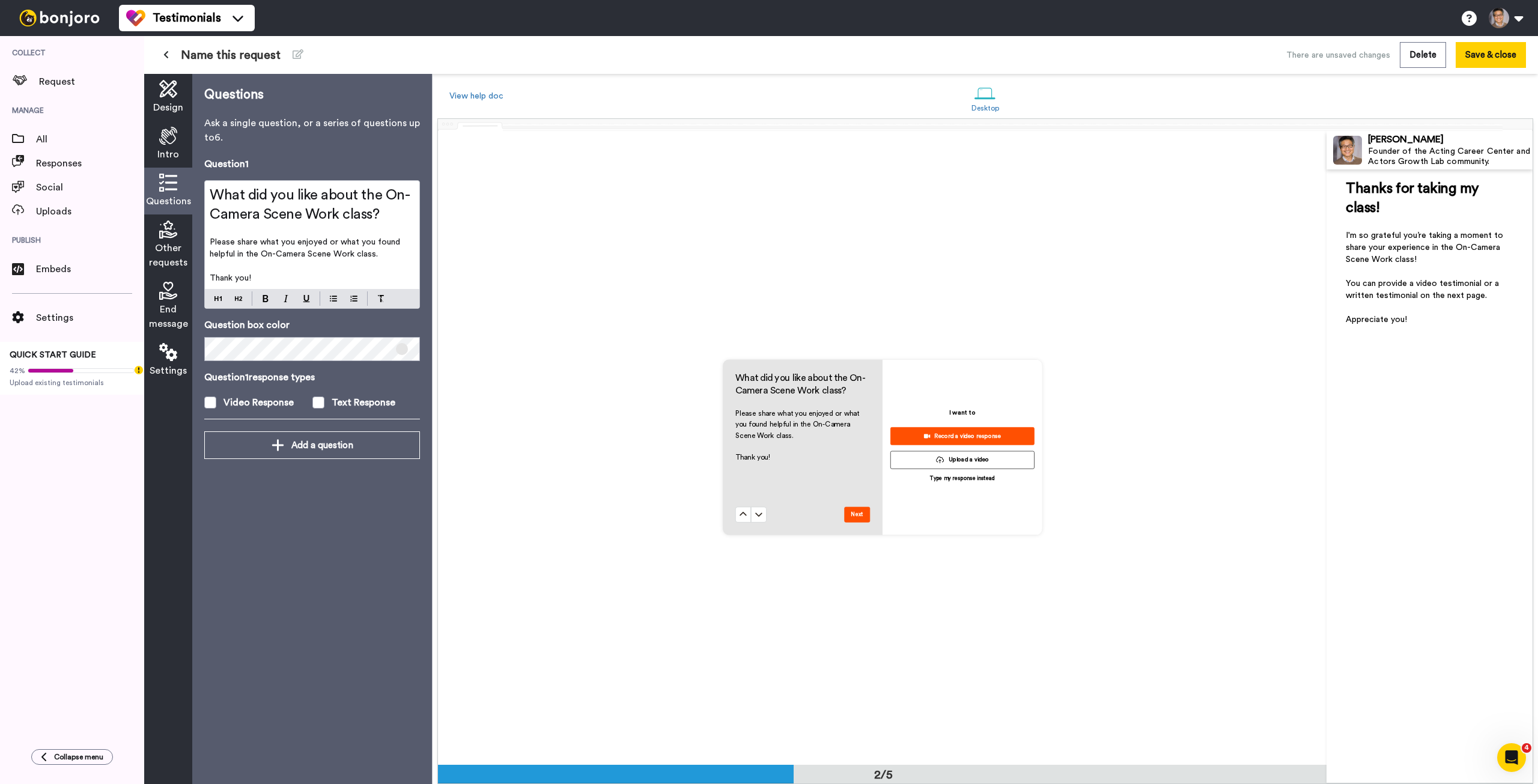
click at [241, 236] on p "Please share what you enjoyed or what you found helpful in the On-Camera Scene …" at bounding box center [312, 248] width 205 height 24
click at [362, 213] on span "What did you like about the On-Camera Scene Work class?" at bounding box center [310, 204] width 200 height 34
click at [405, 210] on h2 "What did you like about the On-Camera Scene Work class?" at bounding box center [312, 204] width 205 height 38
click at [392, 253] on p "Please share what you enjoyed or what you found helpful in the On-Camera Scene …" at bounding box center [312, 248] width 205 height 24
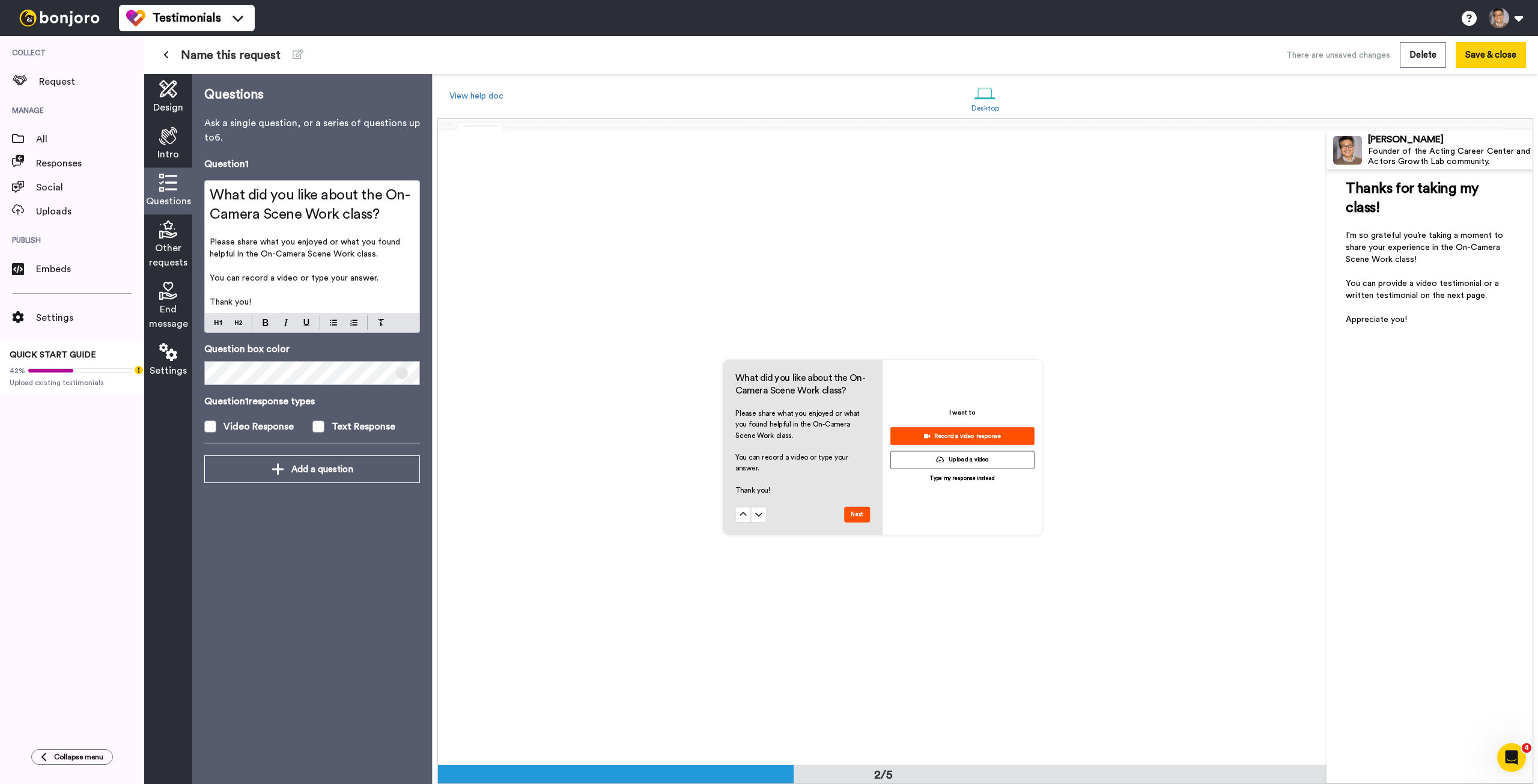
click at [169, 137] on icon at bounding box center [167, 135] width 18 height 18
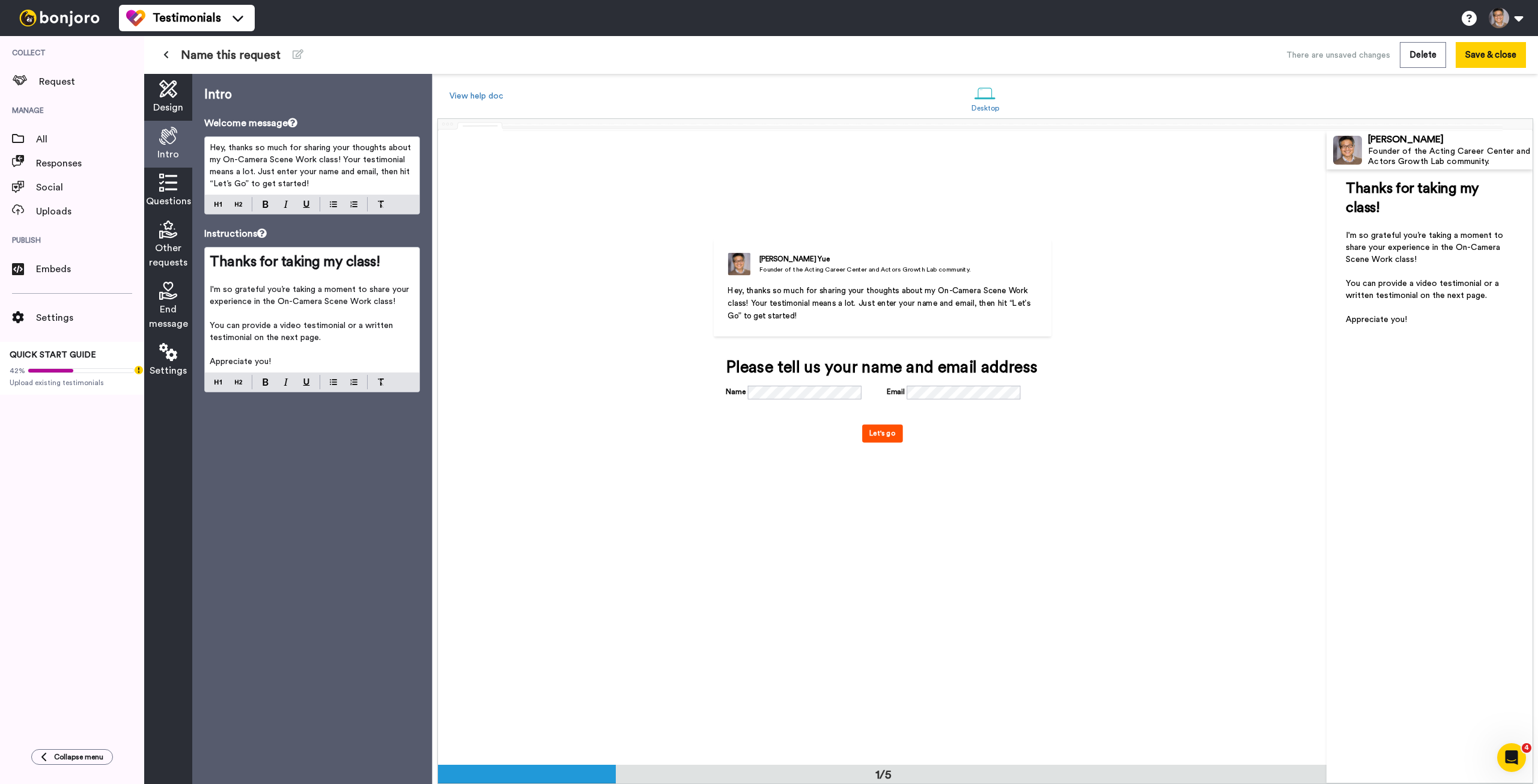
scroll to position [0, 0]
click at [1451, 263] on p "I'm so grateful you’re taking a moment to share your experience in the On-Camer…" at bounding box center [1430, 247] width 167 height 36
click at [317, 336] on span "You can provide a video testimonial or a written testimonial on the next page." at bounding box center [302, 332] width 185 height 20
click at [168, 185] on icon at bounding box center [167, 182] width 18 height 18
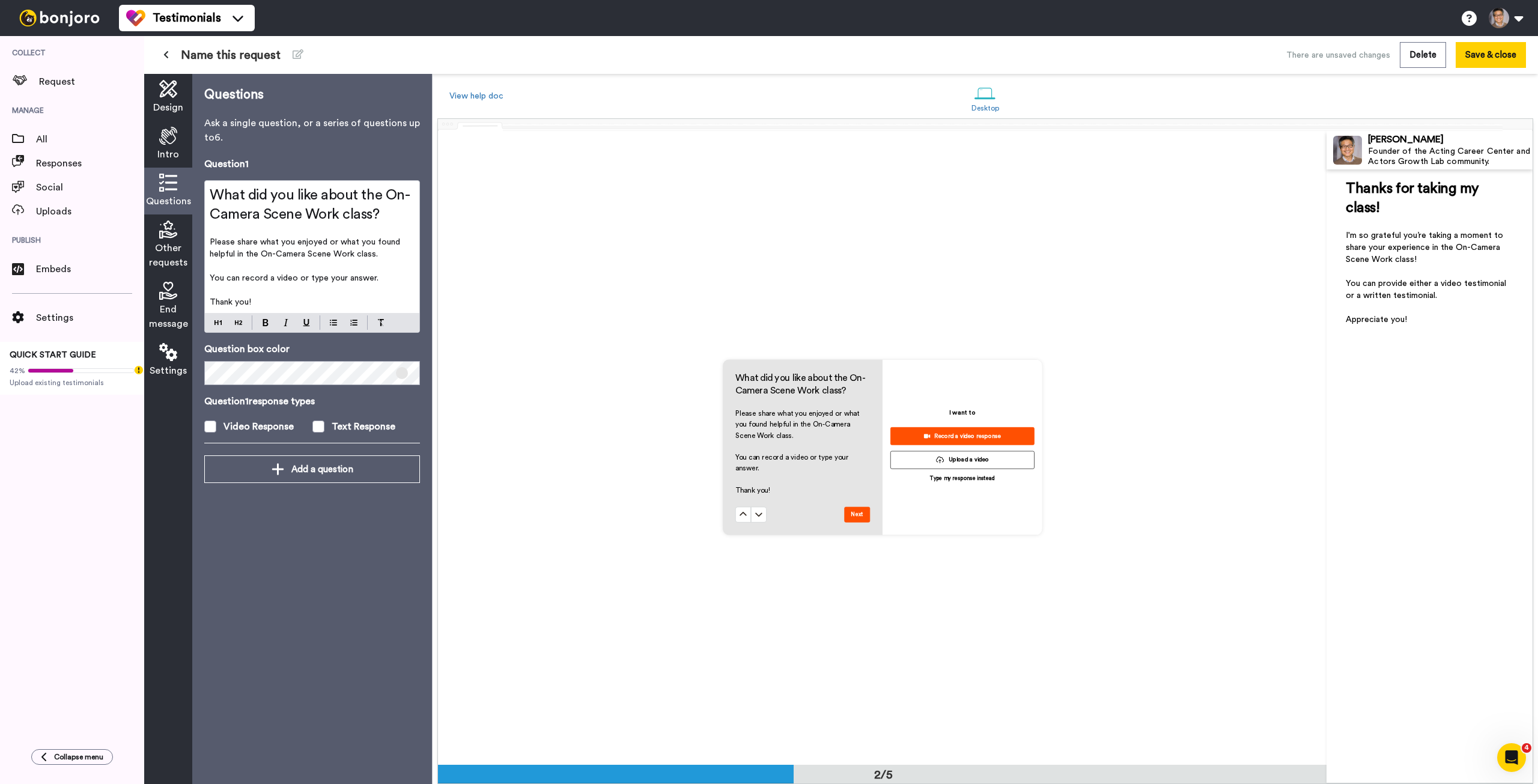
click at [167, 229] on icon at bounding box center [167, 229] width 18 height 18
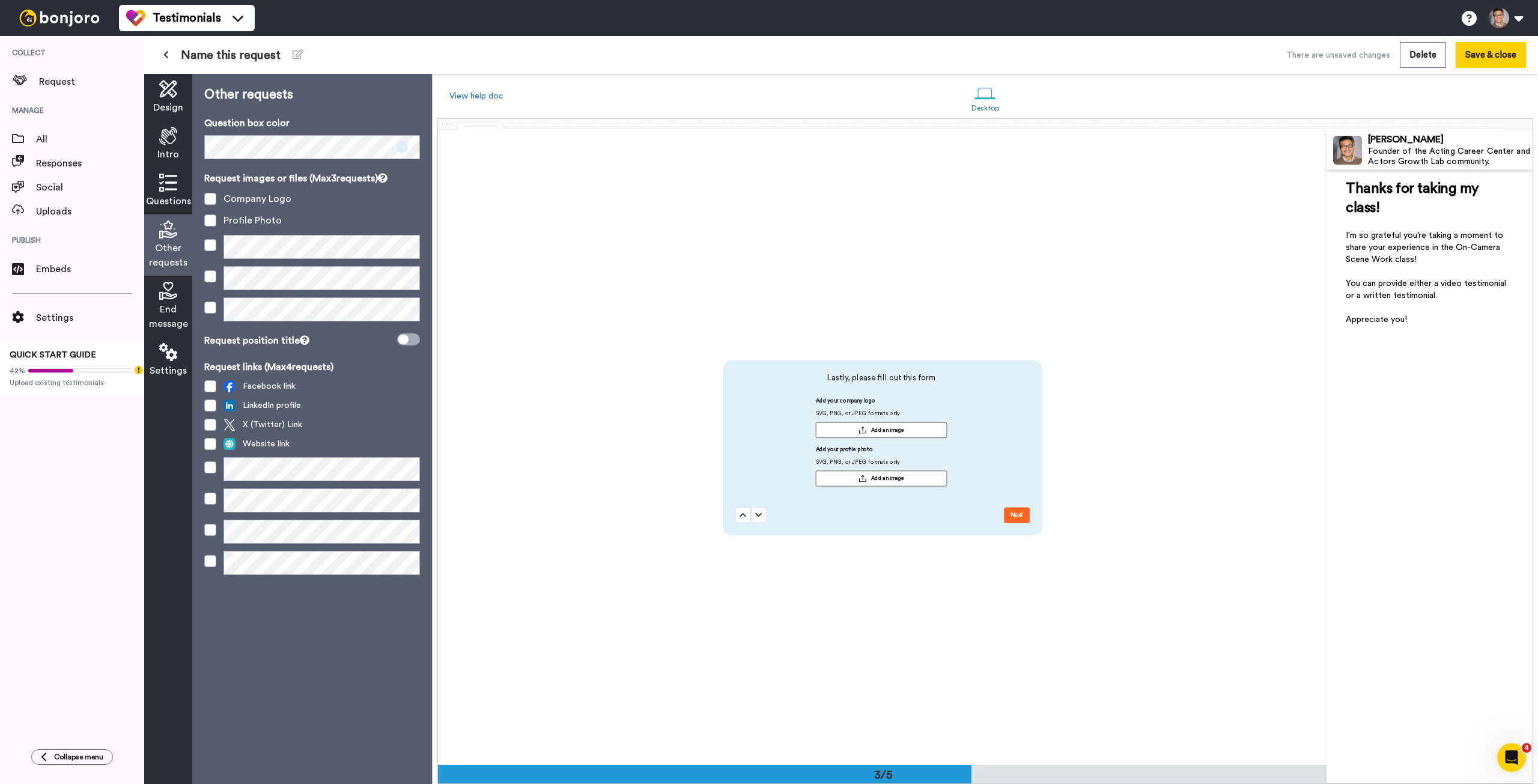
scroll to position [1268, 0]
click at [165, 137] on icon at bounding box center [167, 135] width 18 height 18
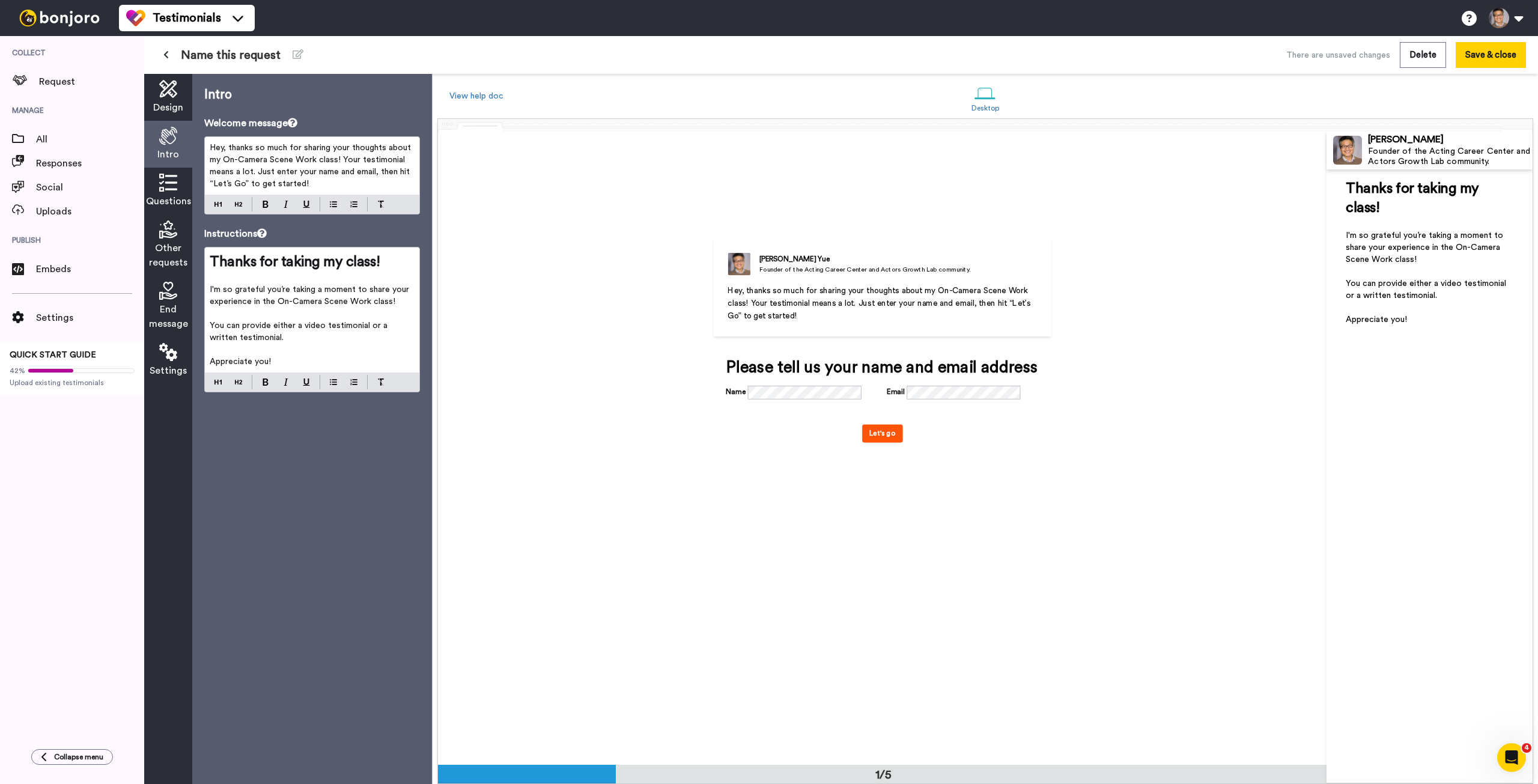
scroll to position [0, 0]
drag, startPoint x: 222, startPoint y: 158, endPoint x: 316, endPoint y: 161, distance: 94.0
click at [316, 161] on span "Hey, thanks so much for sharing your thoughts about my On-Camera Scene Work cla…" at bounding box center [312, 165] width 204 height 45
click at [266, 205] on img at bounding box center [265, 203] width 6 height 7
drag, startPoint x: 278, startPoint y: 299, endPoint x: 368, endPoint y: 299, distance: 90.0
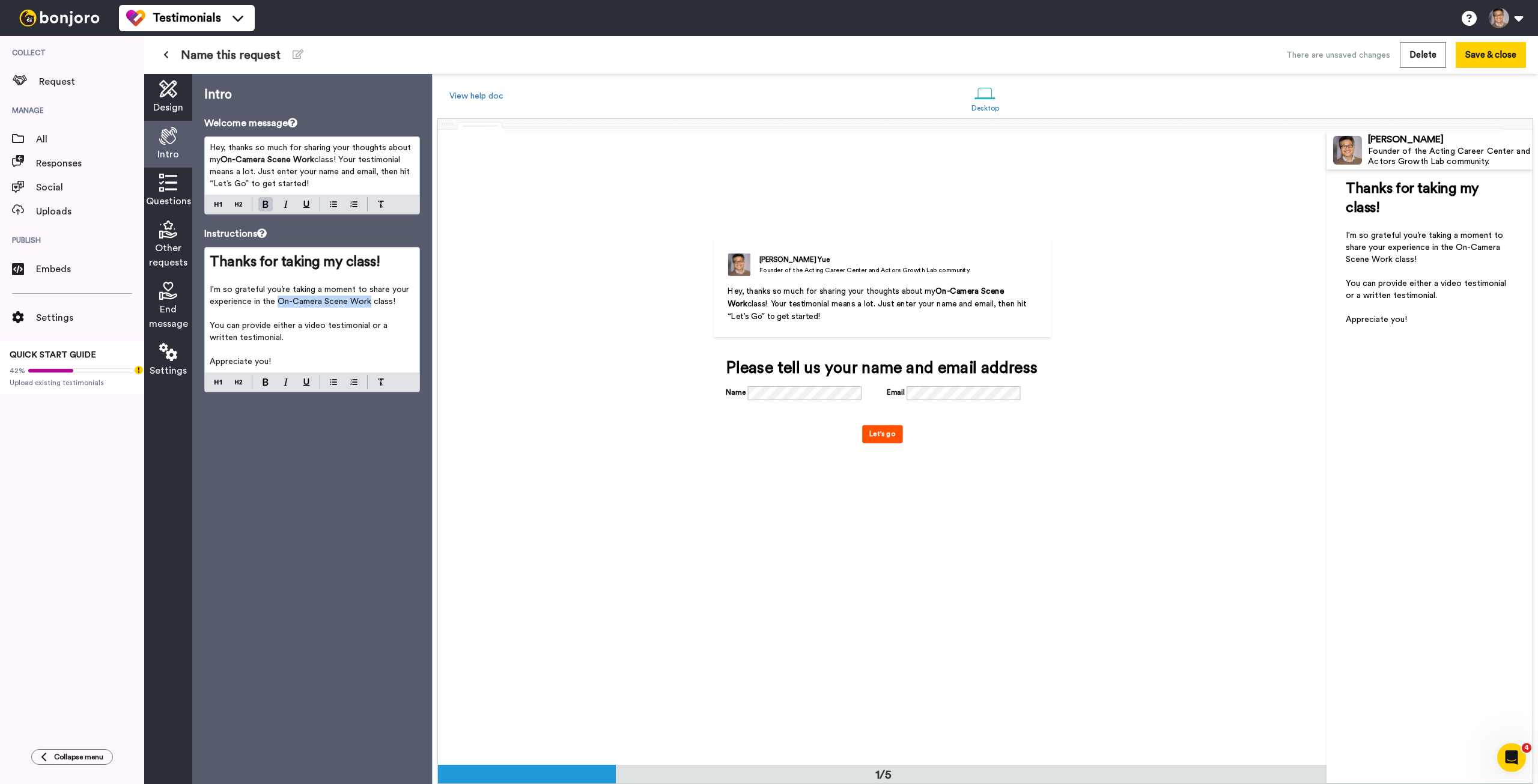
click at [368, 299] on span "I'm so grateful you’re taking a moment to share your experience in the On-Camer…" at bounding box center [311, 296] width 202 height 20
click at [263, 384] on img at bounding box center [265, 382] width 6 height 7
click at [175, 189] on icon at bounding box center [167, 182] width 18 height 18
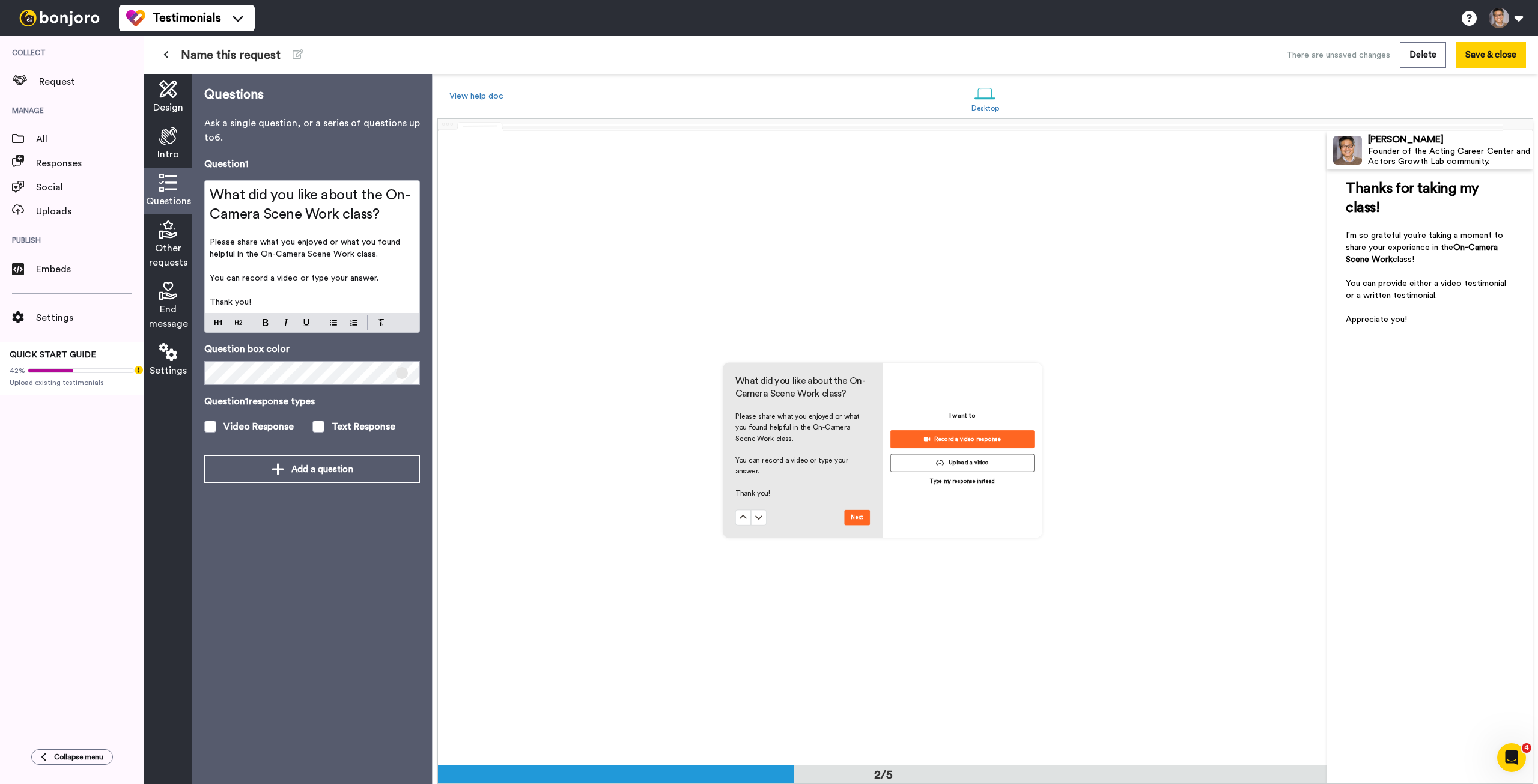
scroll to position [635, 0]
drag, startPoint x: 261, startPoint y: 253, endPoint x: 354, endPoint y: 252, distance: 93.0
click at [354, 252] on span "Please share what you enjoyed or what you found helpful in the On-Camera Scene …" at bounding box center [306, 248] width 193 height 20
click at [271, 323] on button at bounding box center [265, 322] width 14 height 14
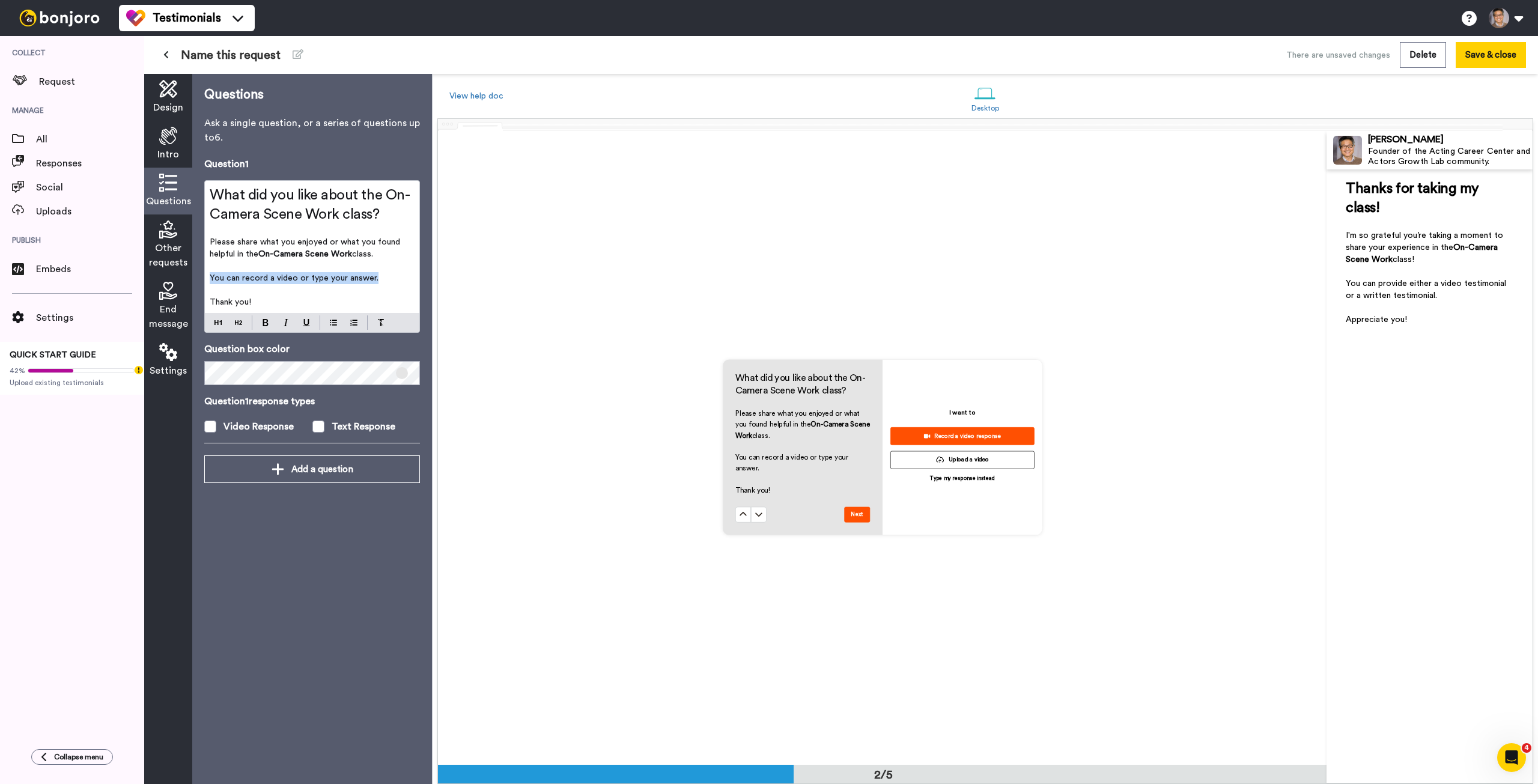
drag, startPoint x: 209, startPoint y: 277, endPoint x: 407, endPoint y: 273, distance: 198.0
click at [407, 273] on div "What did you like about the On-Camera Scene Work class? ﻿ Please share what you…" at bounding box center [312, 246] width 214 height 132
click at [266, 320] on img at bounding box center [265, 322] width 6 height 7
click at [387, 255] on p "Please share what you enjoyed or what you found helpful in the On-Camera Scene …" at bounding box center [312, 248] width 205 height 24
click at [159, 238] on icon at bounding box center [167, 229] width 18 height 18
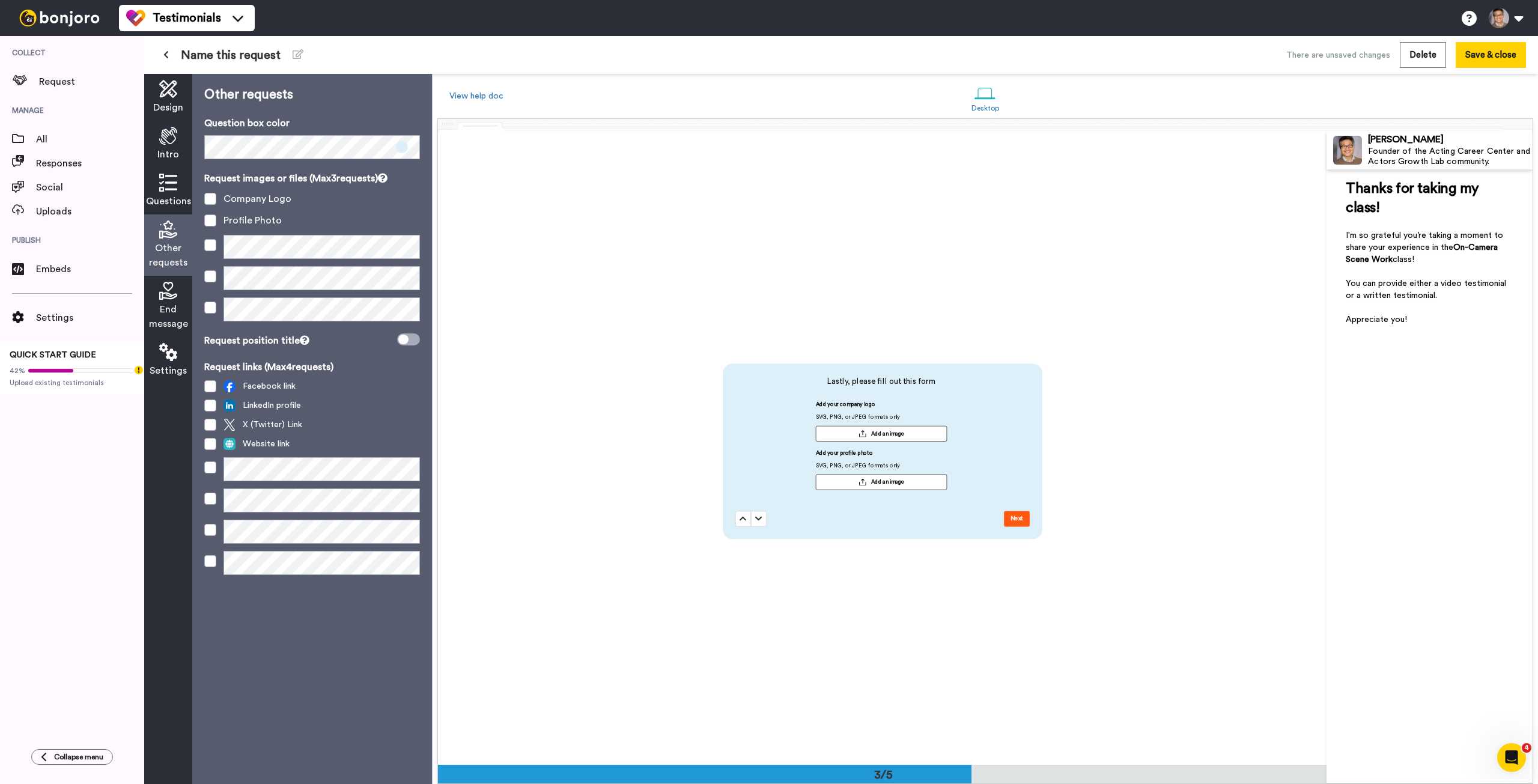
scroll to position [1268, 0]
click at [214, 247] on span at bounding box center [210, 245] width 12 height 12
click at [214, 200] on span at bounding box center [210, 198] width 12 height 12
drag, startPoint x: 211, startPoint y: 218, endPoint x: 214, endPoint y: 232, distance: 14.3
click at [211, 219] on span at bounding box center [210, 220] width 12 height 12
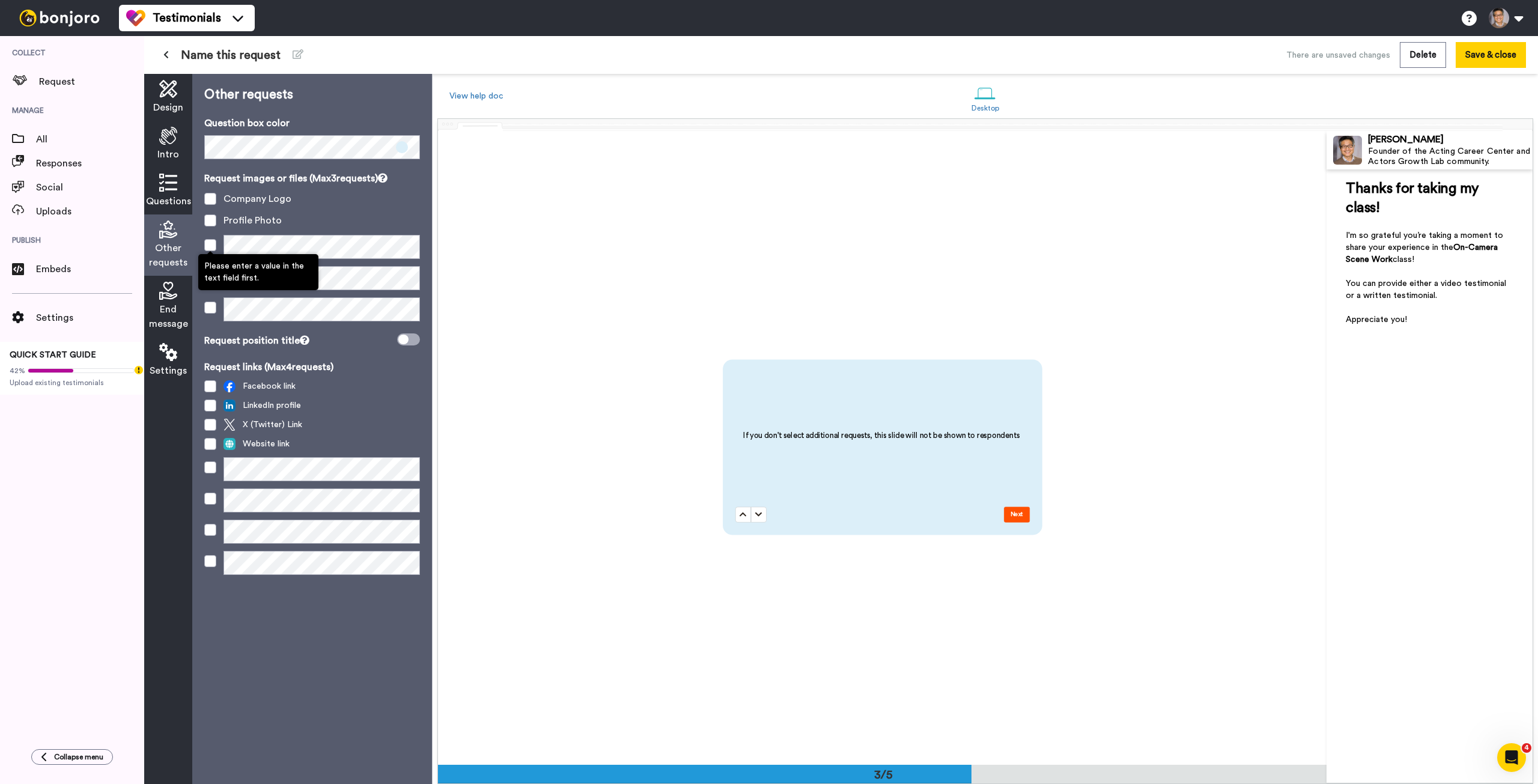
click at [214, 244] on span at bounding box center [210, 245] width 12 height 12
click at [212, 246] on span at bounding box center [210, 246] width 12 height 12
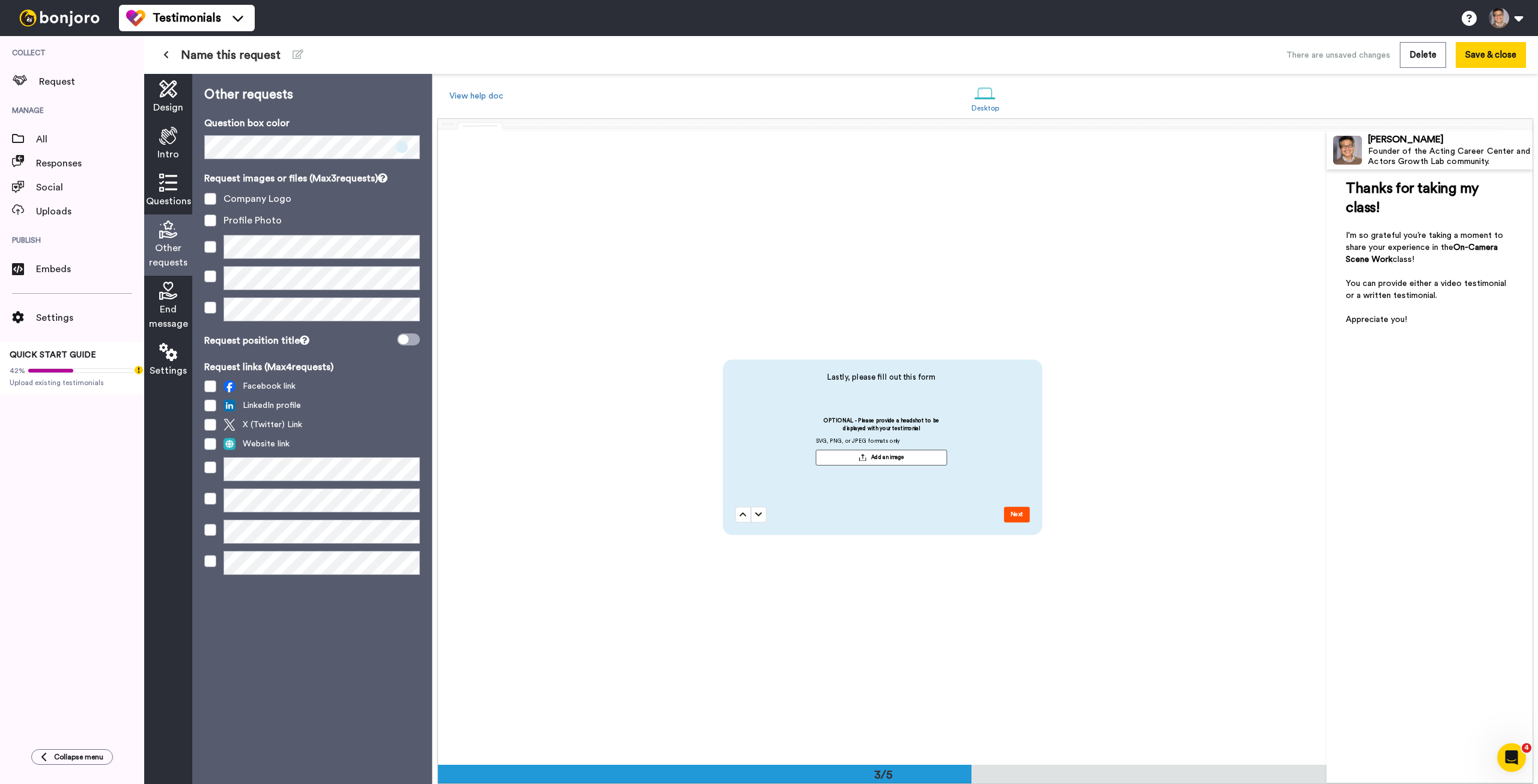
click at [167, 298] on icon at bounding box center [167, 290] width 18 height 18
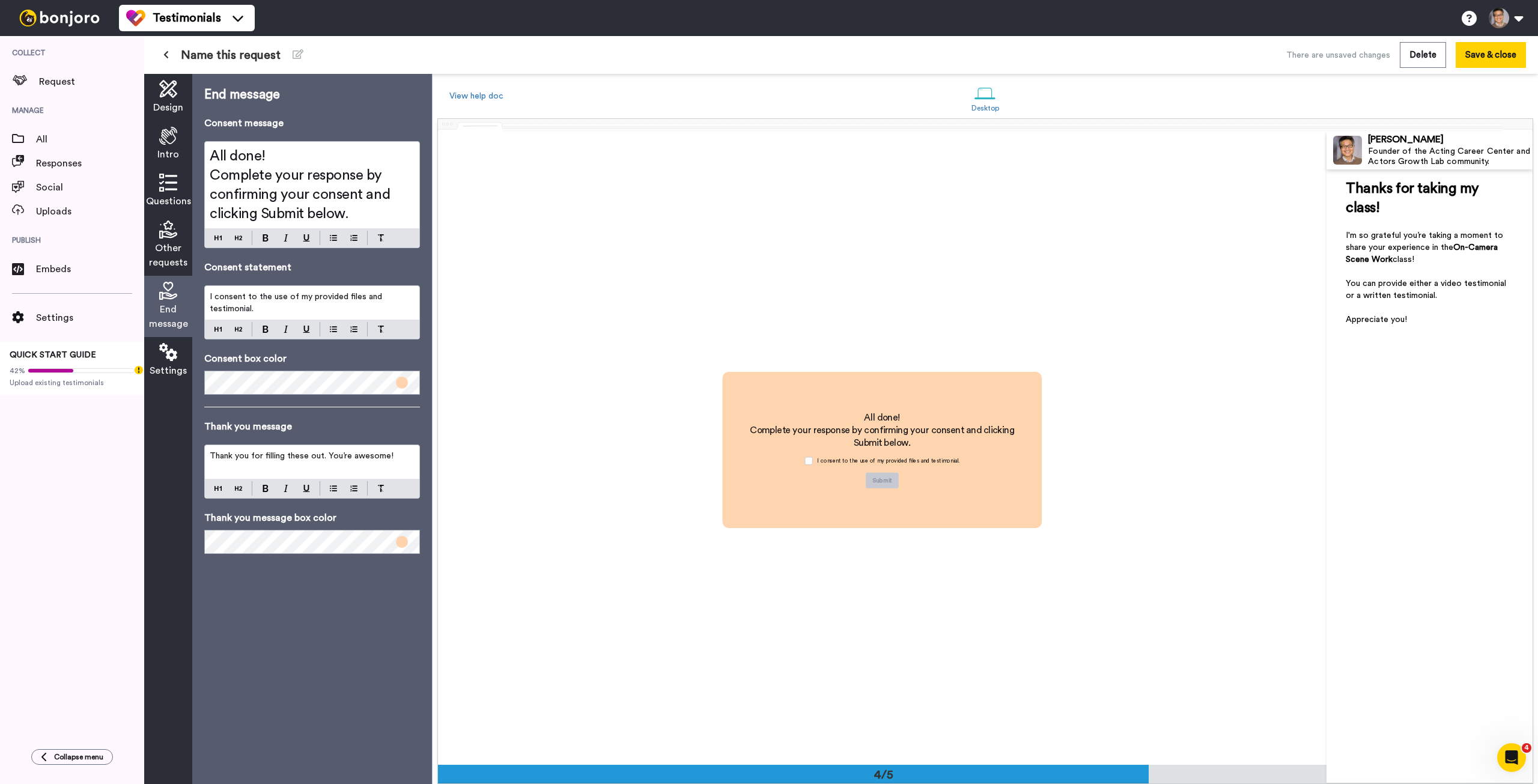
scroll to position [1901, 0]
drag, startPoint x: 362, startPoint y: 197, endPoint x: 373, endPoint y: 210, distance: 17.0
click at [373, 210] on h2 "Complete your response by confirming your consent and clicking Submit below." at bounding box center [312, 195] width 205 height 58
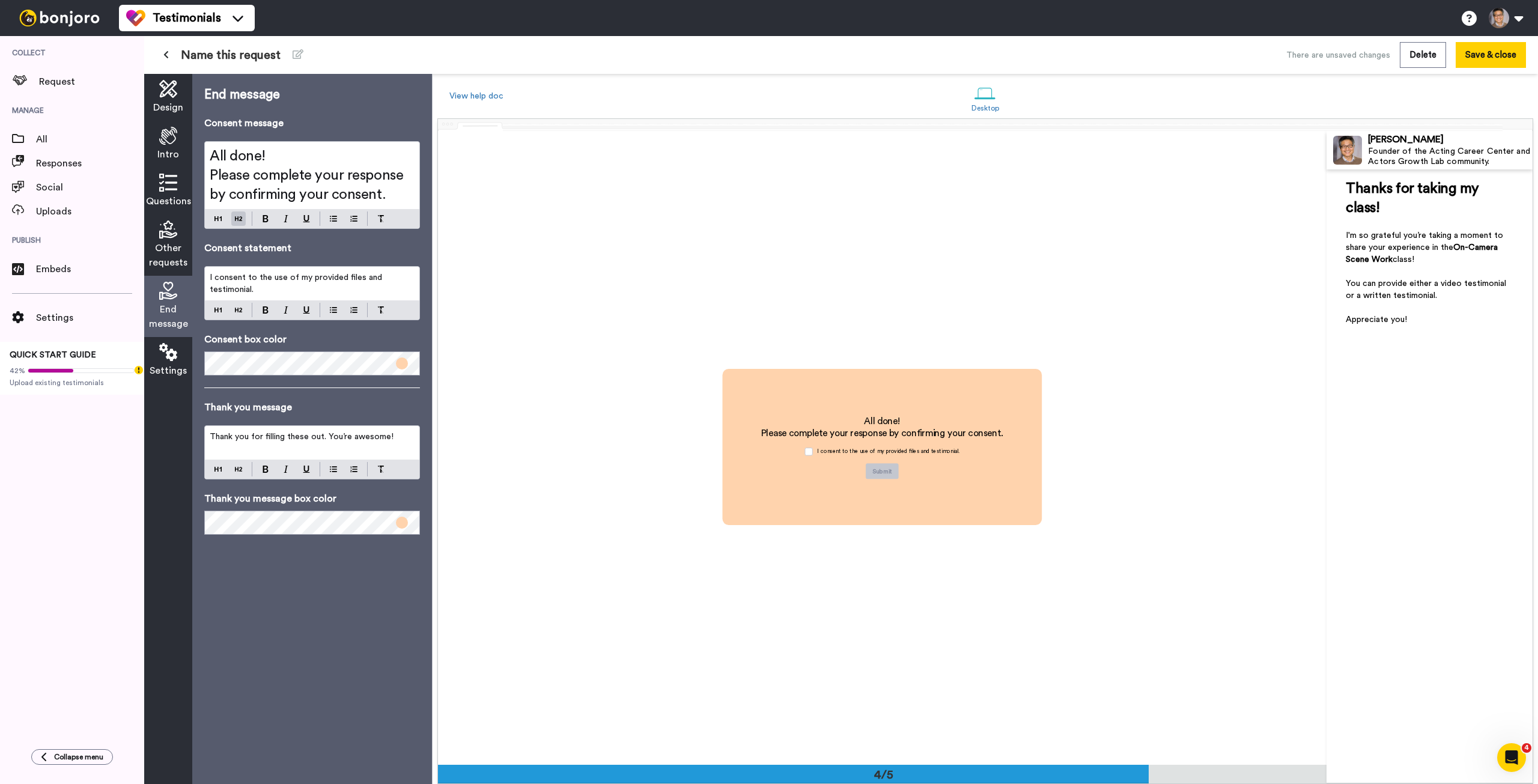
click at [402, 365] on span at bounding box center [402, 363] width 12 height 12
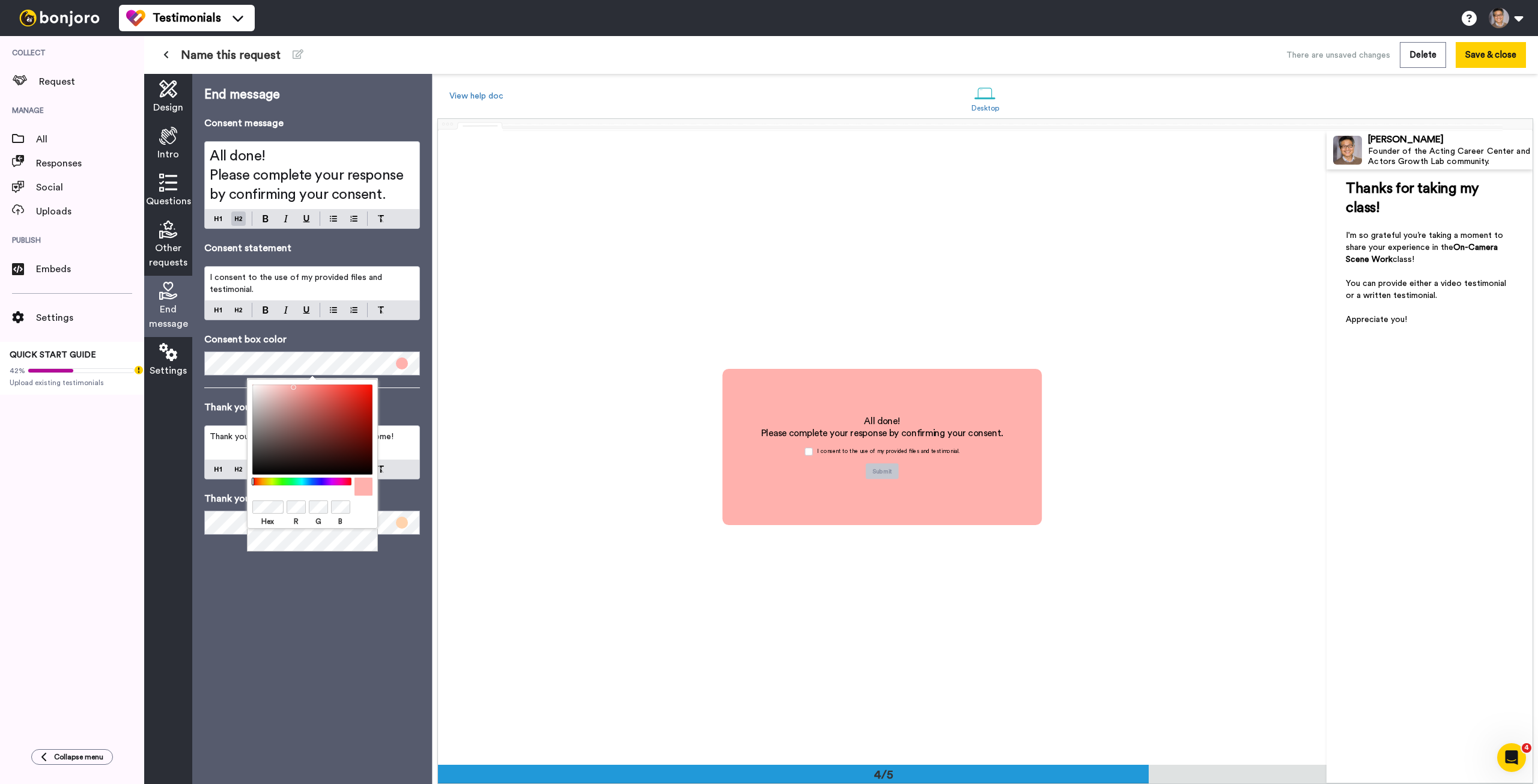
drag, startPoint x: 258, startPoint y: 482, endPoint x: 244, endPoint y: 478, distance: 14.6
click at [244, 480] on body "Testimonials Switch to Video messaging Testimonials Settings Discover Help & Su…" at bounding box center [769, 392] width 1538 height 784
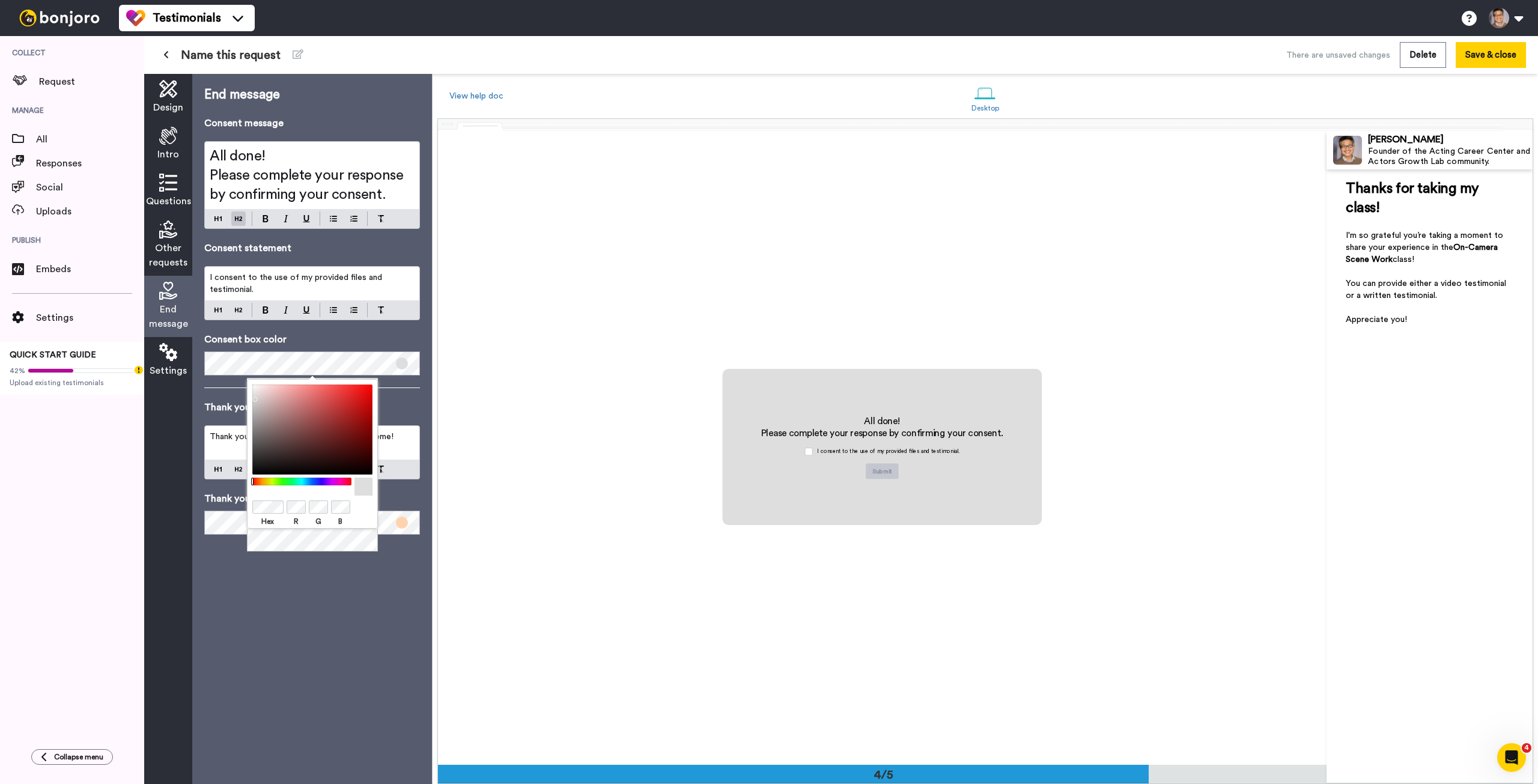
drag, startPoint x: 288, startPoint y: 391, endPoint x: 226, endPoint y: 397, distance: 62.3
click at [226, 397] on body "Testimonials Switch to Video messaging Testimonials Settings Discover Help & Su…" at bounding box center [769, 392] width 1538 height 784
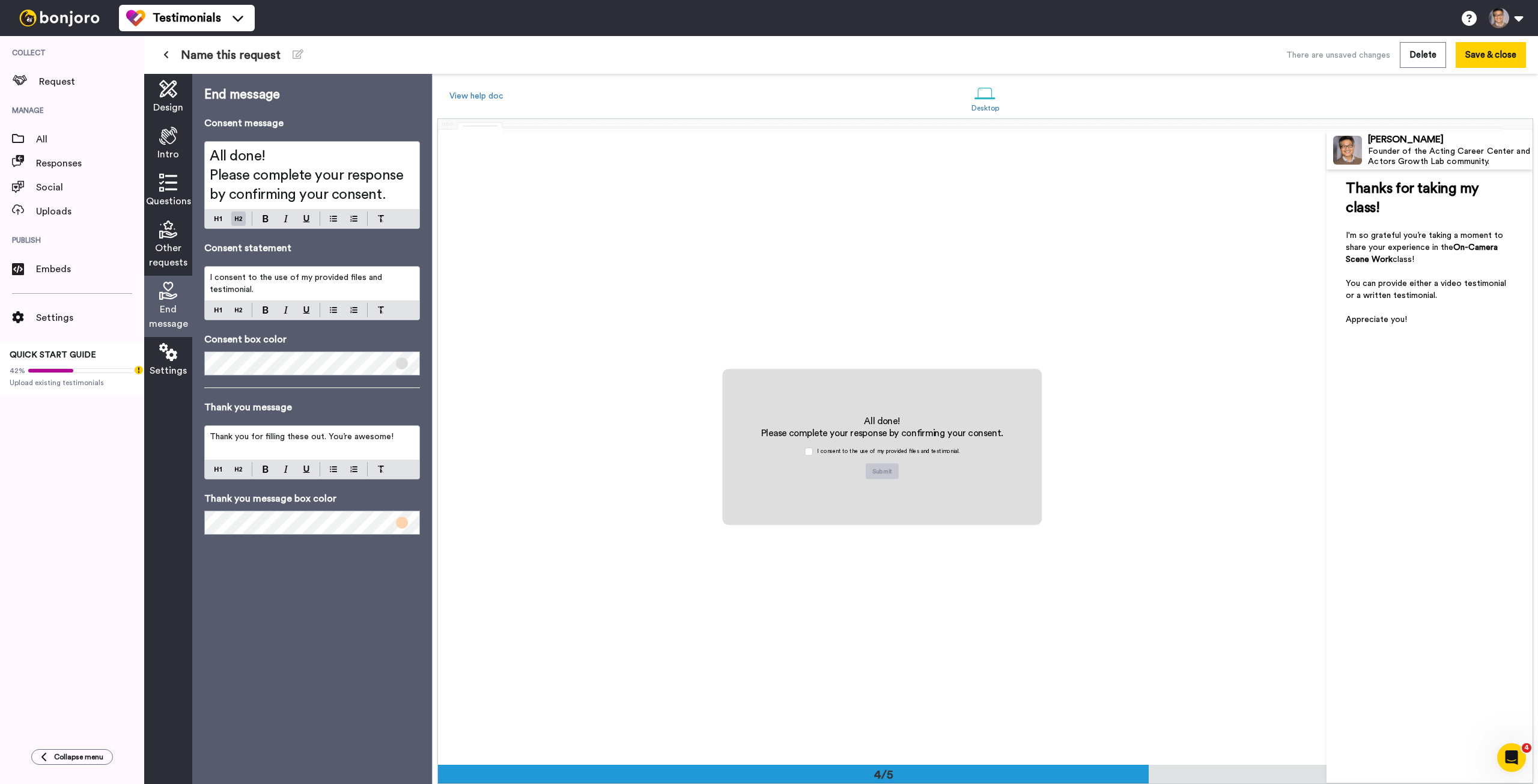
click at [831, 328] on div "All done! Please complete your response by confirming your consent. I consent t…" at bounding box center [882, 448] width 888 height 634
click at [405, 522] on span at bounding box center [402, 522] width 12 height 12
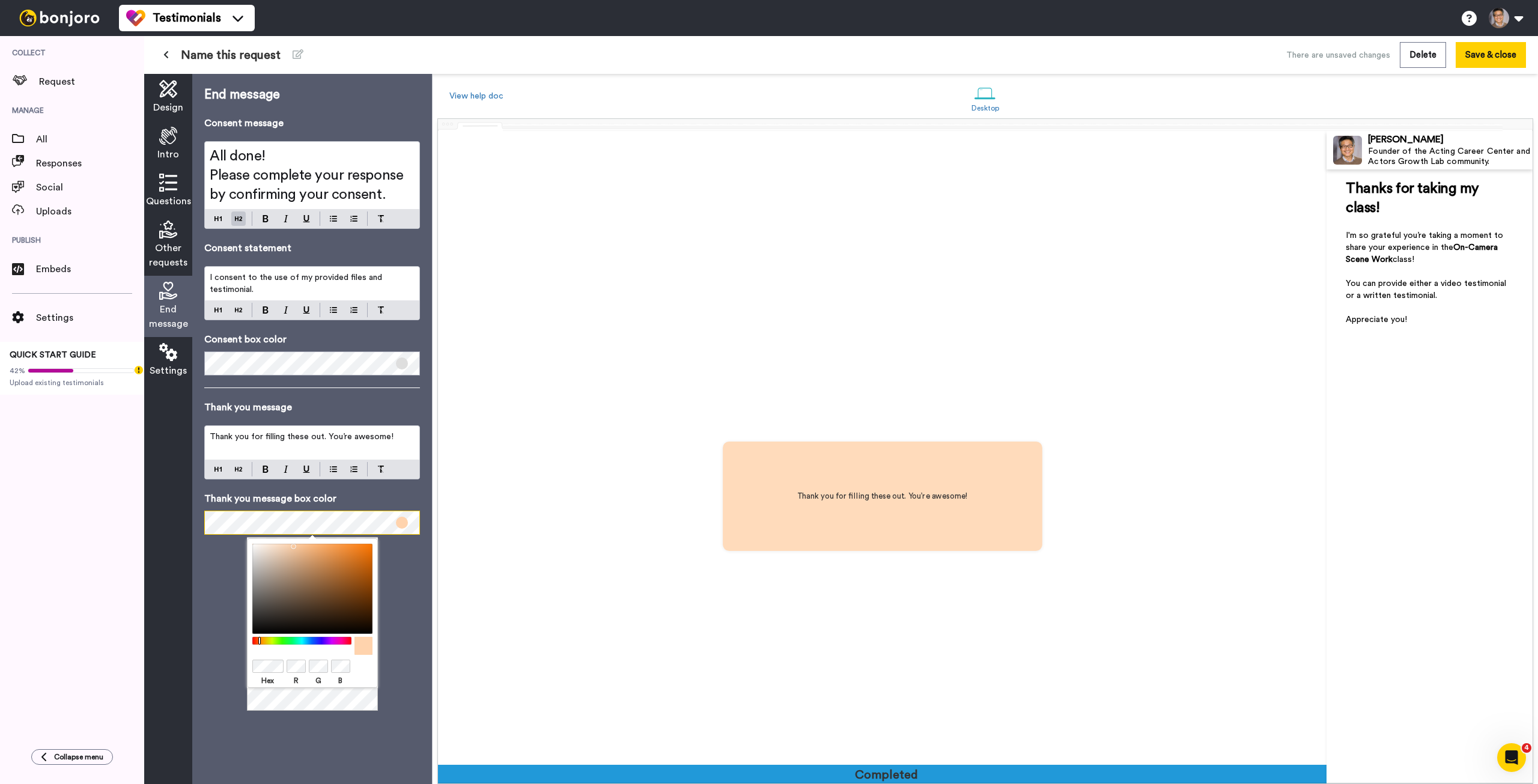
scroll to position [2535, 0]
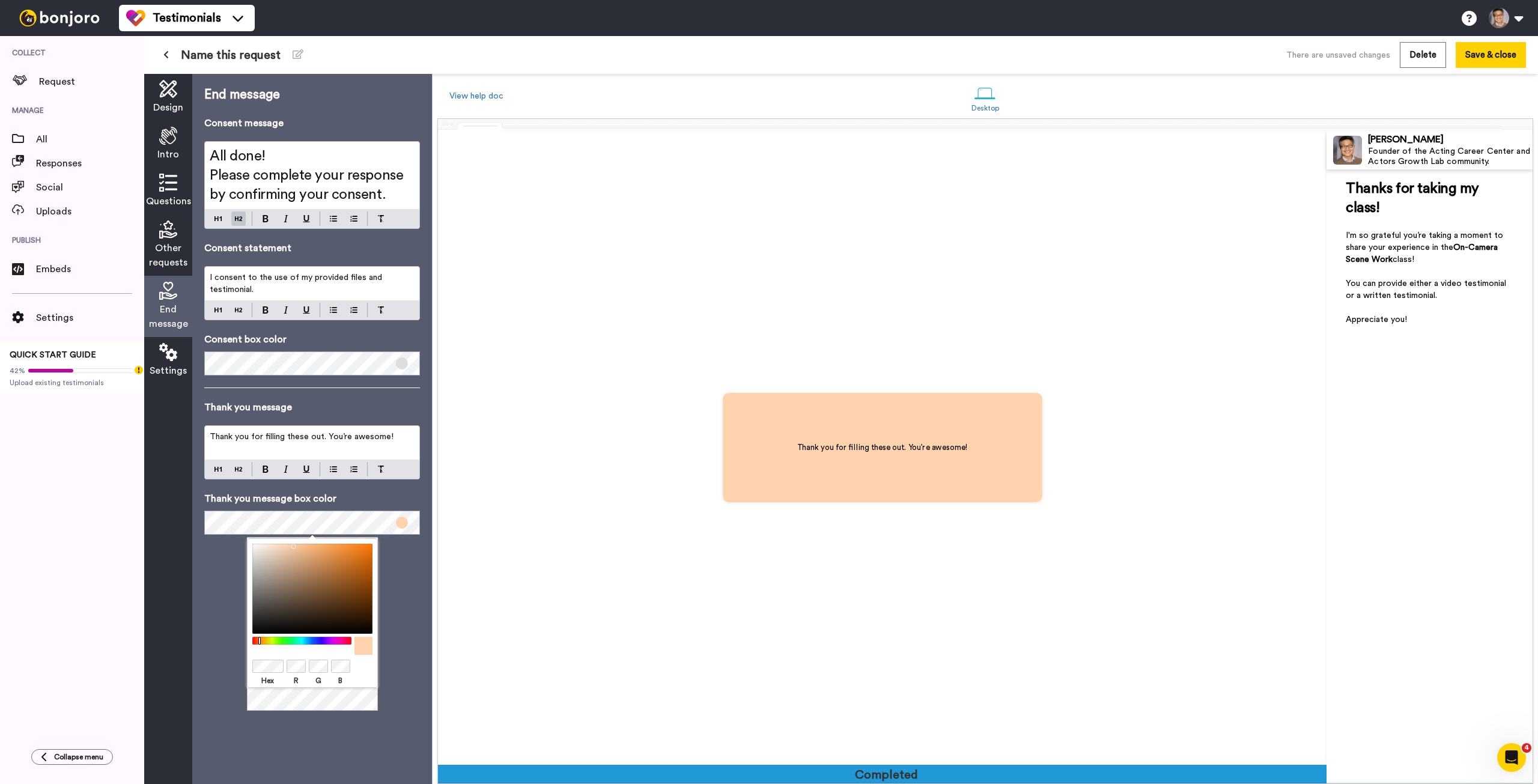
click at [265, 559] on div at bounding box center [312, 588] width 121 height 90
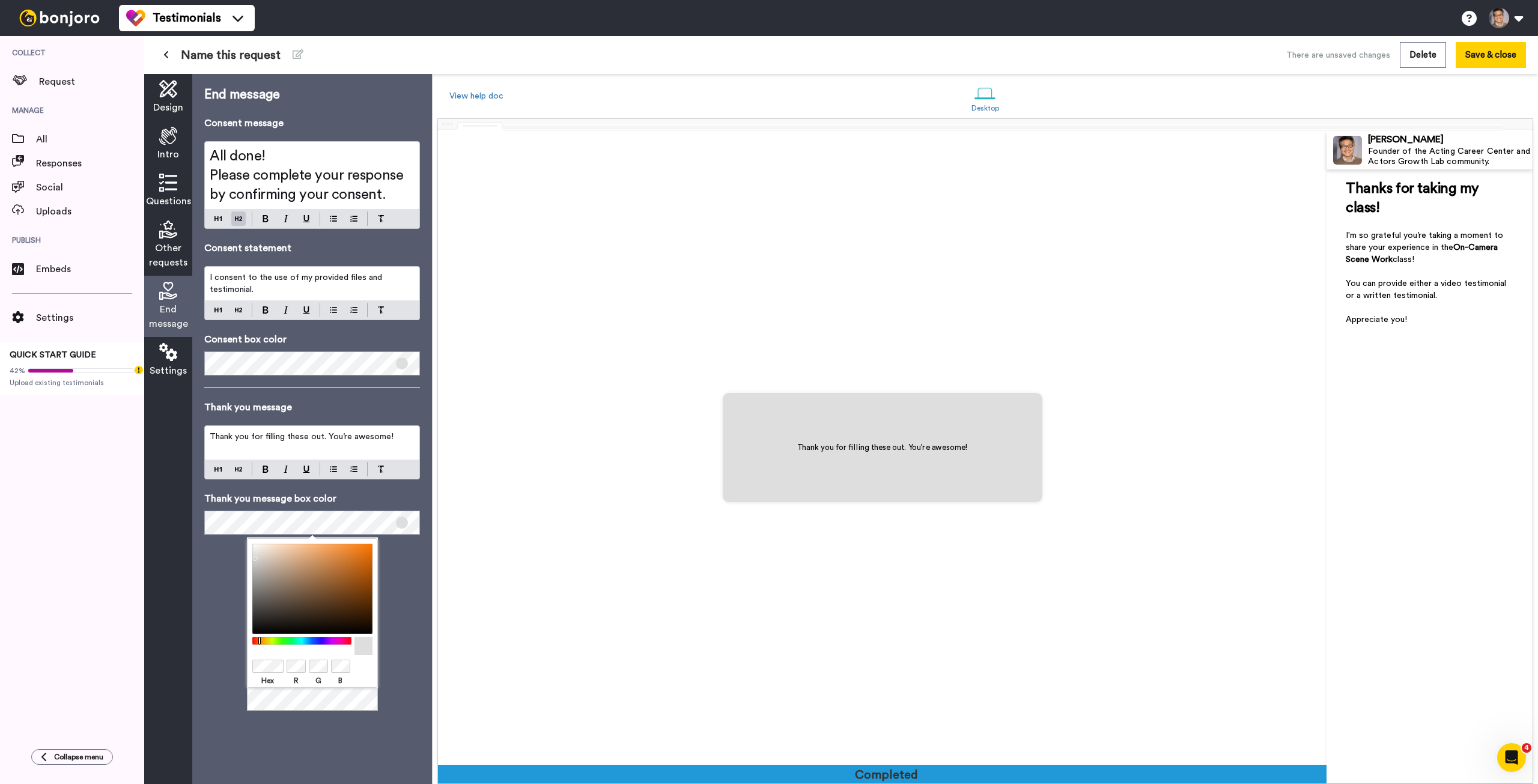
drag, startPoint x: 265, startPoint y: 559, endPoint x: 235, endPoint y: 556, distance: 30.1
click at [235, 556] on body "Testimonials Switch to Video messaging Testimonials Settings Discover Help & Su…" at bounding box center [769, 392] width 1538 height 784
click at [405, 555] on div "End message Consent message All done! Please complete your response by confirmi…" at bounding box center [312, 428] width 240 height 710
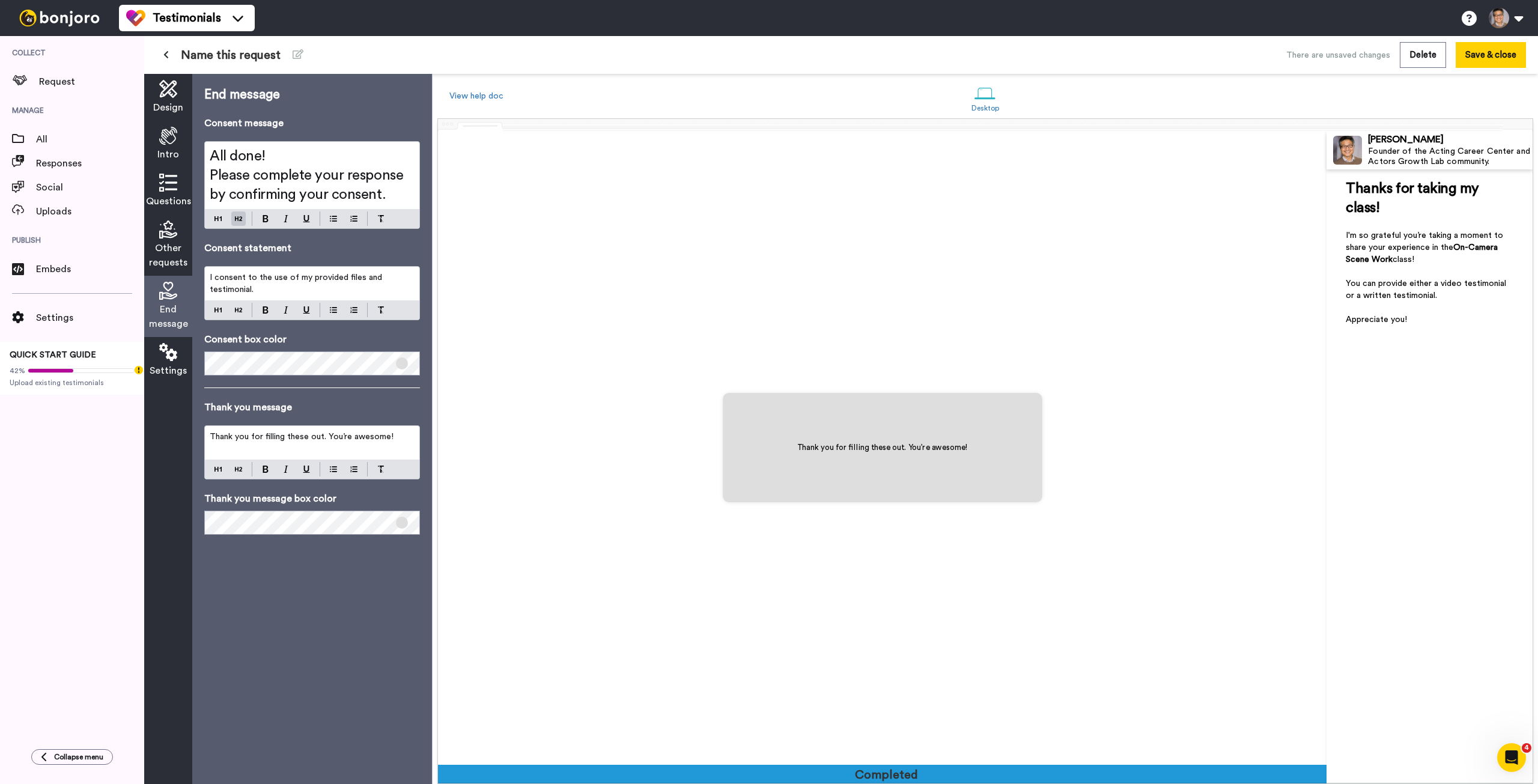
click at [293, 438] on span "Thank you for filling these out. You’re awesome!" at bounding box center [301, 437] width 184 height 9
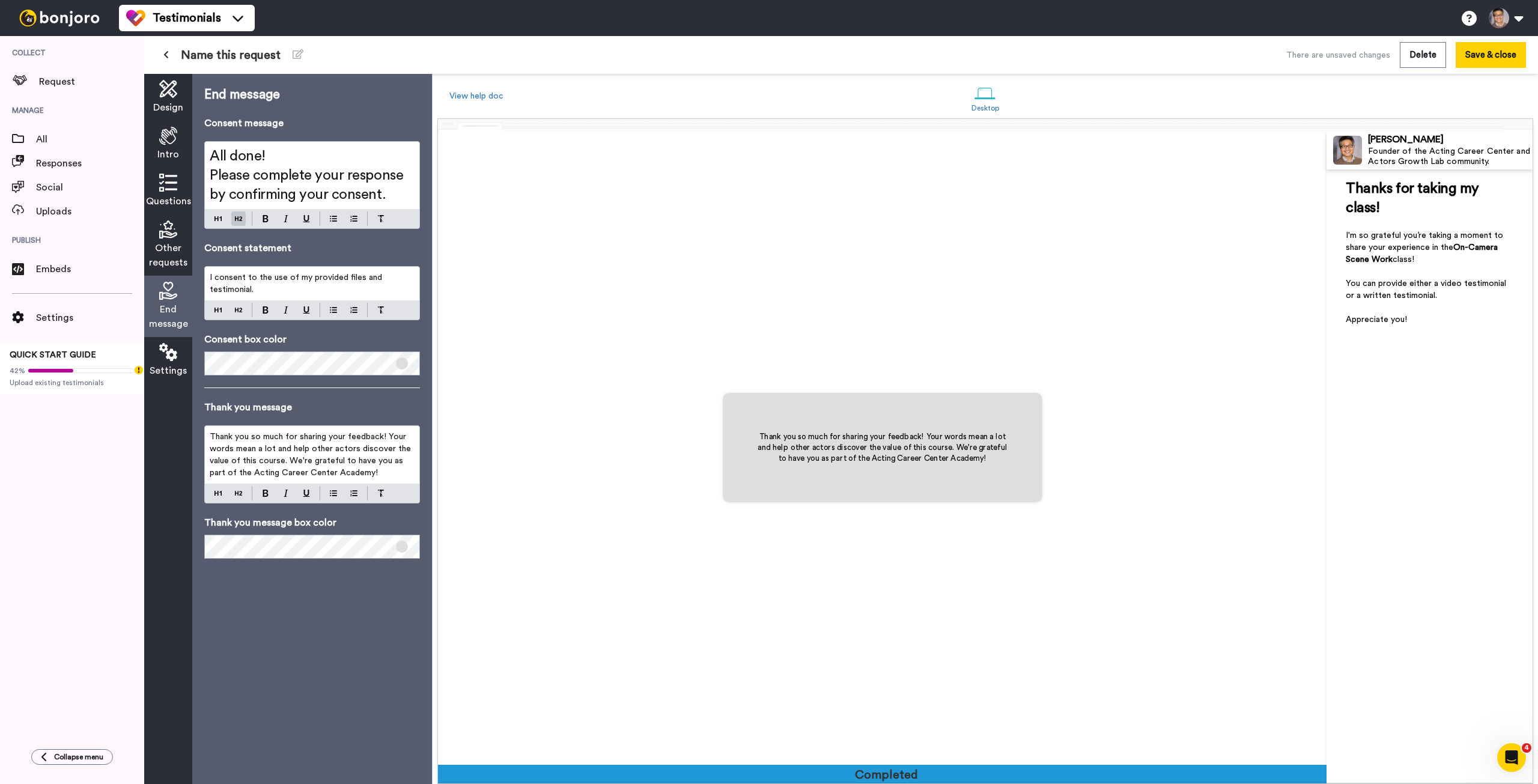
click at [269, 462] on span "Thank you so much for sharing your feedback! Your words mean a lot and help oth…" at bounding box center [312, 455] width 204 height 45
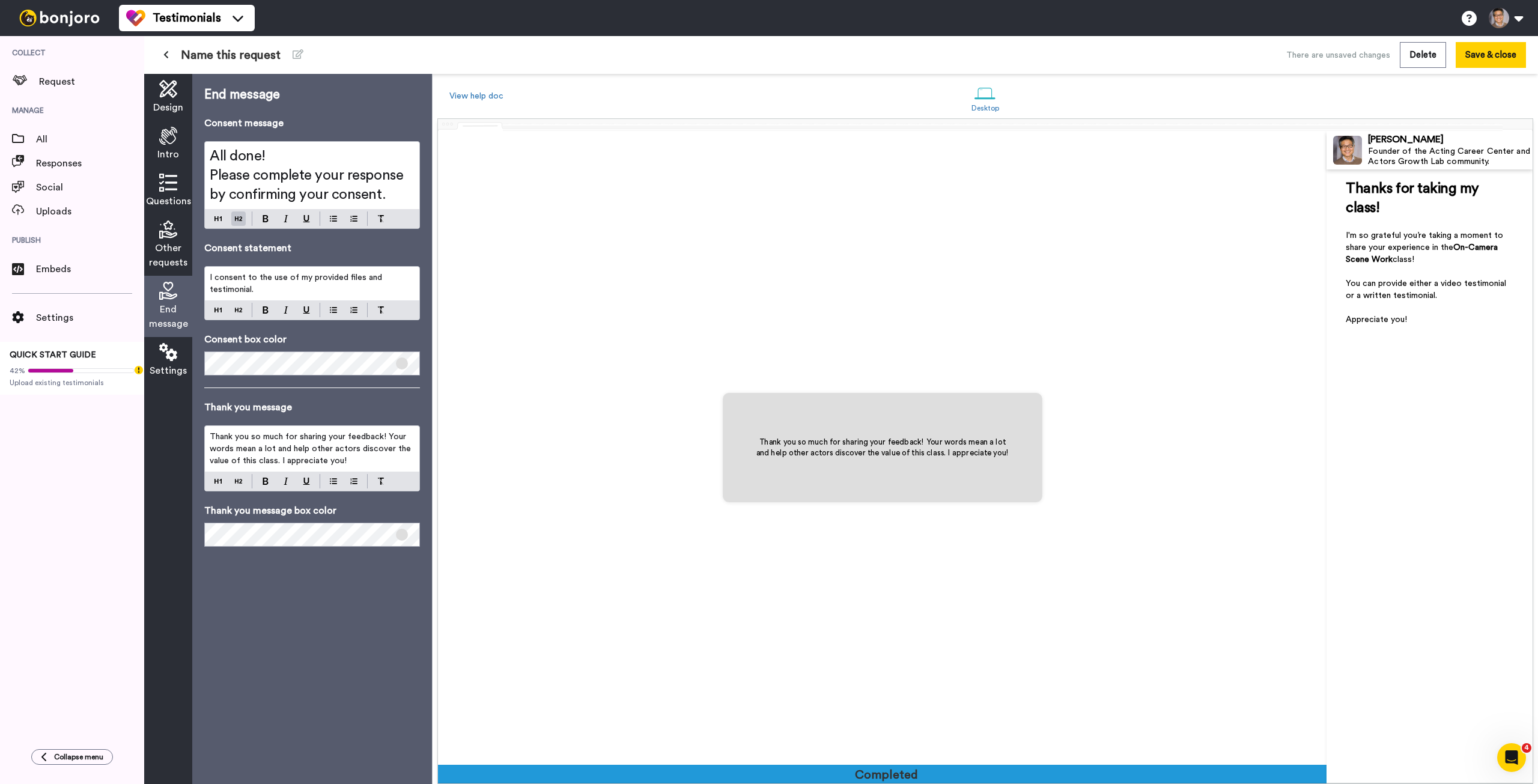
click at [398, 457] on p "Thank you so much for sharing your feedback! Your words mean a lot and help oth…" at bounding box center [312, 448] width 205 height 36
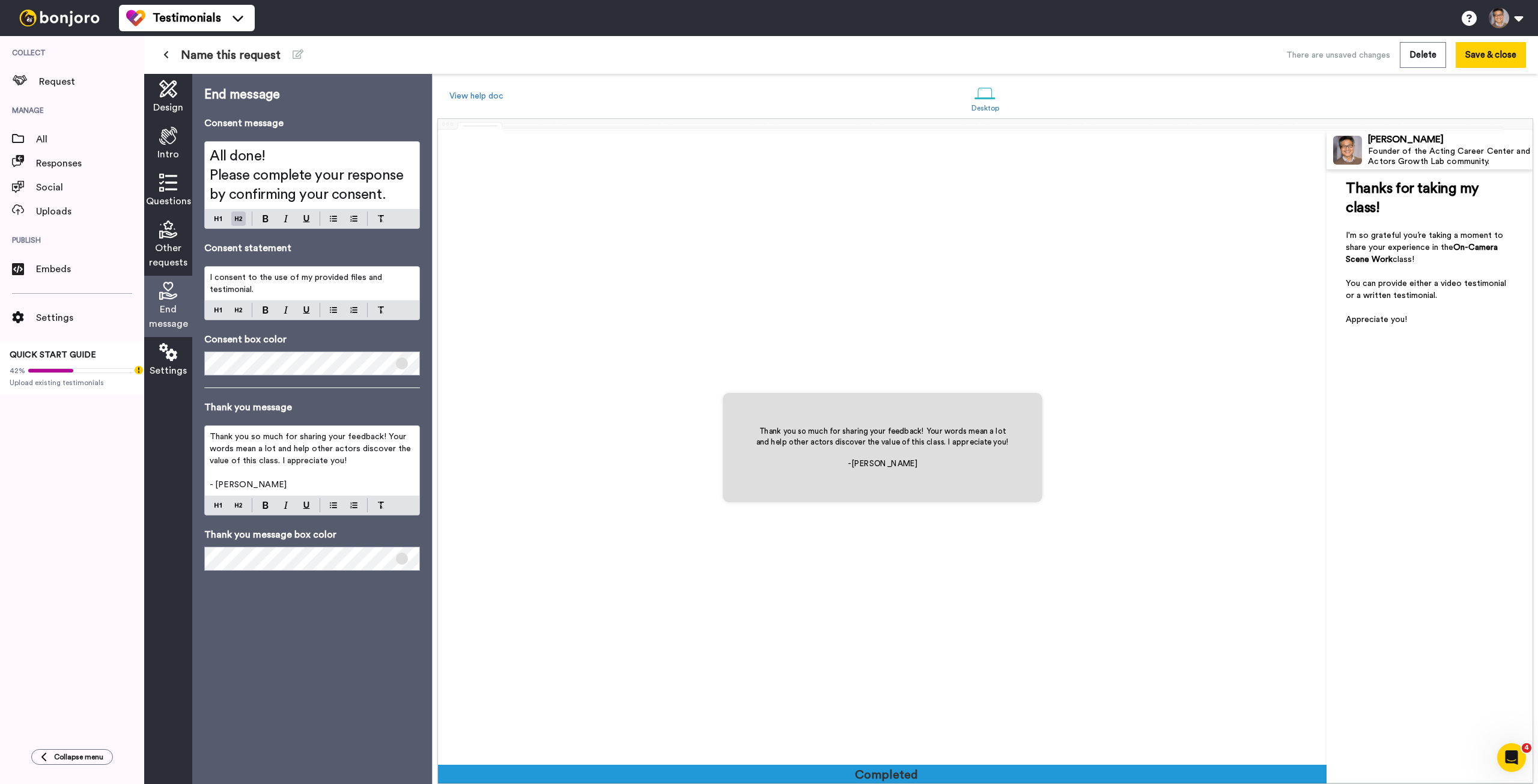
click at [339, 288] on p "I consent to the use of my provided files and testimonial." at bounding box center [312, 283] width 205 height 24
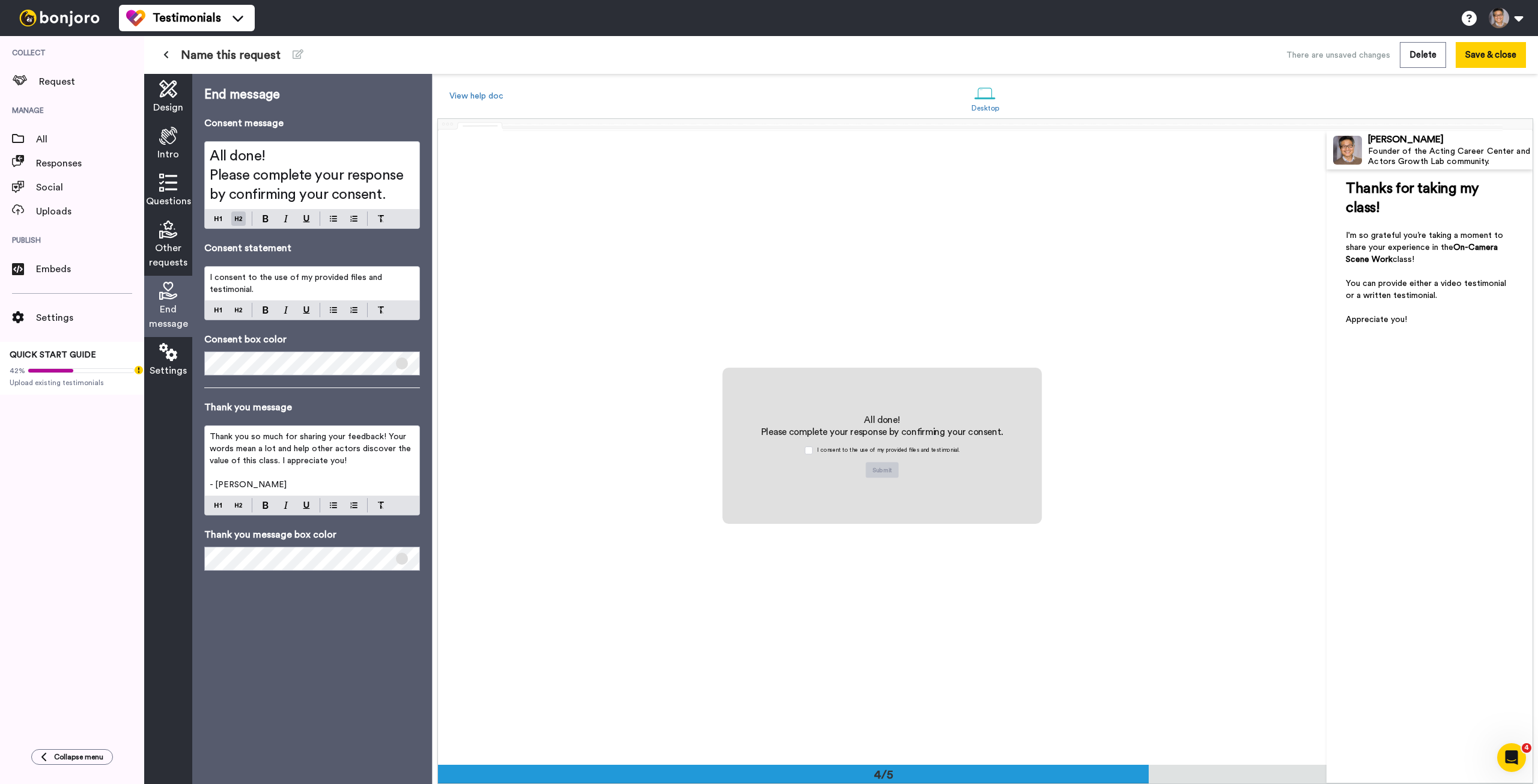
scroll to position [1901, 0]
click at [1505, 53] on button "Save & close" at bounding box center [1491, 55] width 70 height 26
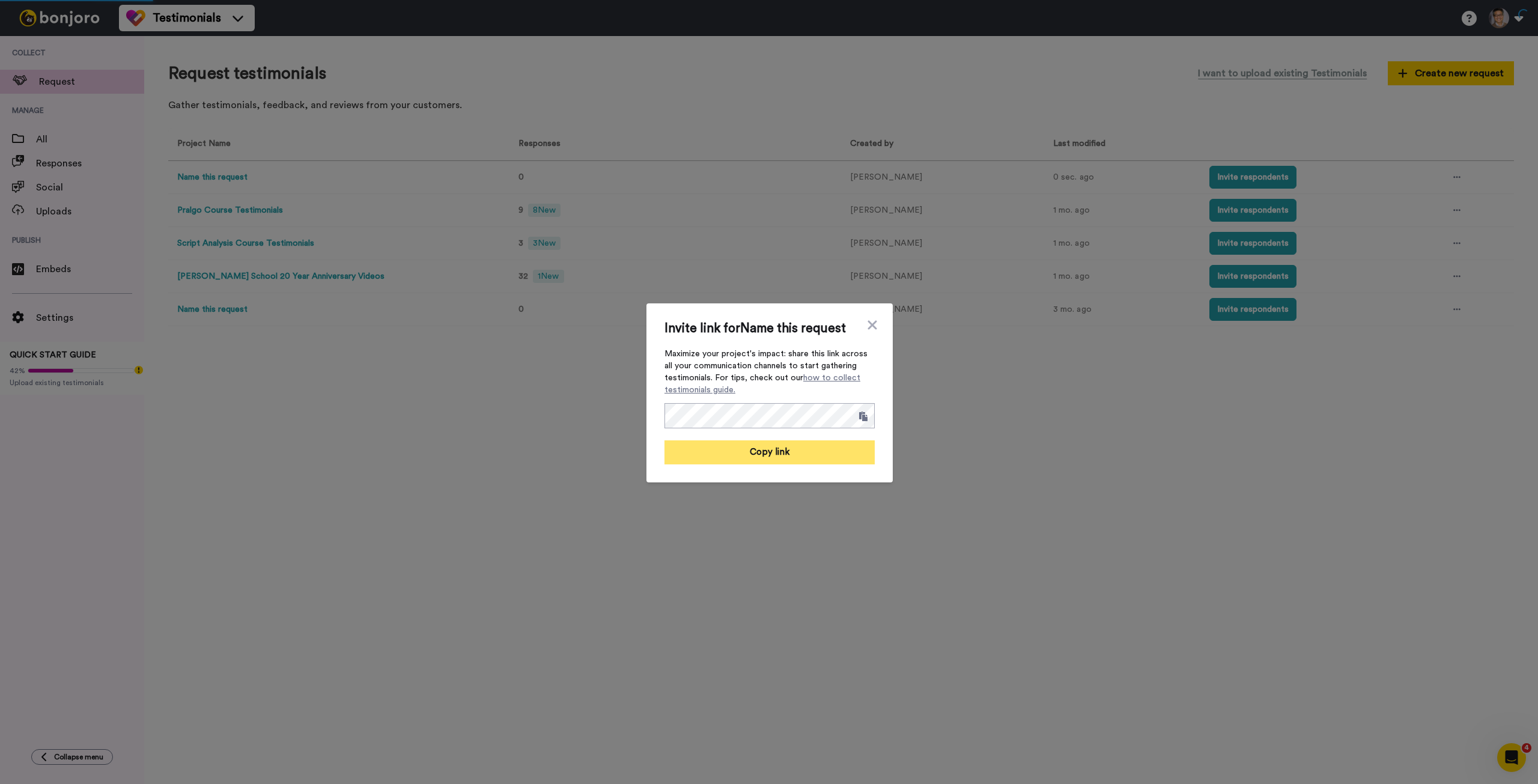
click at [793, 456] on button "Copy link" at bounding box center [769, 452] width 211 height 24
click at [866, 325] on icon at bounding box center [872, 325] width 12 height 14
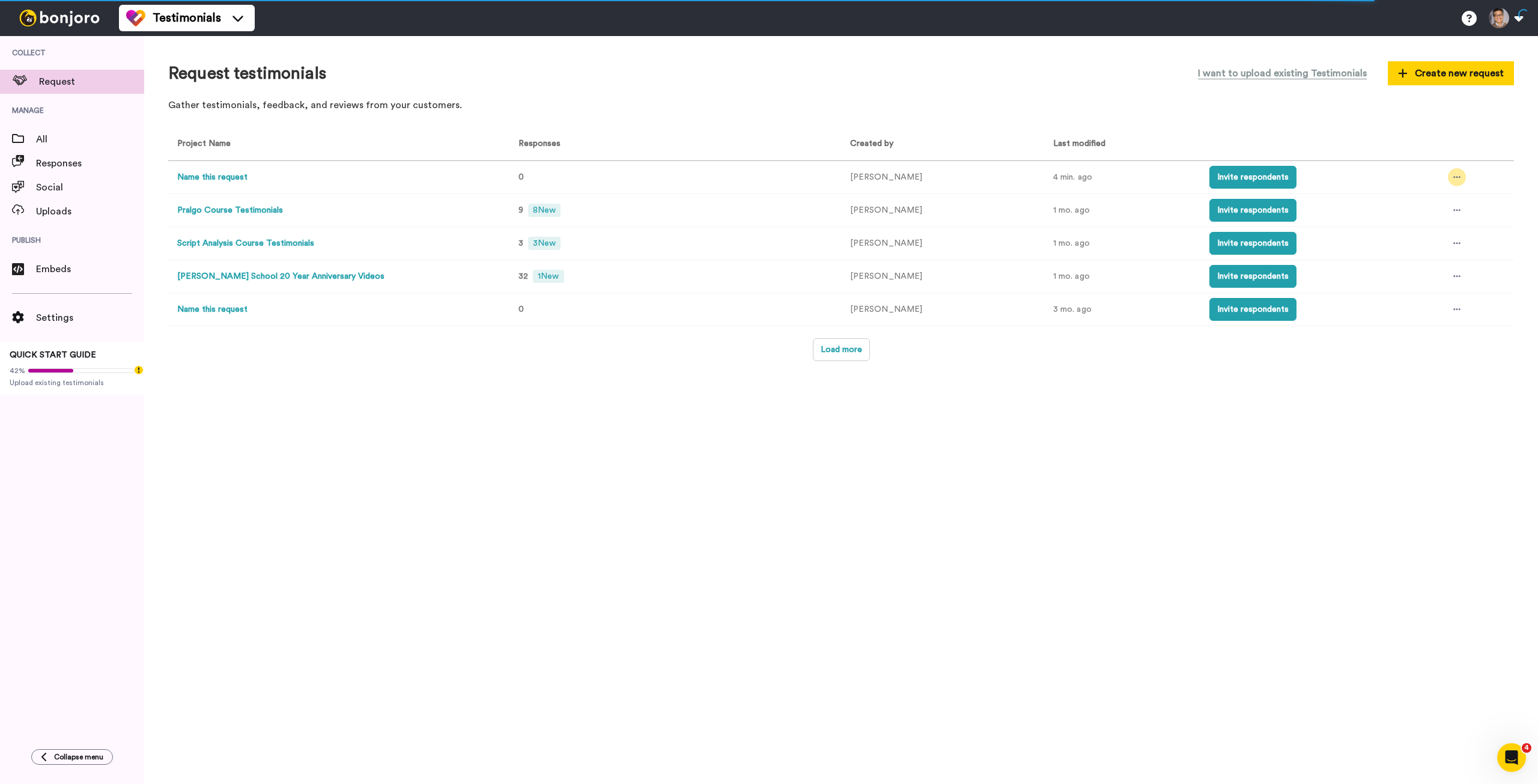
click at [1451, 174] on div at bounding box center [1457, 177] width 18 height 18
click at [1426, 266] on span "Edit project" at bounding box center [1421, 264] width 46 height 9
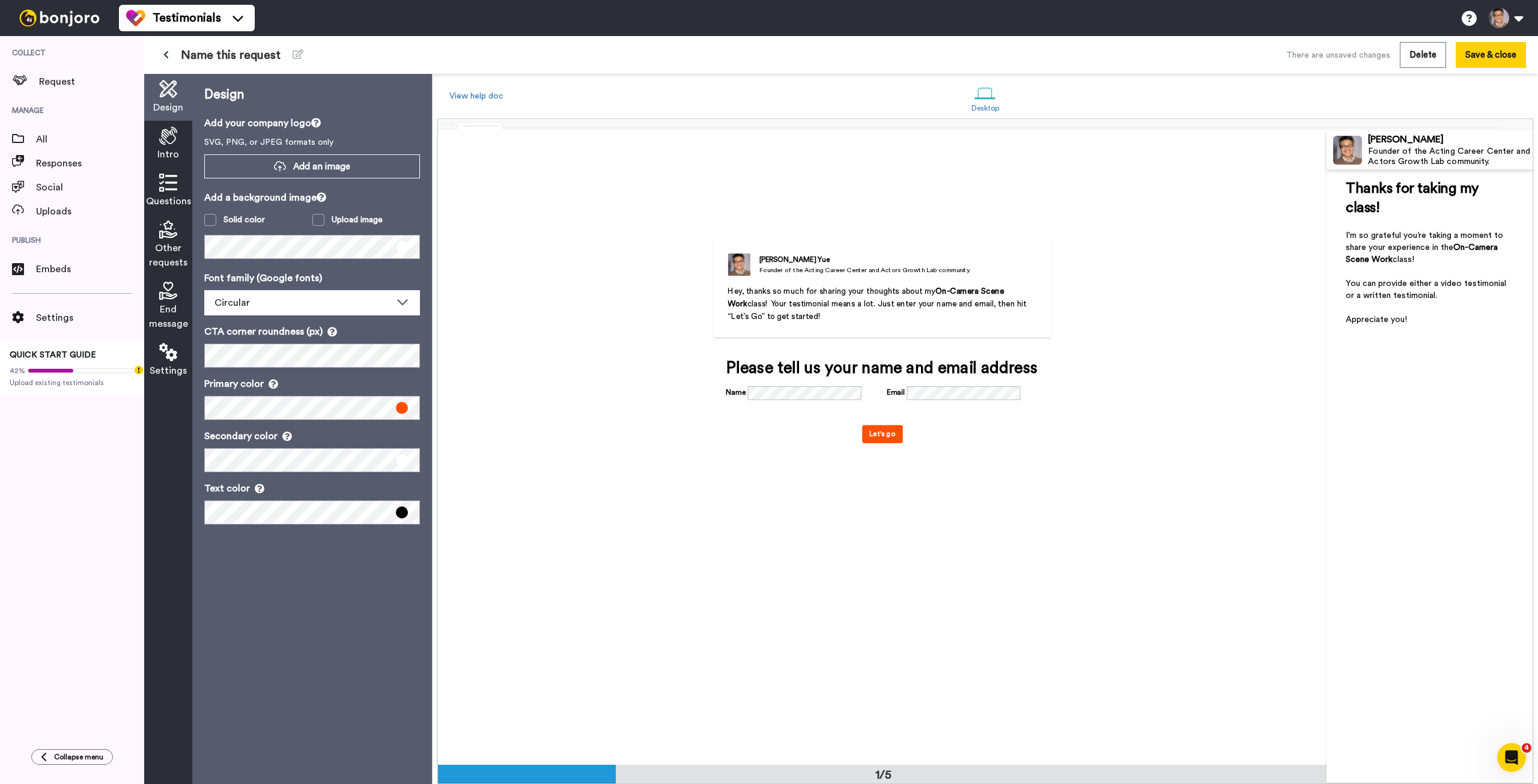
click at [216, 55] on span "Name this request" at bounding box center [230, 55] width 99 height 16
click at [296, 58] on icon at bounding box center [298, 54] width 11 height 9
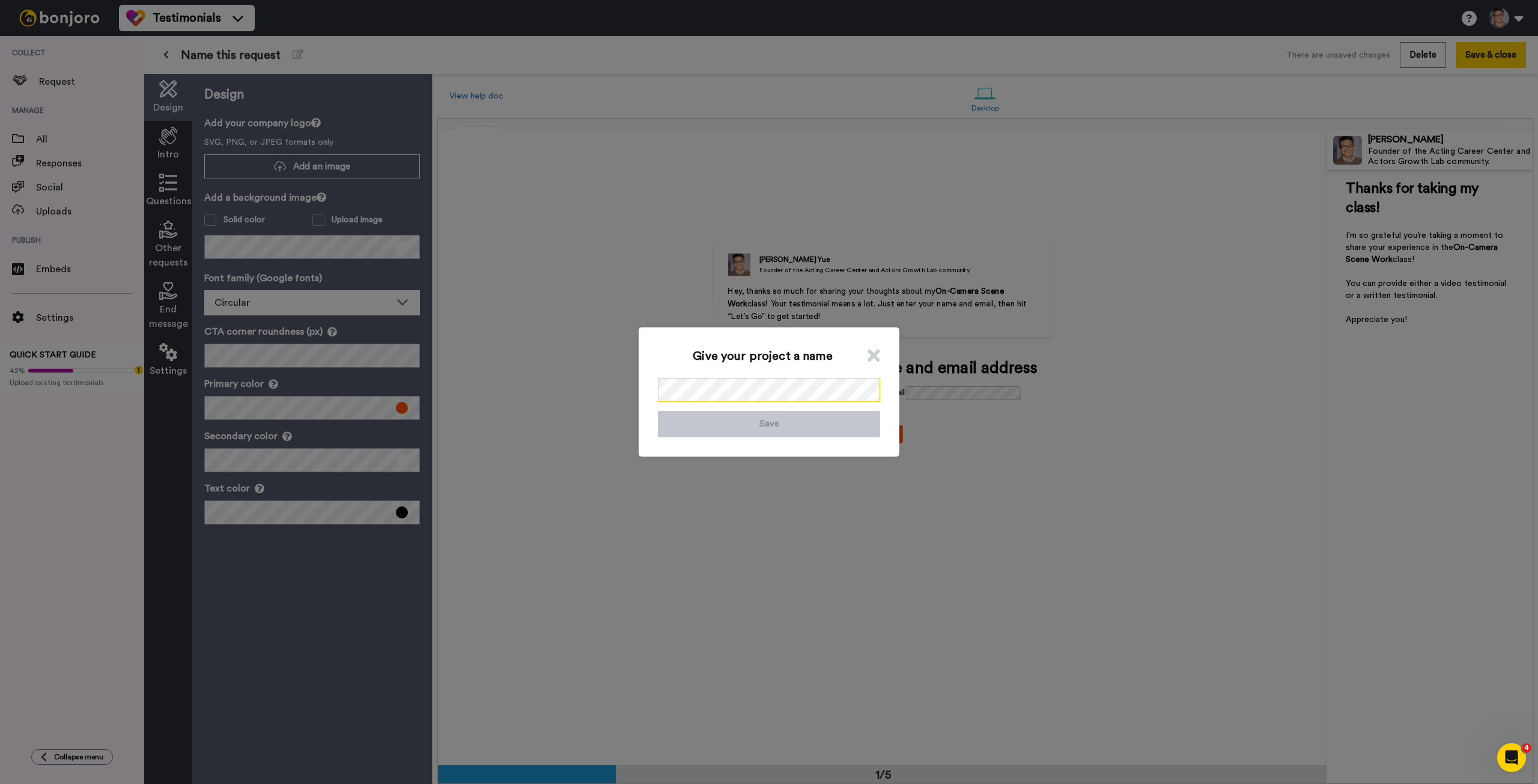
click at [326, 333] on div "Give your project a name Save" at bounding box center [769, 392] width 1538 height 784
click at [828, 419] on button "Save" at bounding box center [769, 423] width 222 height 26
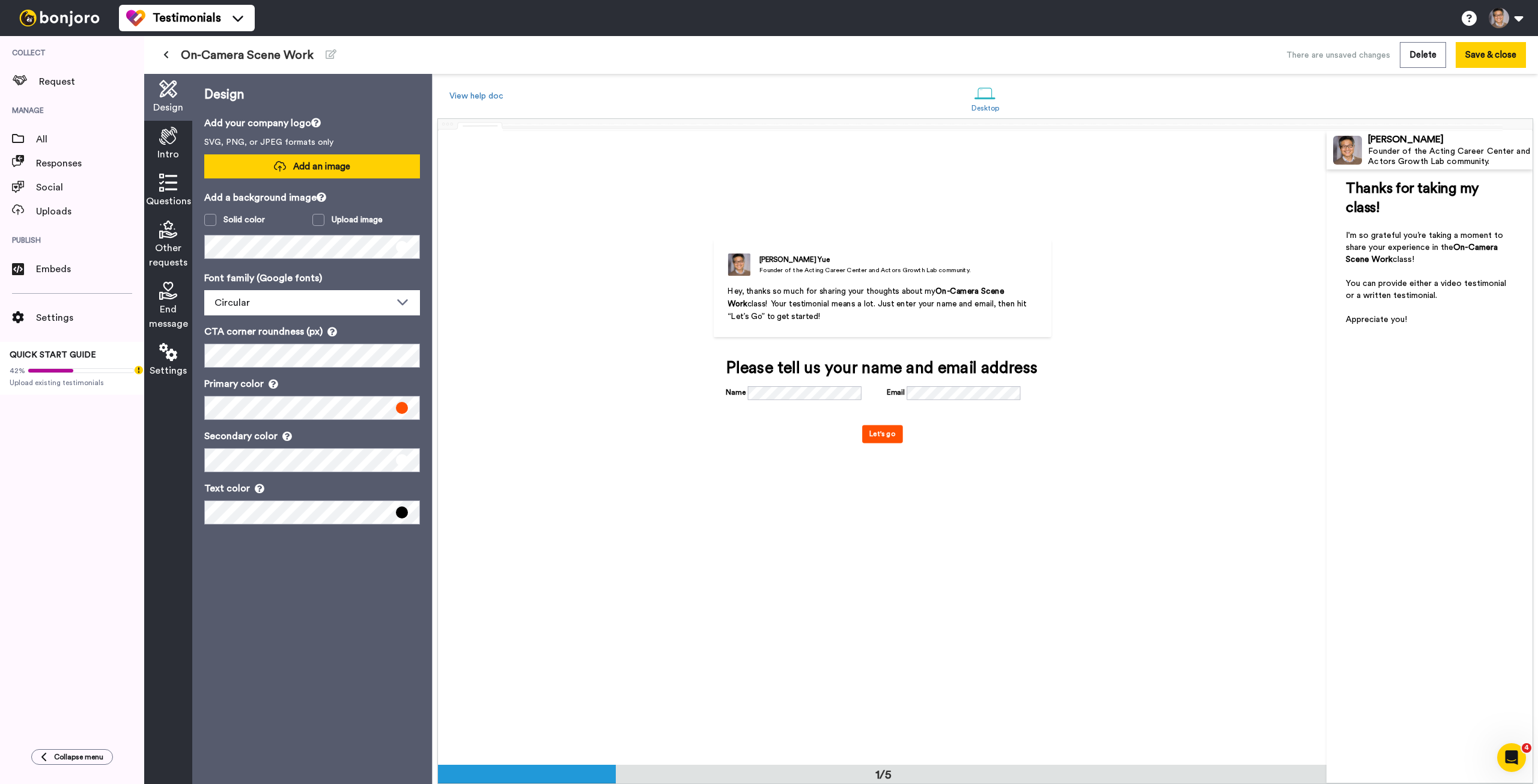
click at [337, 171] on span "Add an image" at bounding box center [322, 167] width 57 height 13
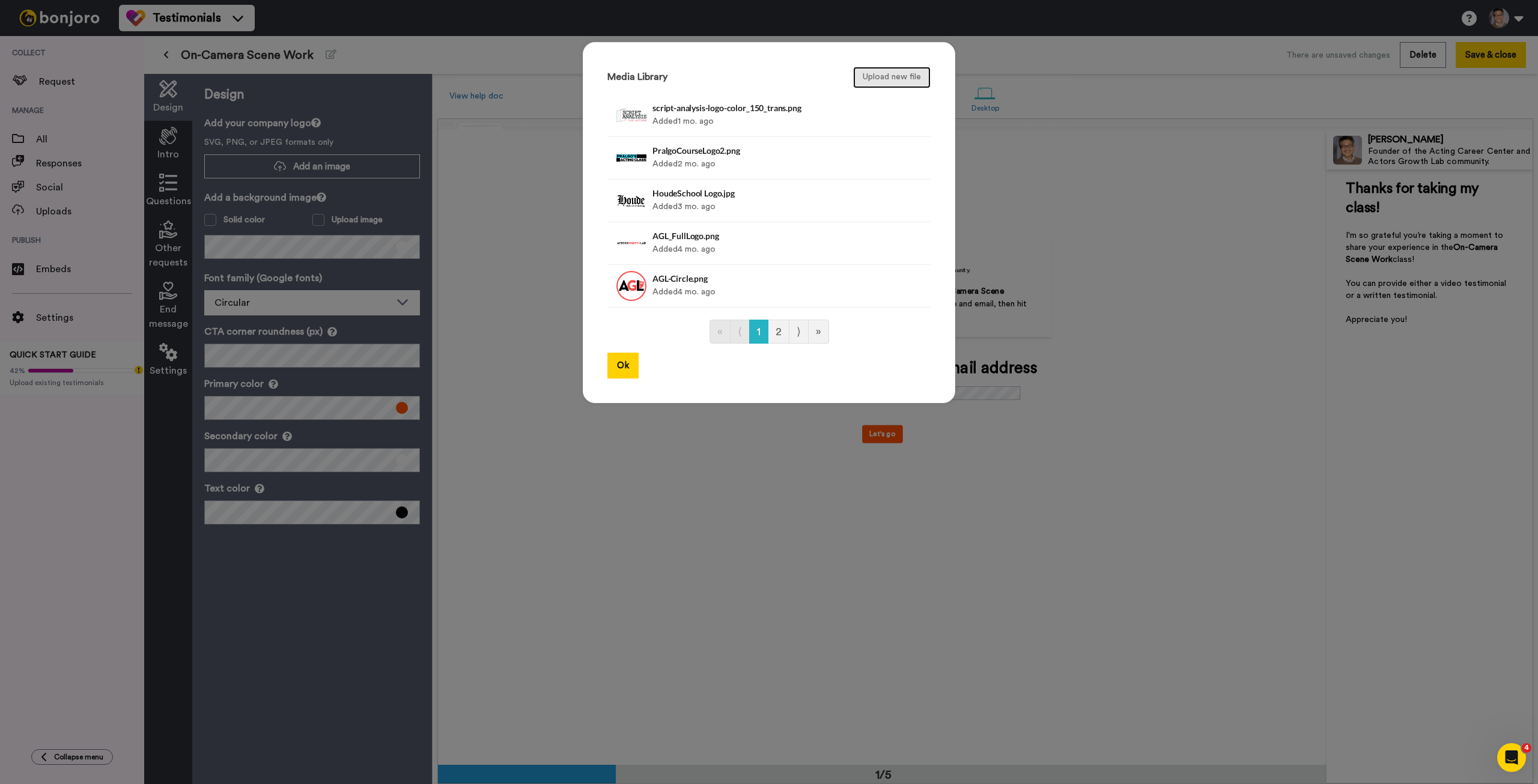
click at [896, 79] on button "Upload new file" at bounding box center [891, 77] width 77 height 22
click at [622, 366] on button "Ok" at bounding box center [623, 365] width 31 height 26
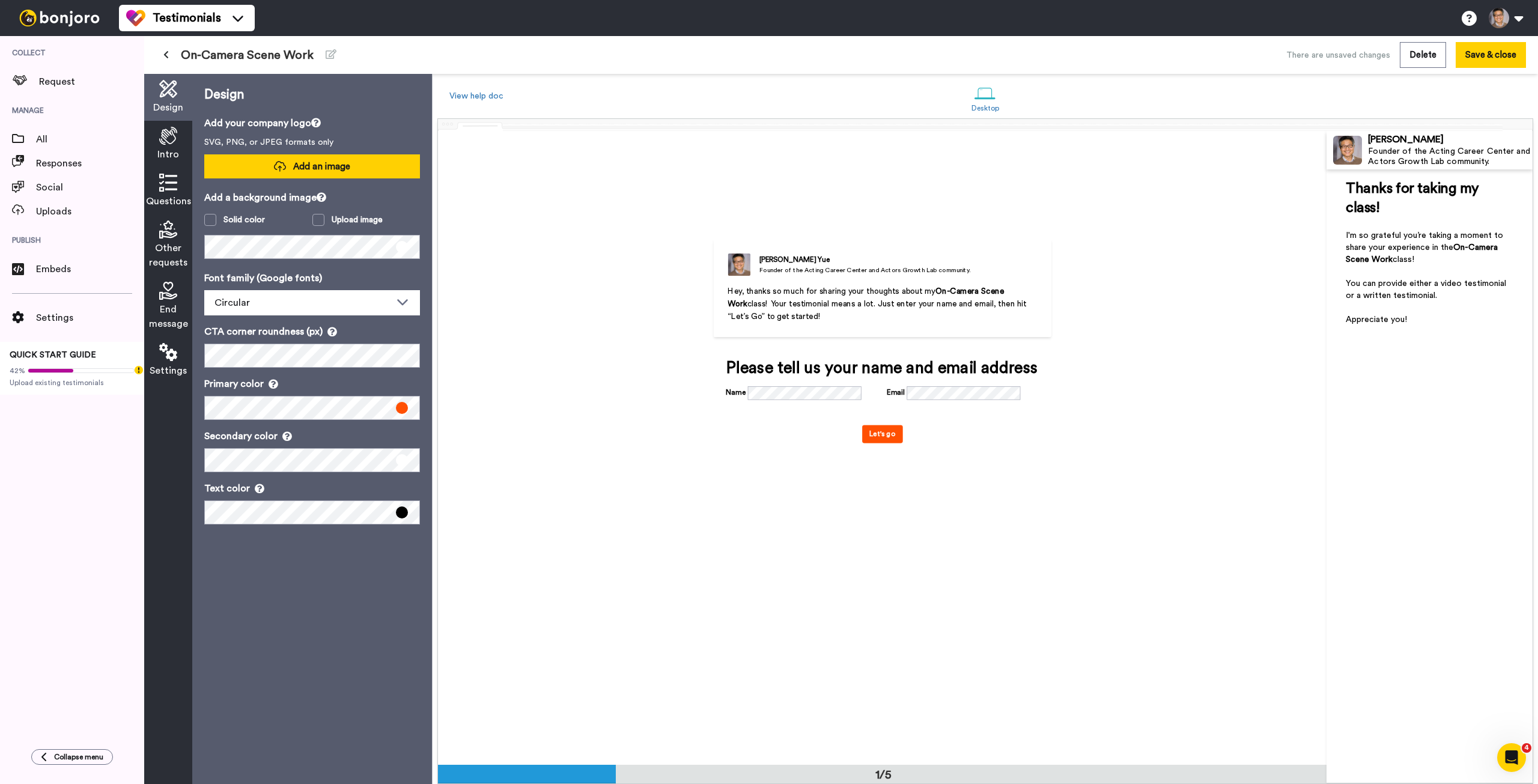
click at [353, 170] on button "Add an image" at bounding box center [312, 166] width 216 height 24
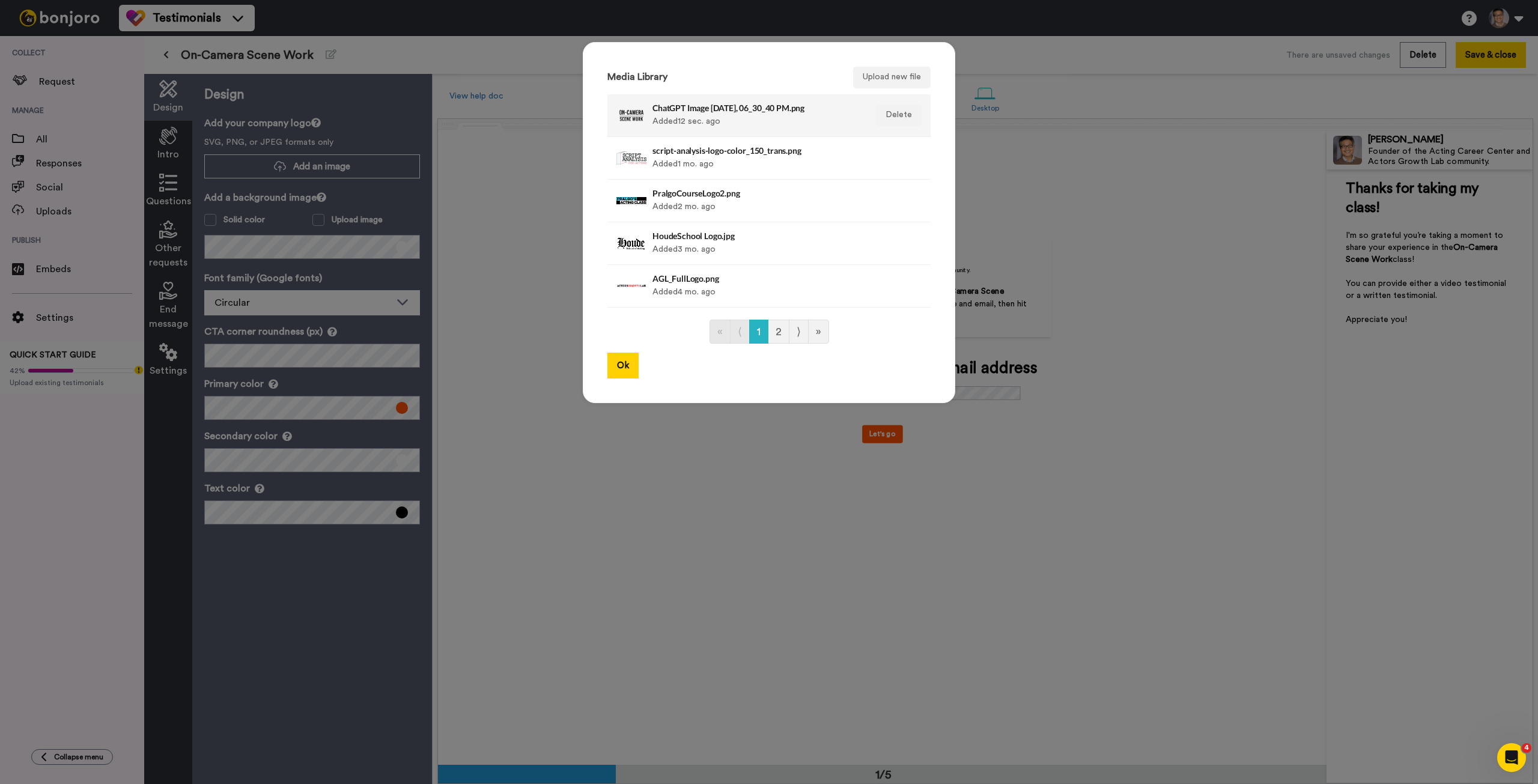
click at [768, 109] on h4 "ChatGPT Image Aug 26, 2025, 06_30_40 PM.png" at bounding box center [756, 108] width 207 height 9
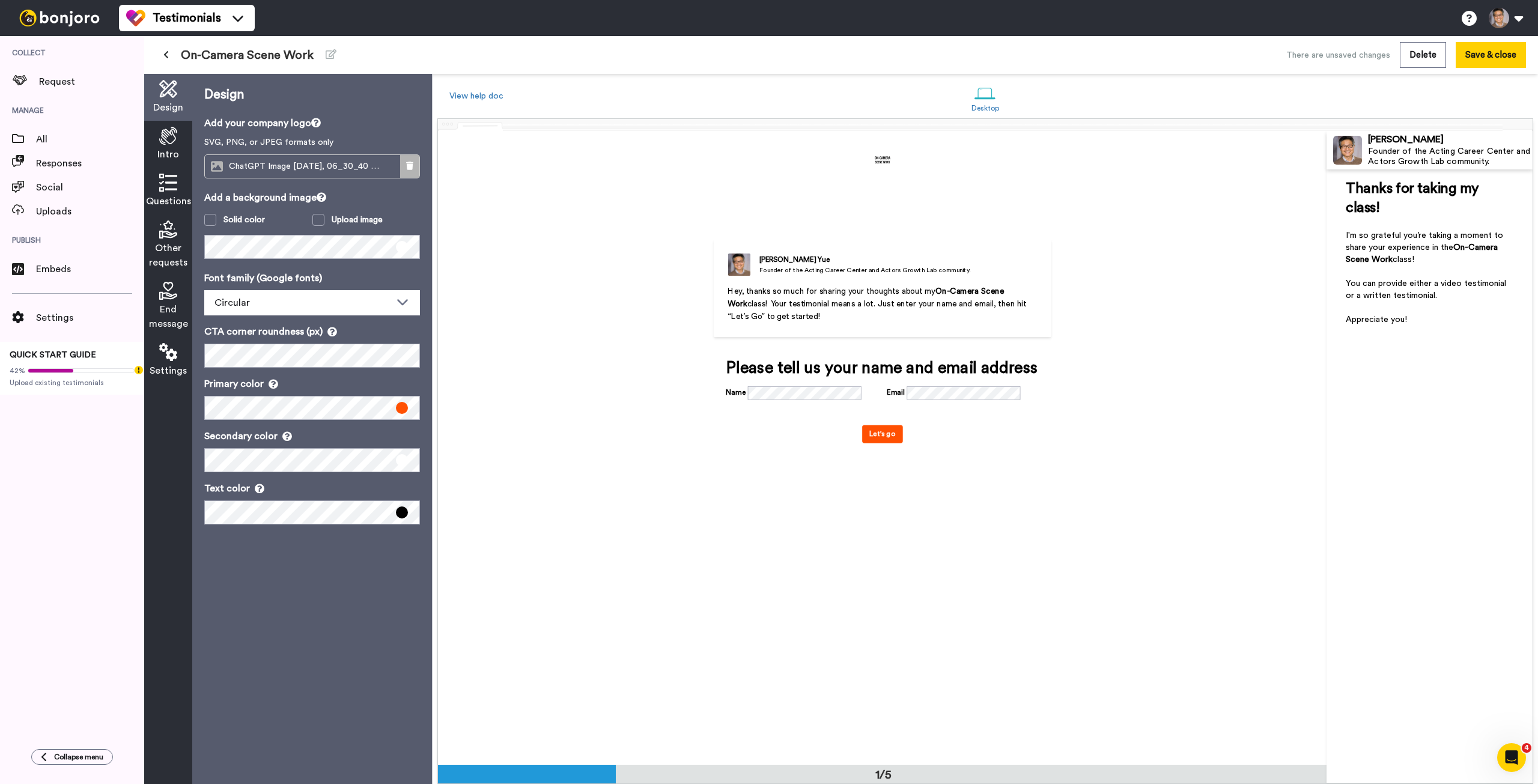
click at [405, 161] on button at bounding box center [409, 166] width 20 height 23
click at [371, 168] on button "Add an image" at bounding box center [312, 166] width 216 height 24
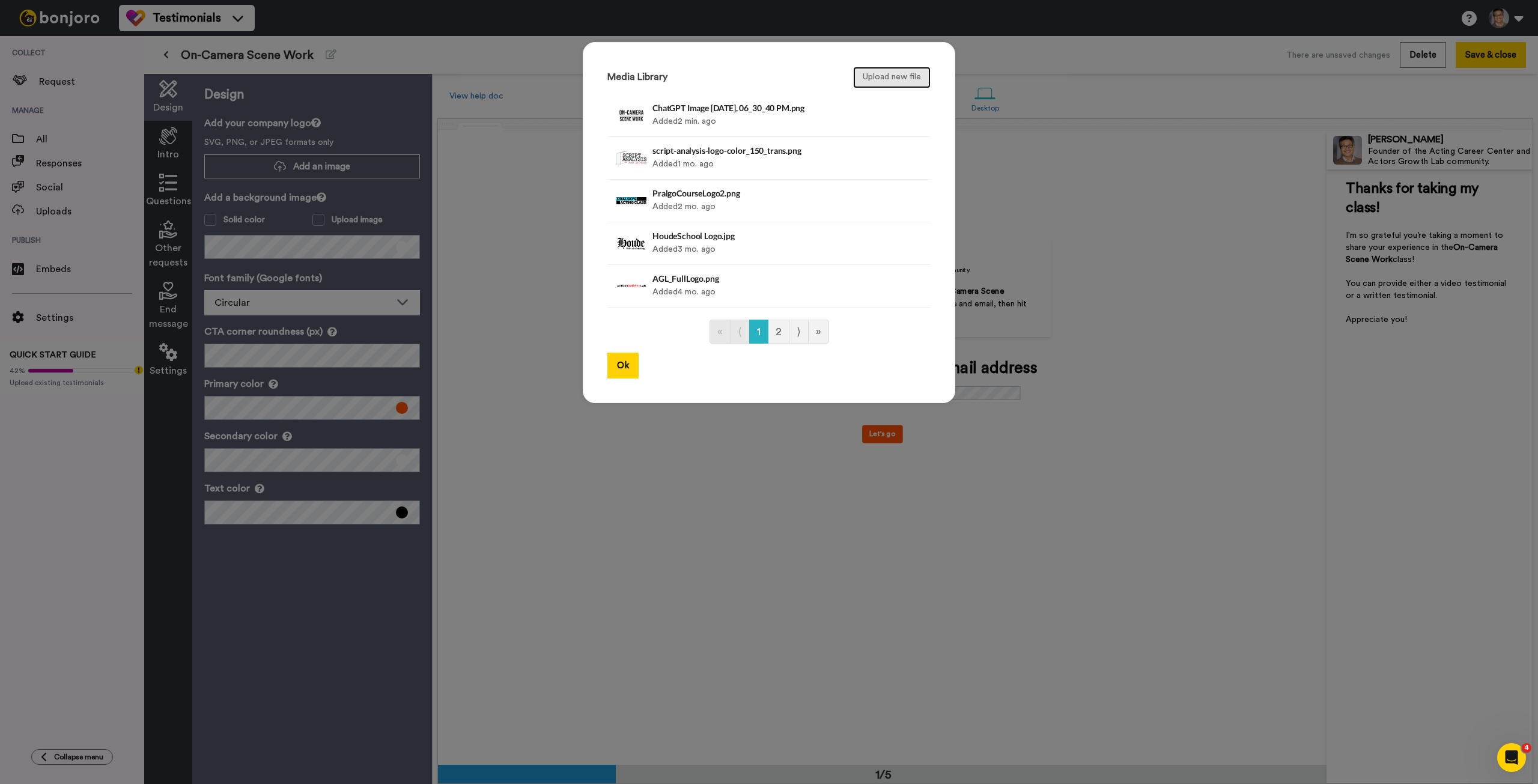
click at [875, 74] on button "Upload new file" at bounding box center [891, 77] width 77 height 22
click at [632, 120] on div at bounding box center [632, 115] width 30 height 30
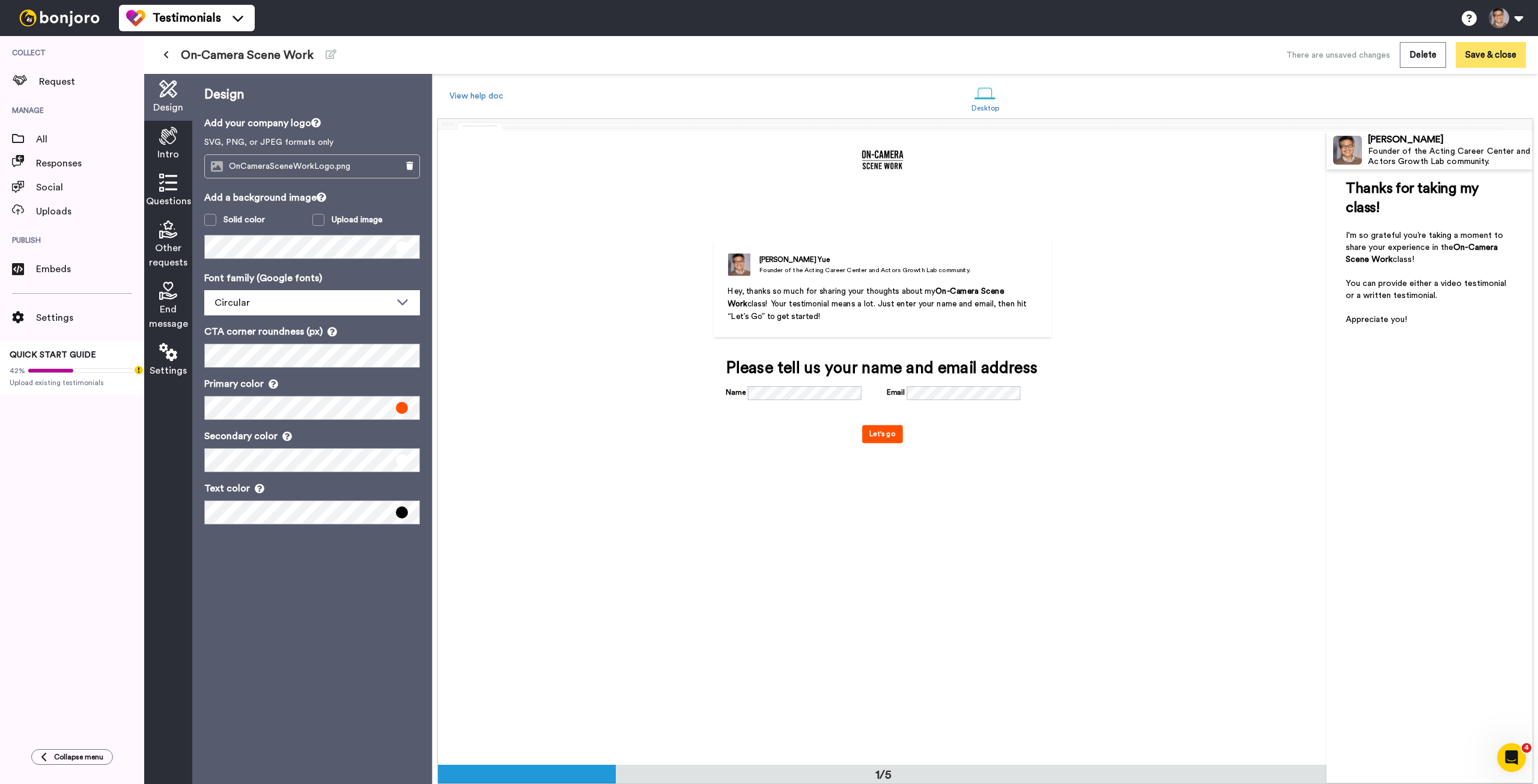
click at [1493, 51] on button "Save & close" at bounding box center [1491, 55] width 70 height 26
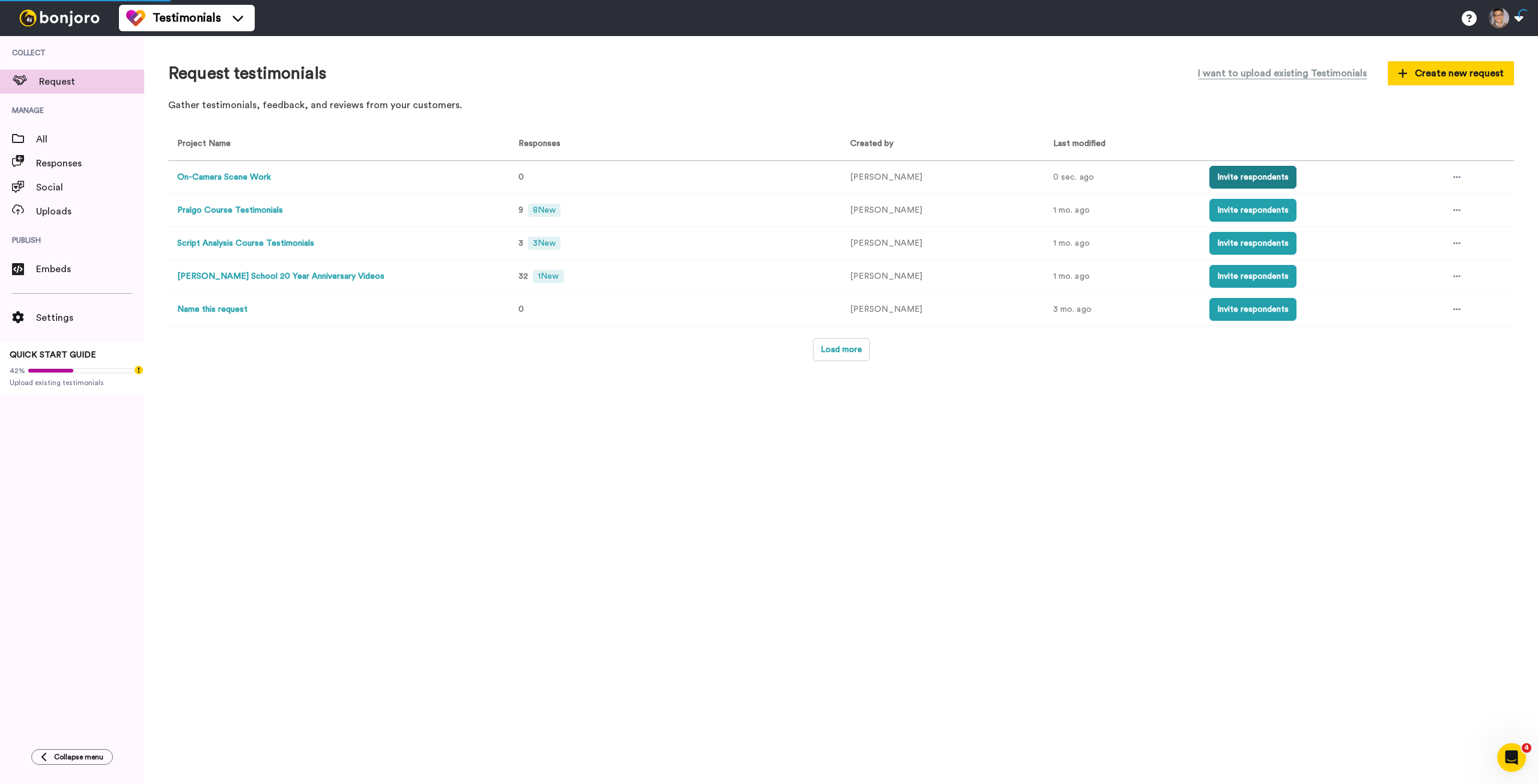
click at [1240, 177] on button "Invite respondents" at bounding box center [1252, 177] width 87 height 23
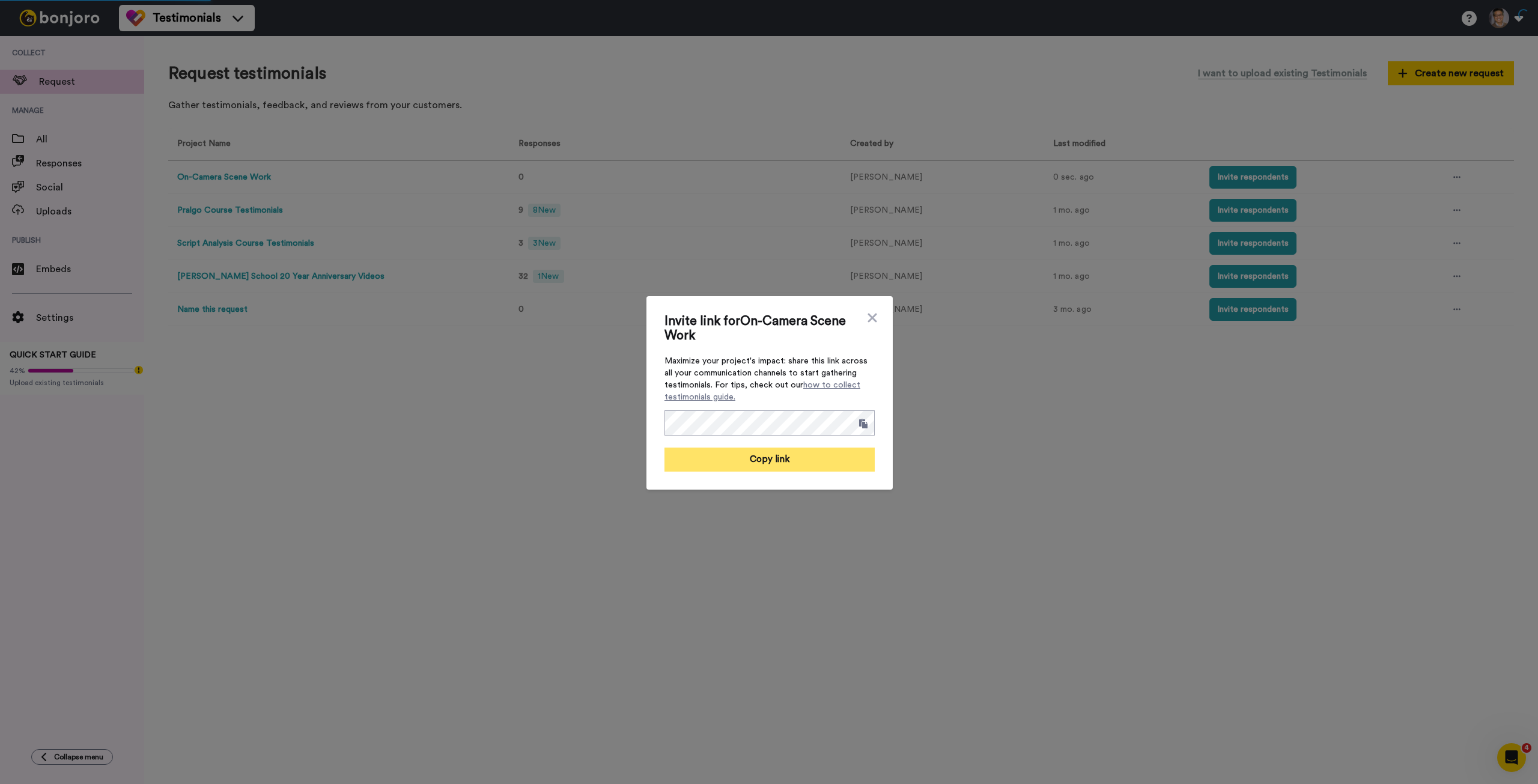
click at [762, 456] on button "Copy link" at bounding box center [769, 459] width 211 height 24
click at [866, 314] on icon at bounding box center [872, 318] width 12 height 14
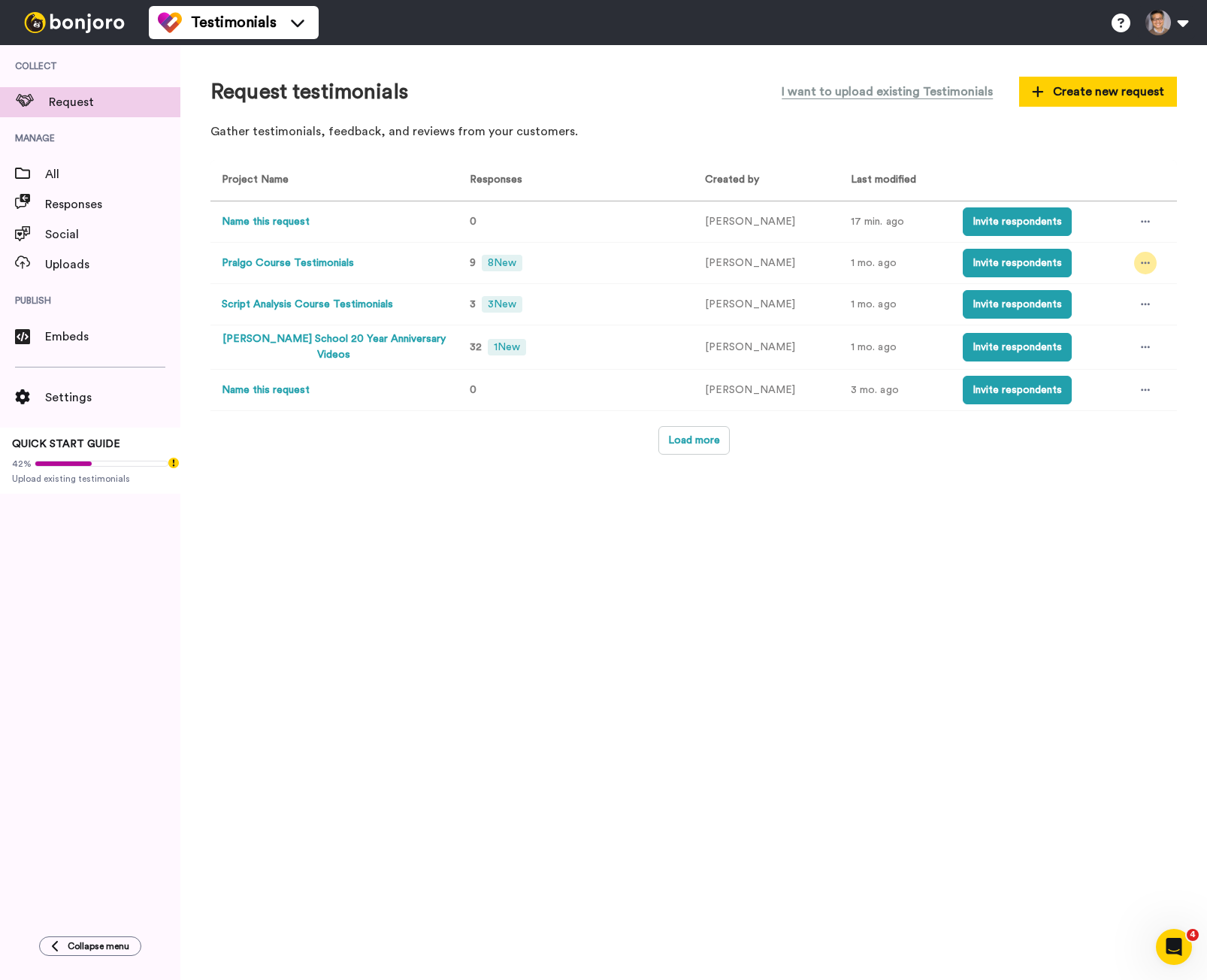
click at [1140, 268] on icon at bounding box center [1144, 262] width 9 height 11
click at [1102, 374] on span "Edit project" at bounding box center [1103, 372] width 58 height 11
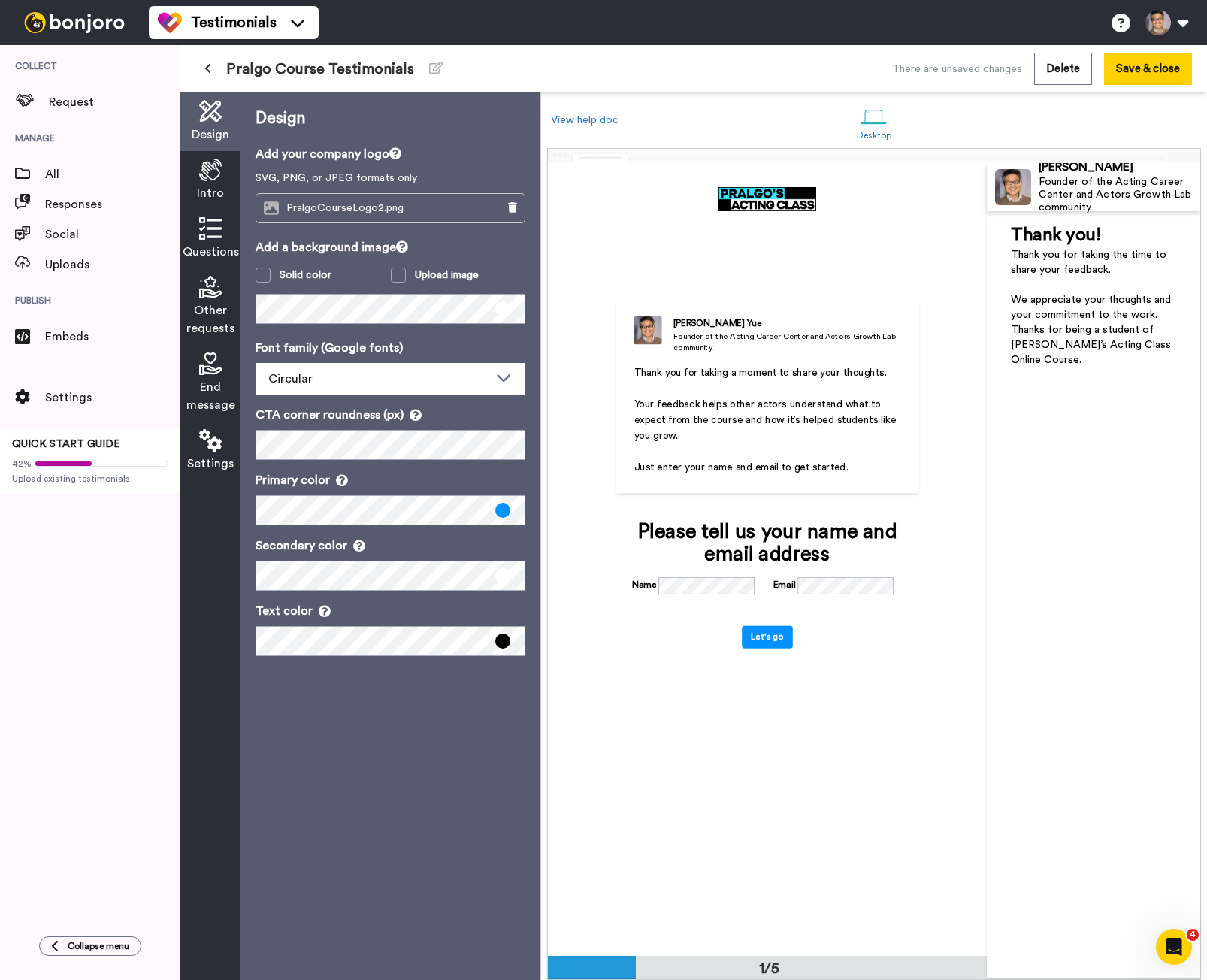
click at [221, 247] on span "Questions" at bounding box center [211, 252] width 57 height 18
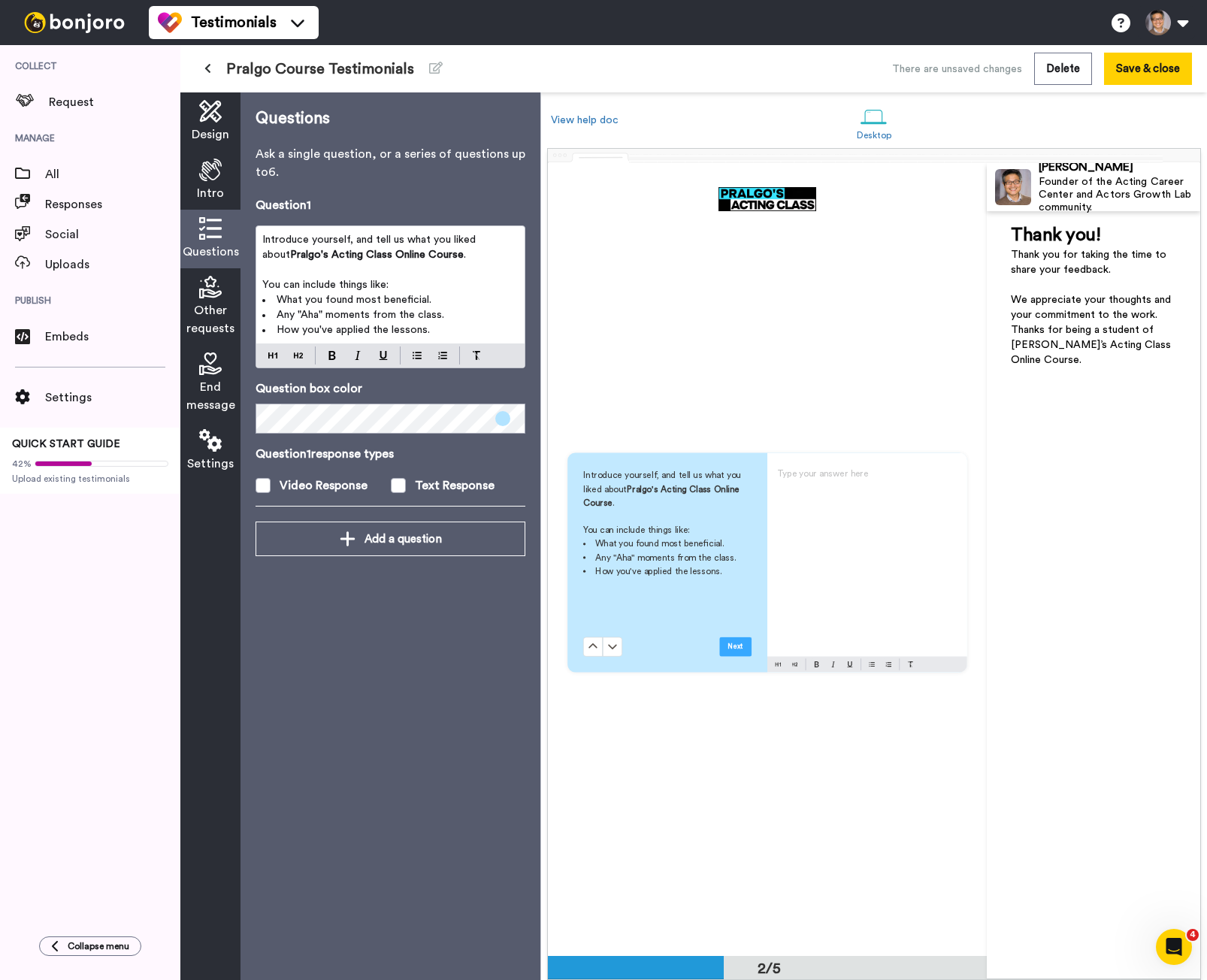
scroll to position [794, 0]
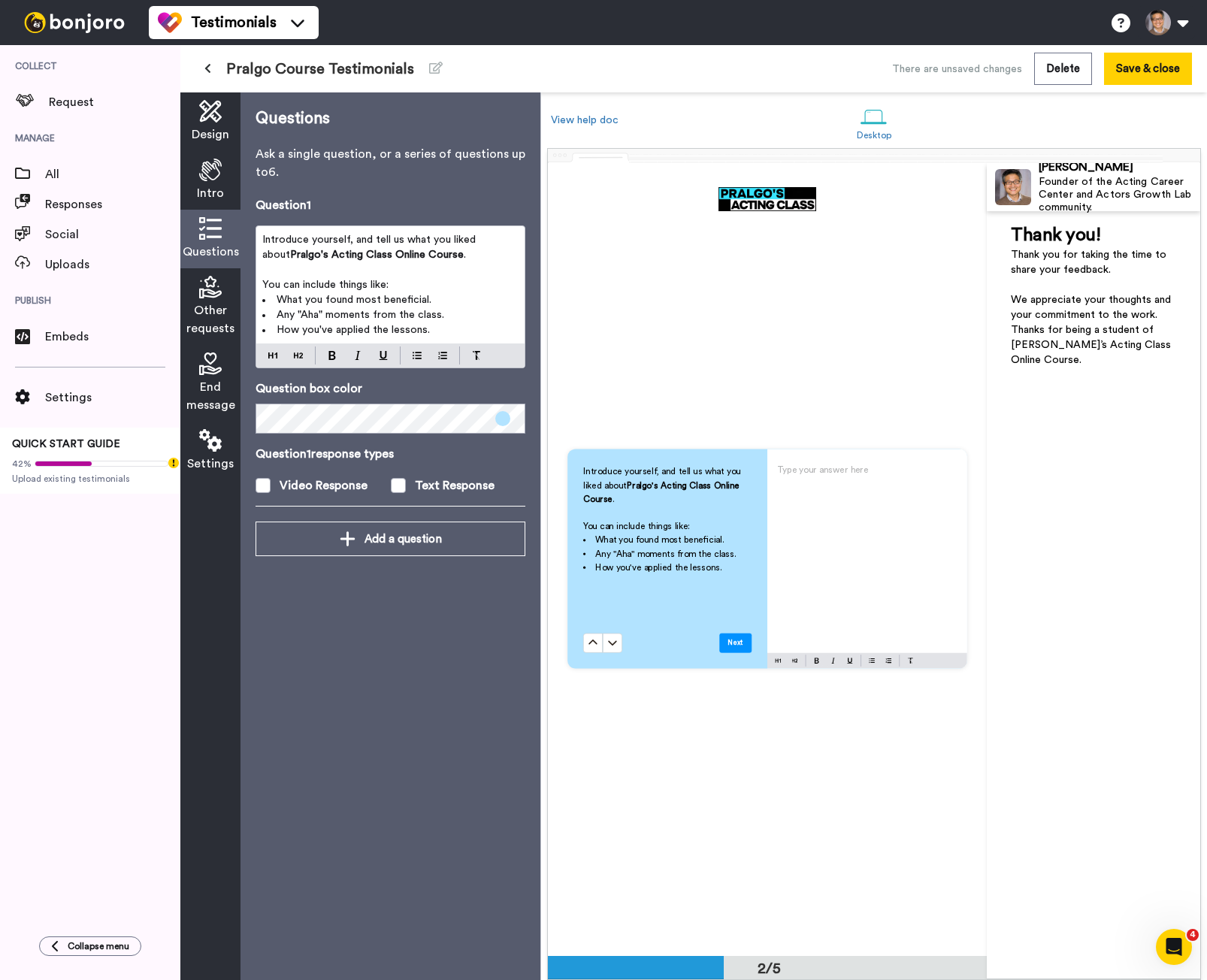
click at [209, 285] on icon at bounding box center [209, 287] width 23 height 23
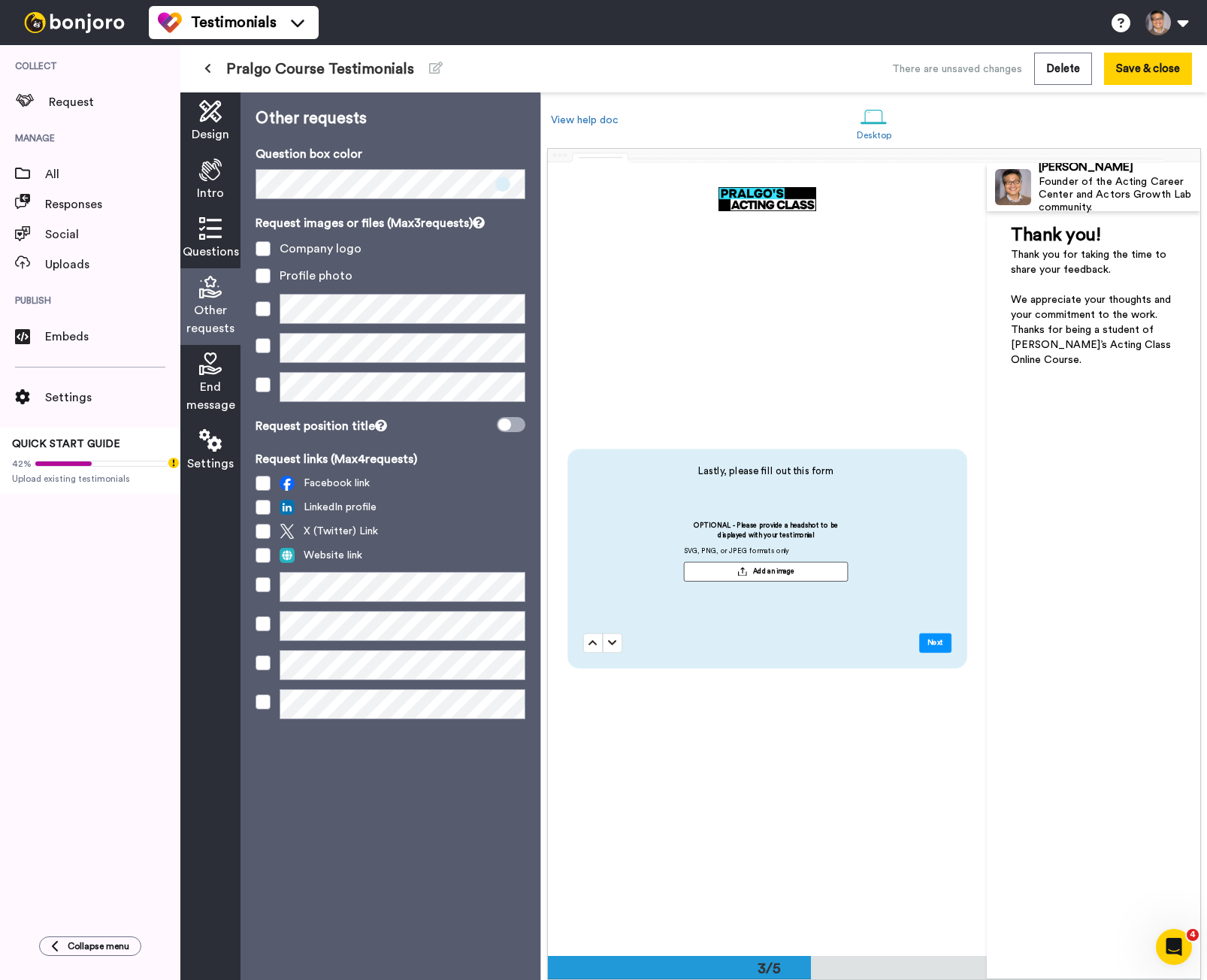
scroll to position [1587, 0]
click at [199, 371] on div "End message" at bounding box center [209, 383] width 60 height 76
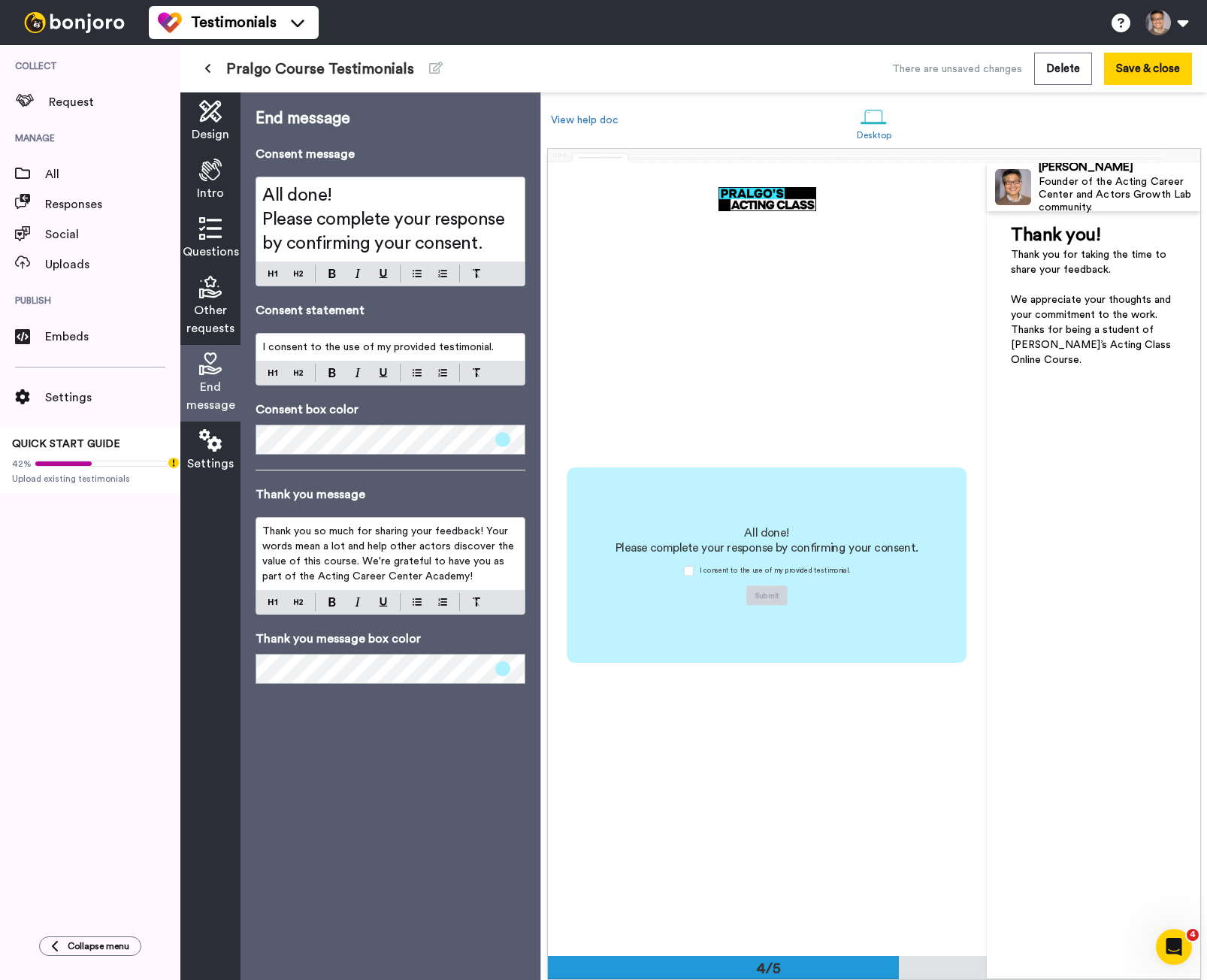
scroll to position [2380, 0]
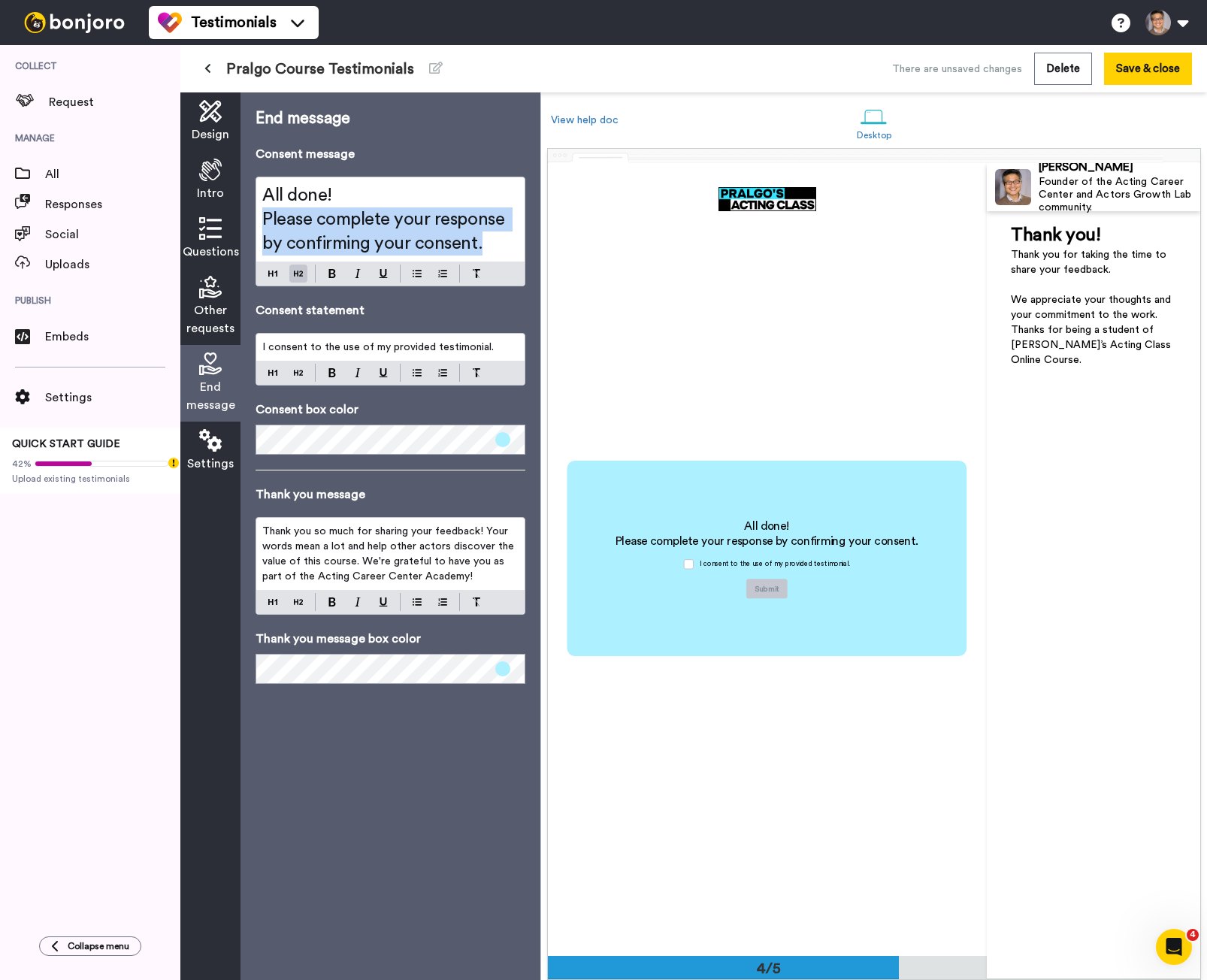
drag, startPoint x: 264, startPoint y: 219, endPoint x: 568, endPoint y: 245, distance: 305.1
click at [568, 245] on div "Design Intro Questions Other requests End message Settings End message Consent …" at bounding box center [693, 536] width 1027 height 888
click at [326, 542] on span "Thank you so much for sharing your feedback! Your words mean a lot and help oth…" at bounding box center [390, 553] width 255 height 56
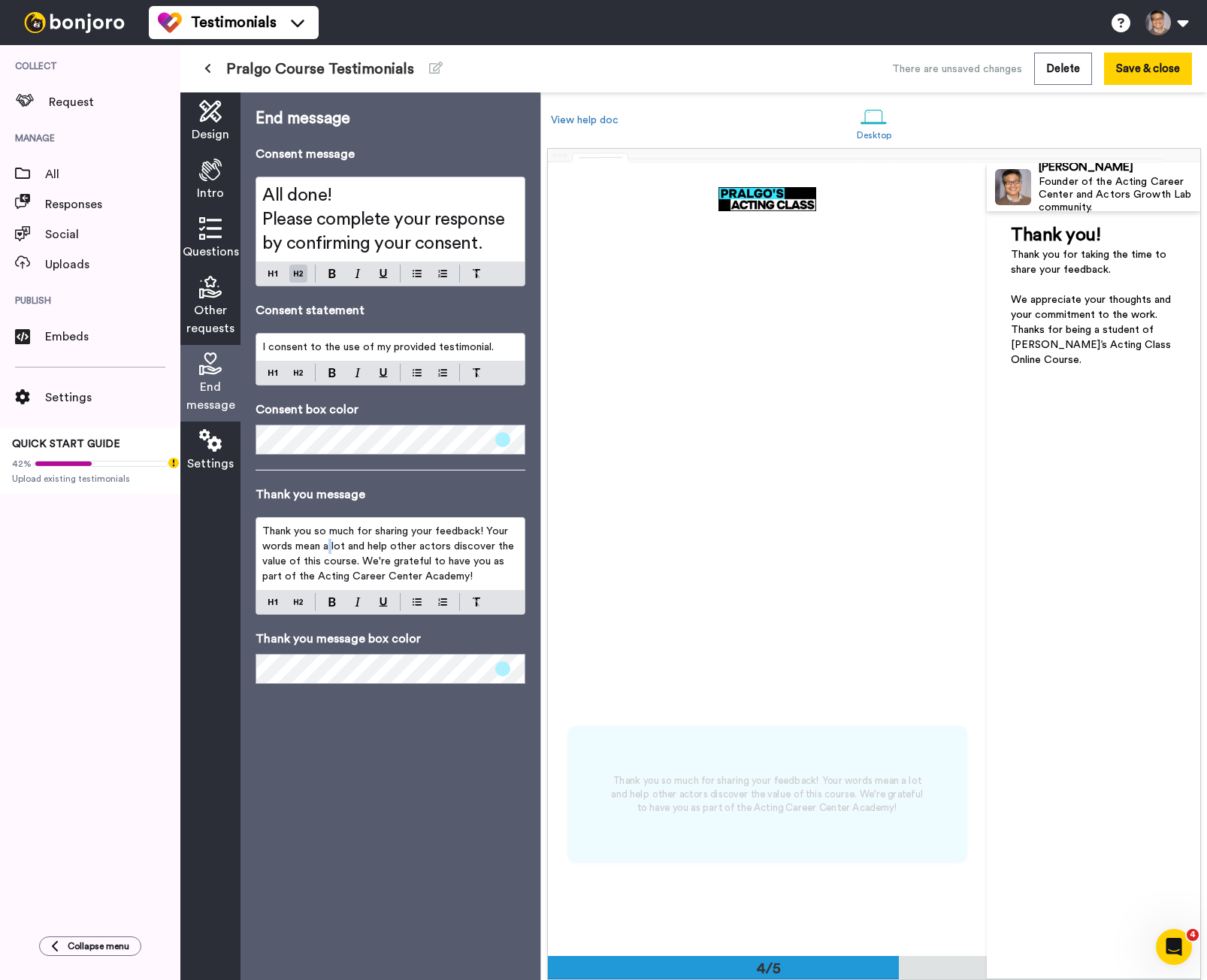
click at [326, 542] on span "Thank you so much for sharing your feedback! Your words mean a lot and help oth…" at bounding box center [390, 553] width 255 height 56
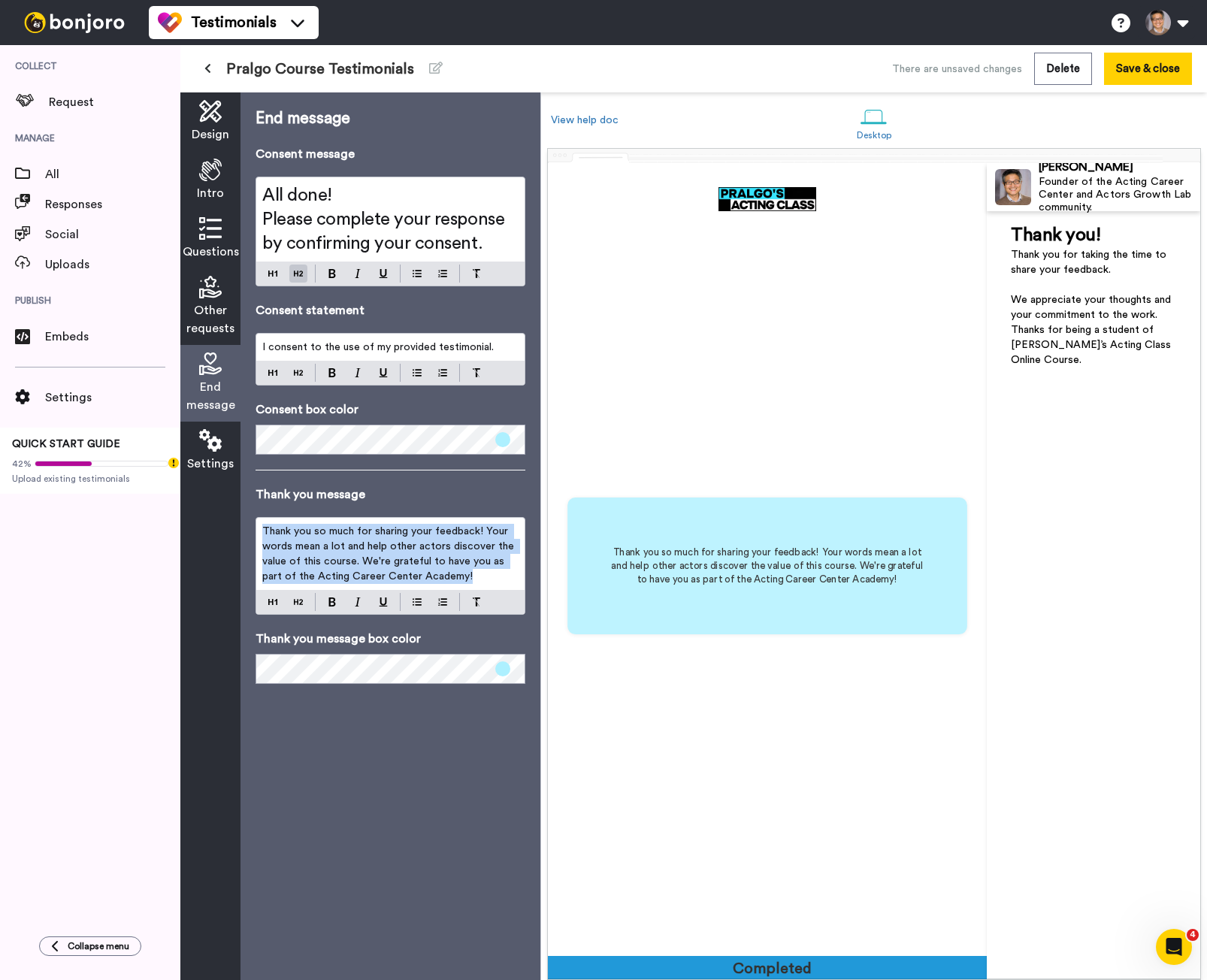
click at [326, 542] on span "Thank you so much for sharing your feedback! Your words mean a lot and help oth…" at bounding box center [390, 553] width 255 height 56
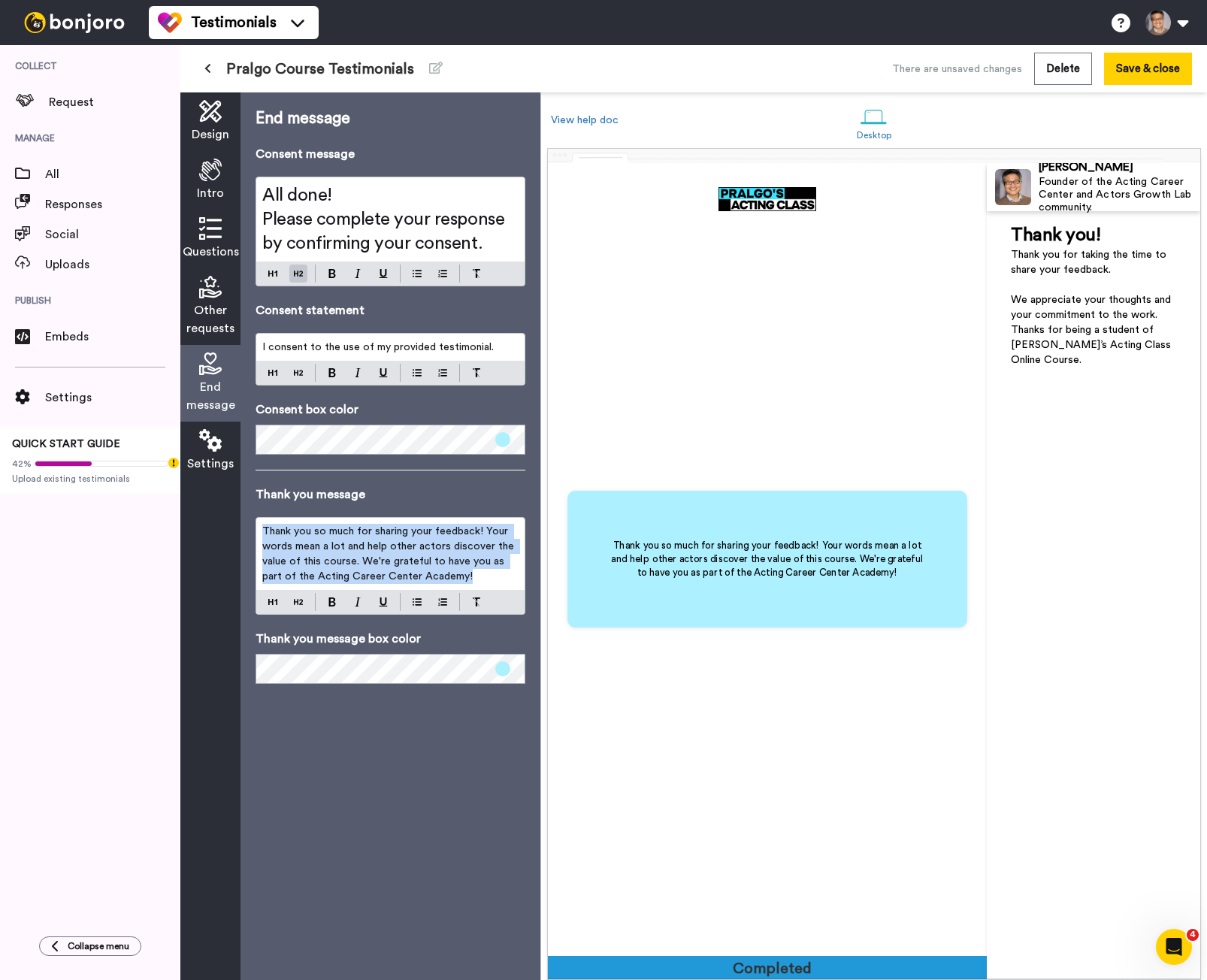
copy span "Thank you so much for sharing your feedback! Your words mean a lot and help oth…"
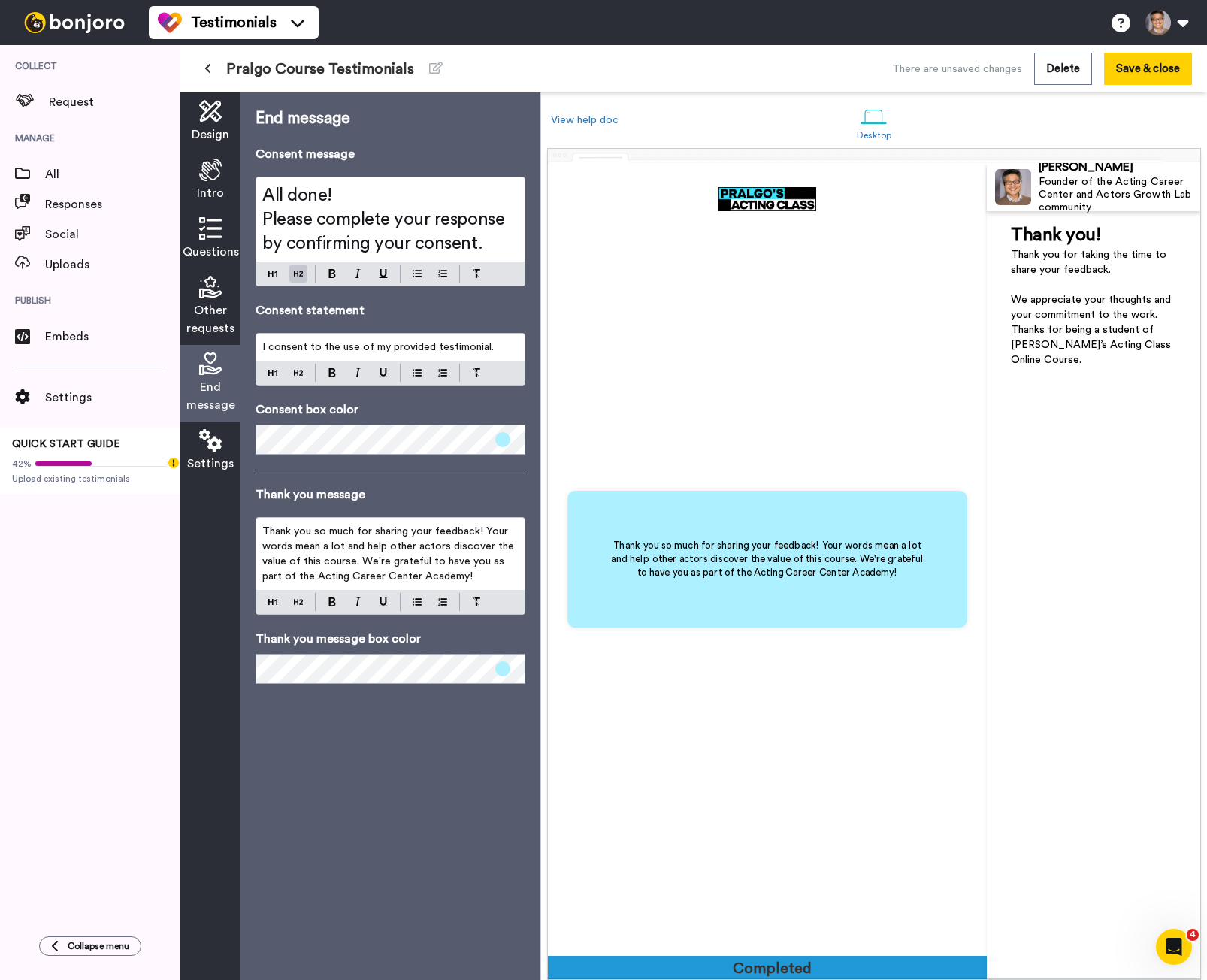
click at [216, 118] on icon at bounding box center [209, 111] width 23 height 23
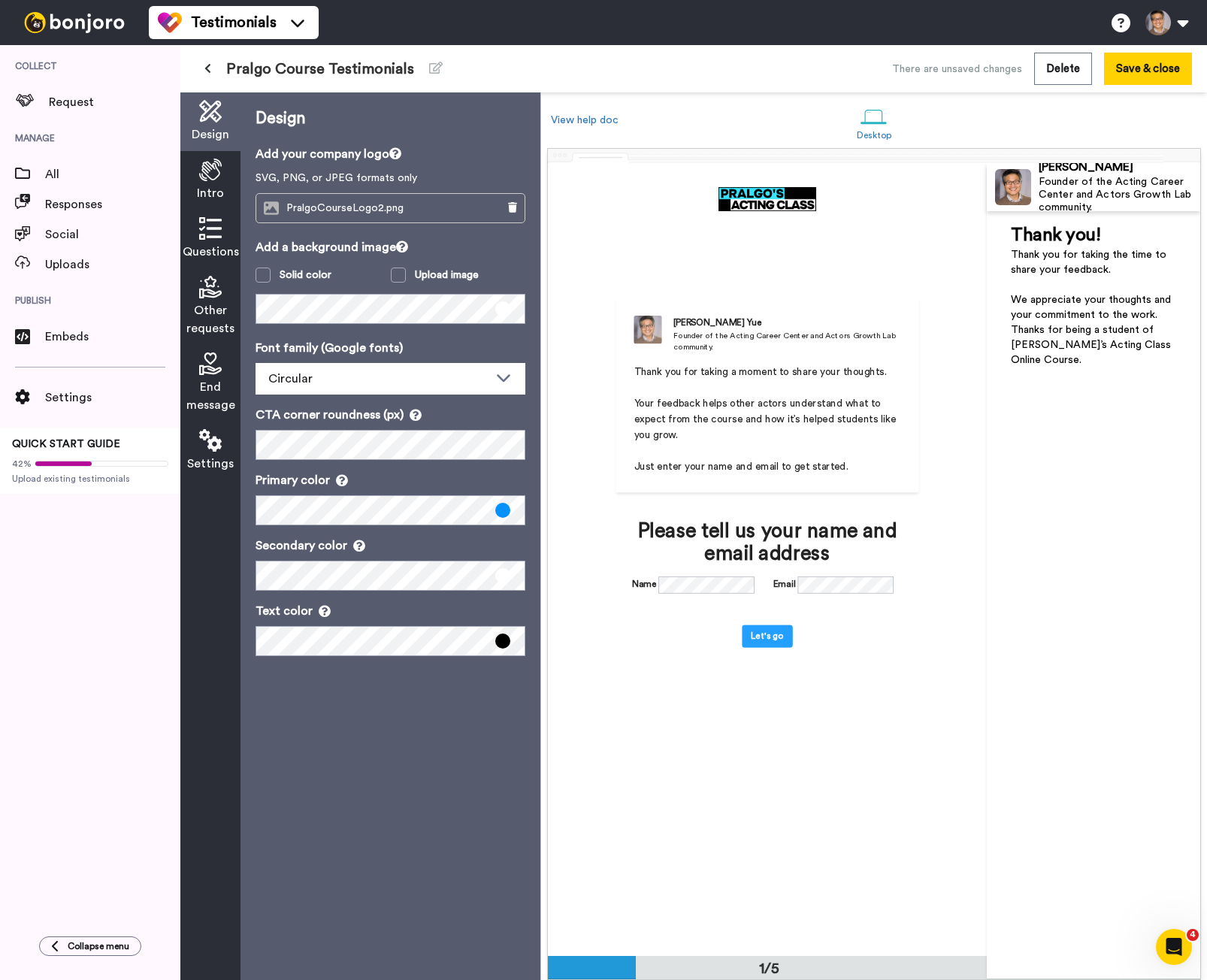
scroll to position [0, 0]
click at [211, 167] on icon at bounding box center [209, 169] width 23 height 23
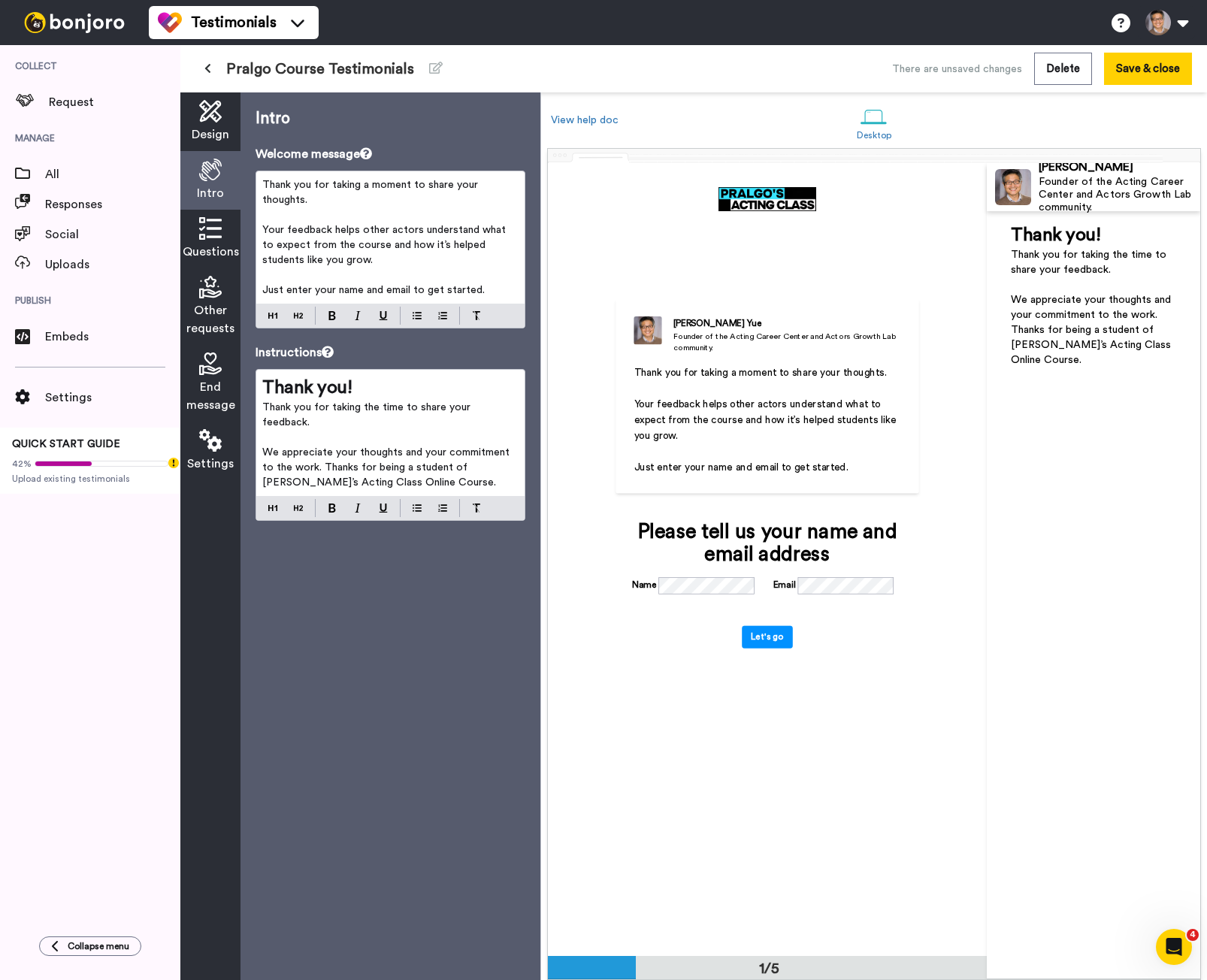
click at [206, 112] on icon at bounding box center [209, 111] width 23 height 23
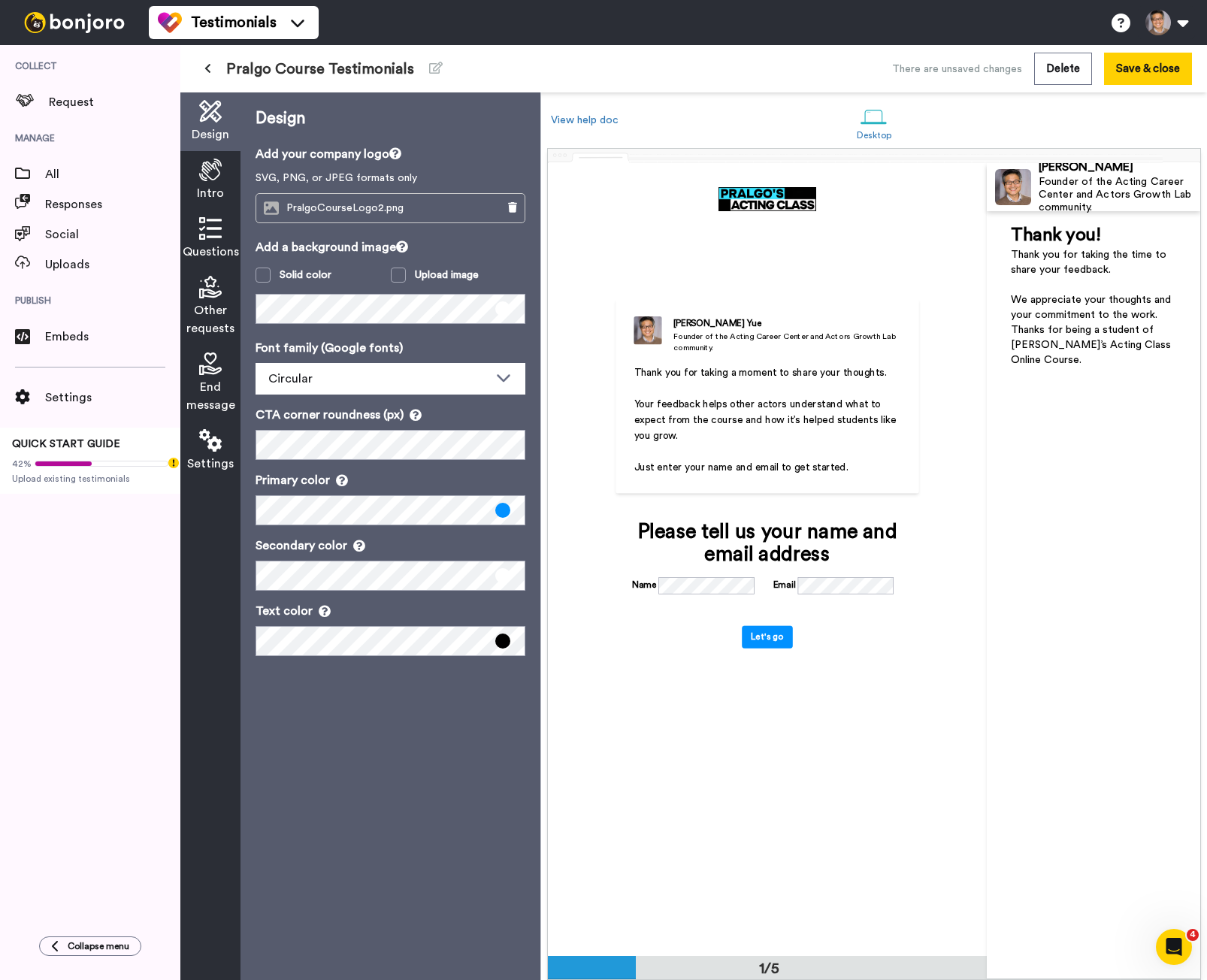
click at [765, 198] on img at bounding box center [767, 199] width 99 height 24
drag, startPoint x: 765, startPoint y: 198, endPoint x: 702, endPoint y: 234, distance: 72.6
click at [702, 234] on div "Kurt Yue Founder of the Acting Career Center and Actors Growth Lab community. T…" at bounding box center [767, 560] width 439 height 793
drag, startPoint x: 781, startPoint y: 203, endPoint x: 713, endPoint y: 223, distance: 70.9
click at [713, 223] on div "Kurt Yue Founder of the Acting Career Center and Actors Growth Lab community. T…" at bounding box center [767, 560] width 439 height 793
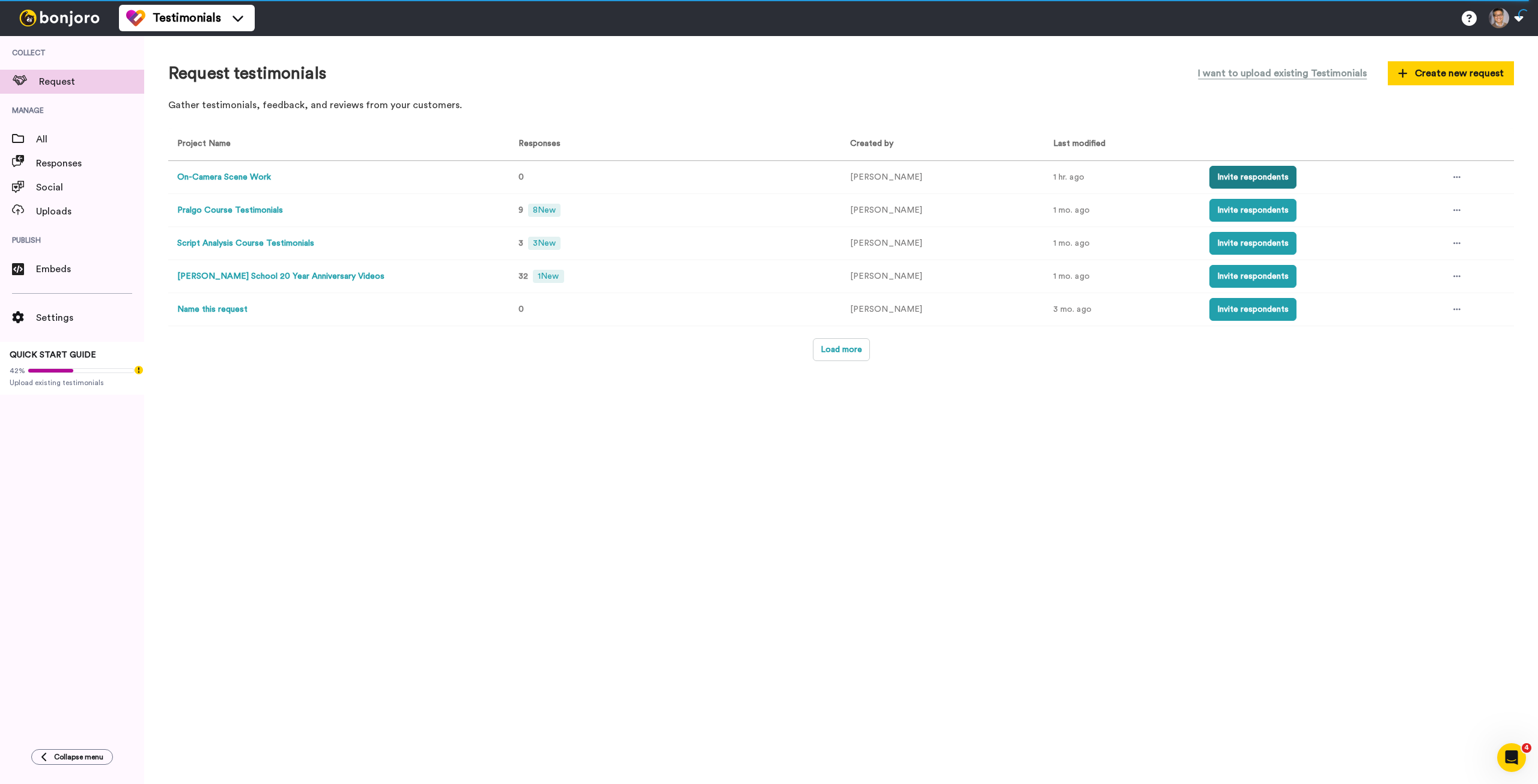
click at [1237, 178] on button "Invite respondents" at bounding box center [1252, 177] width 87 height 23
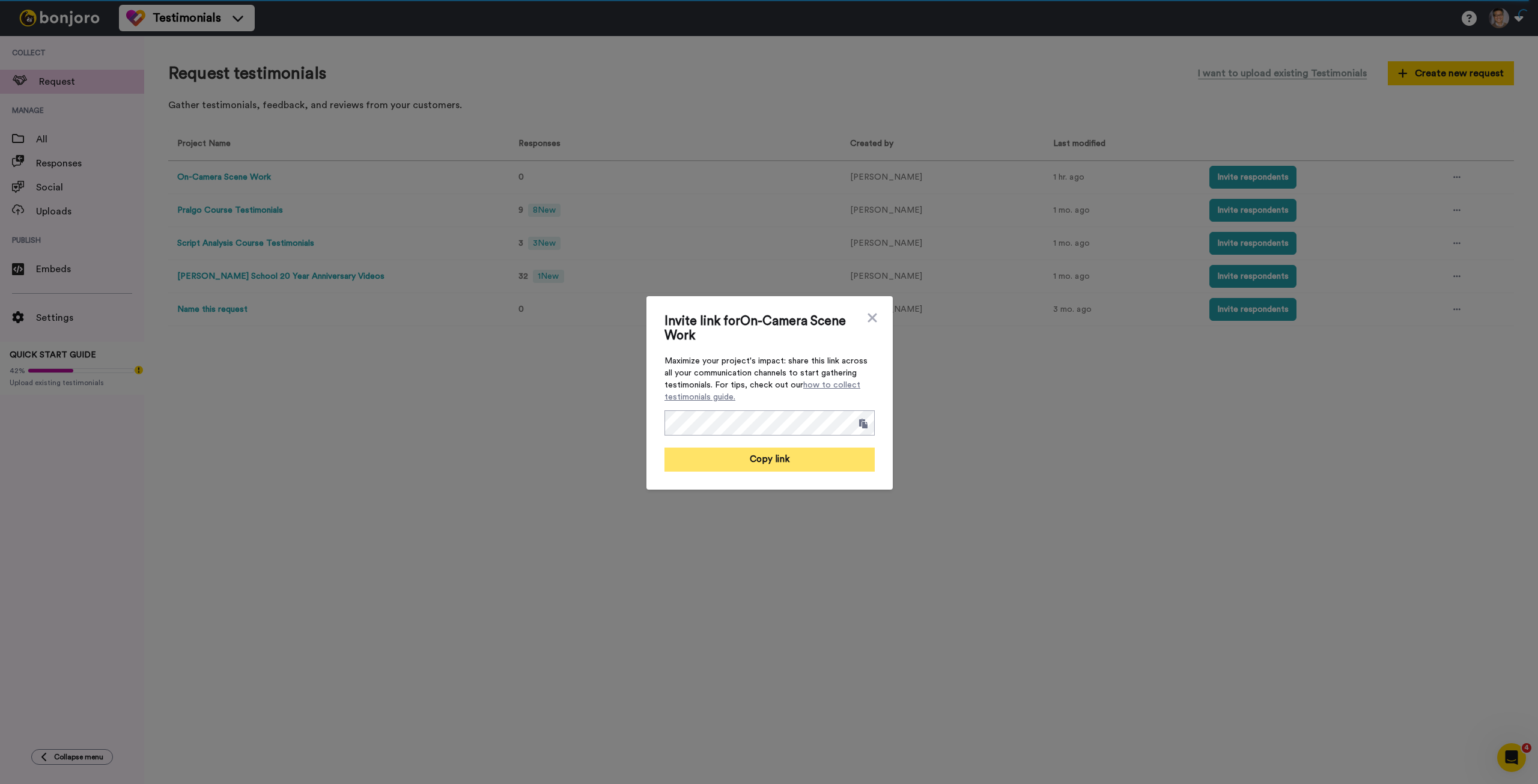
click at [782, 464] on button "Copy link" at bounding box center [769, 459] width 211 height 24
